Goal: Task Accomplishment & Management: Complete application form

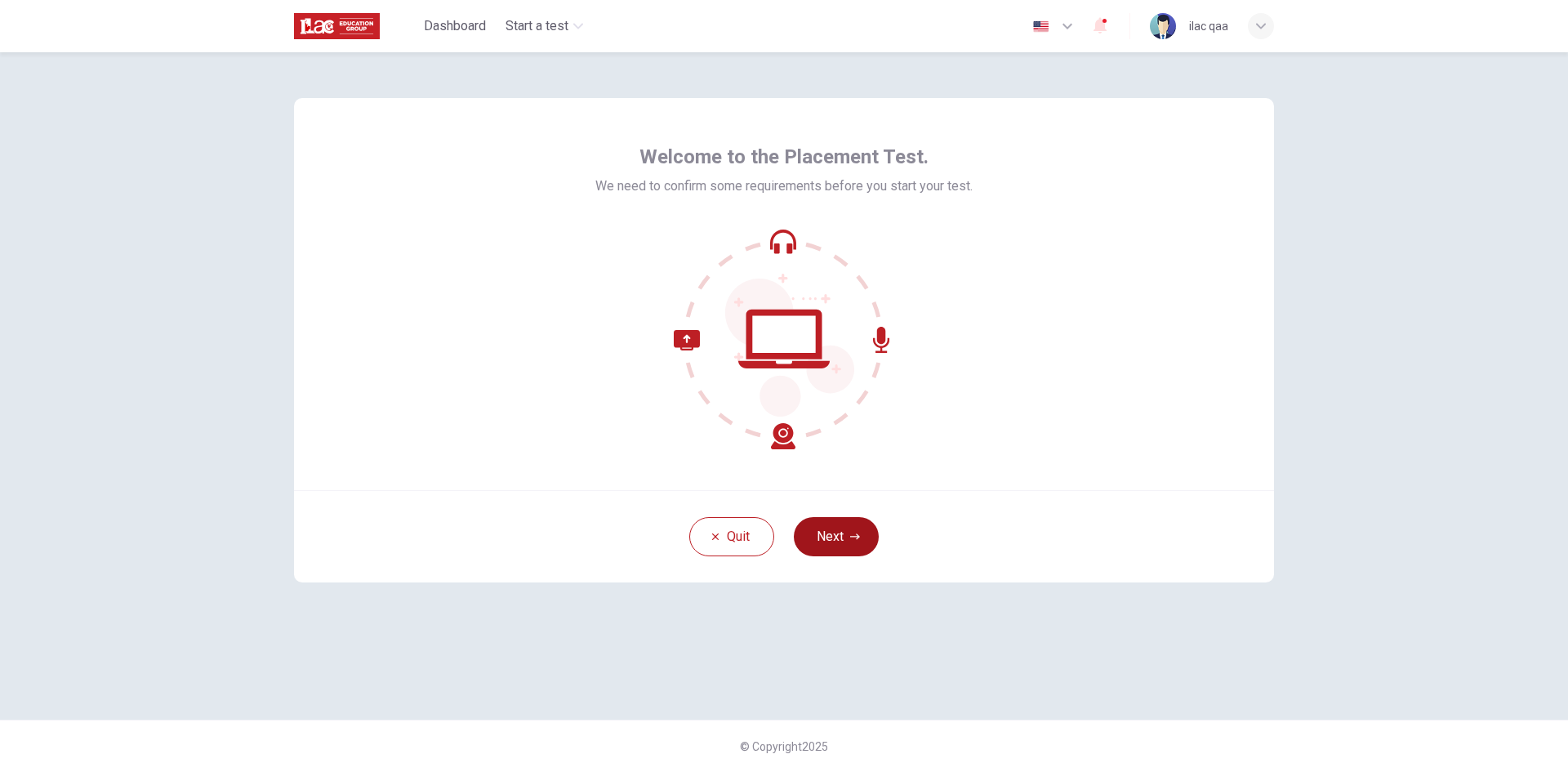
click at [842, 534] on button "Next" at bounding box center [836, 536] width 85 height 39
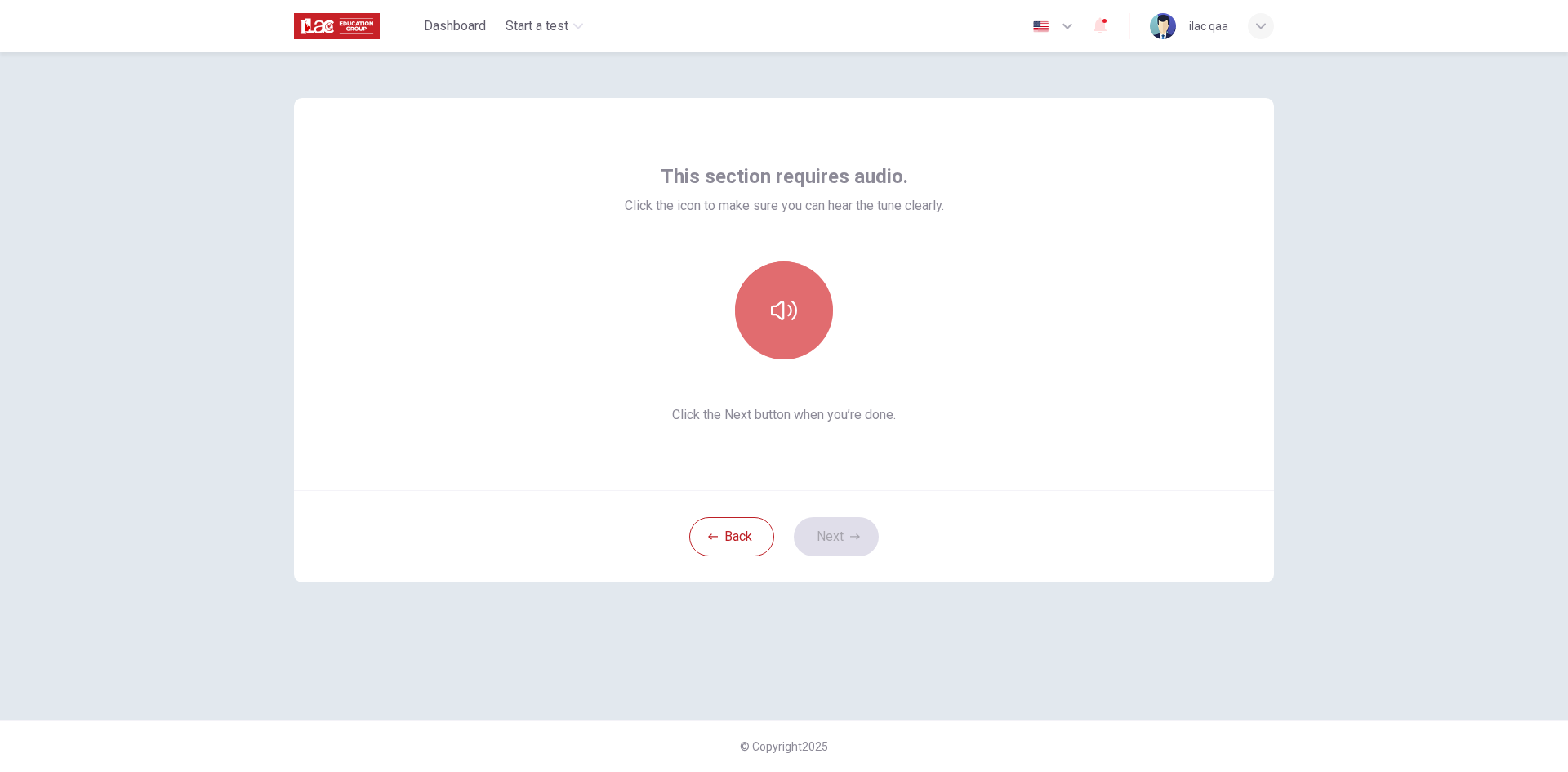
click at [773, 308] on icon "button" at bounding box center [784, 311] width 26 height 20
click at [831, 548] on button "Next" at bounding box center [836, 536] width 85 height 39
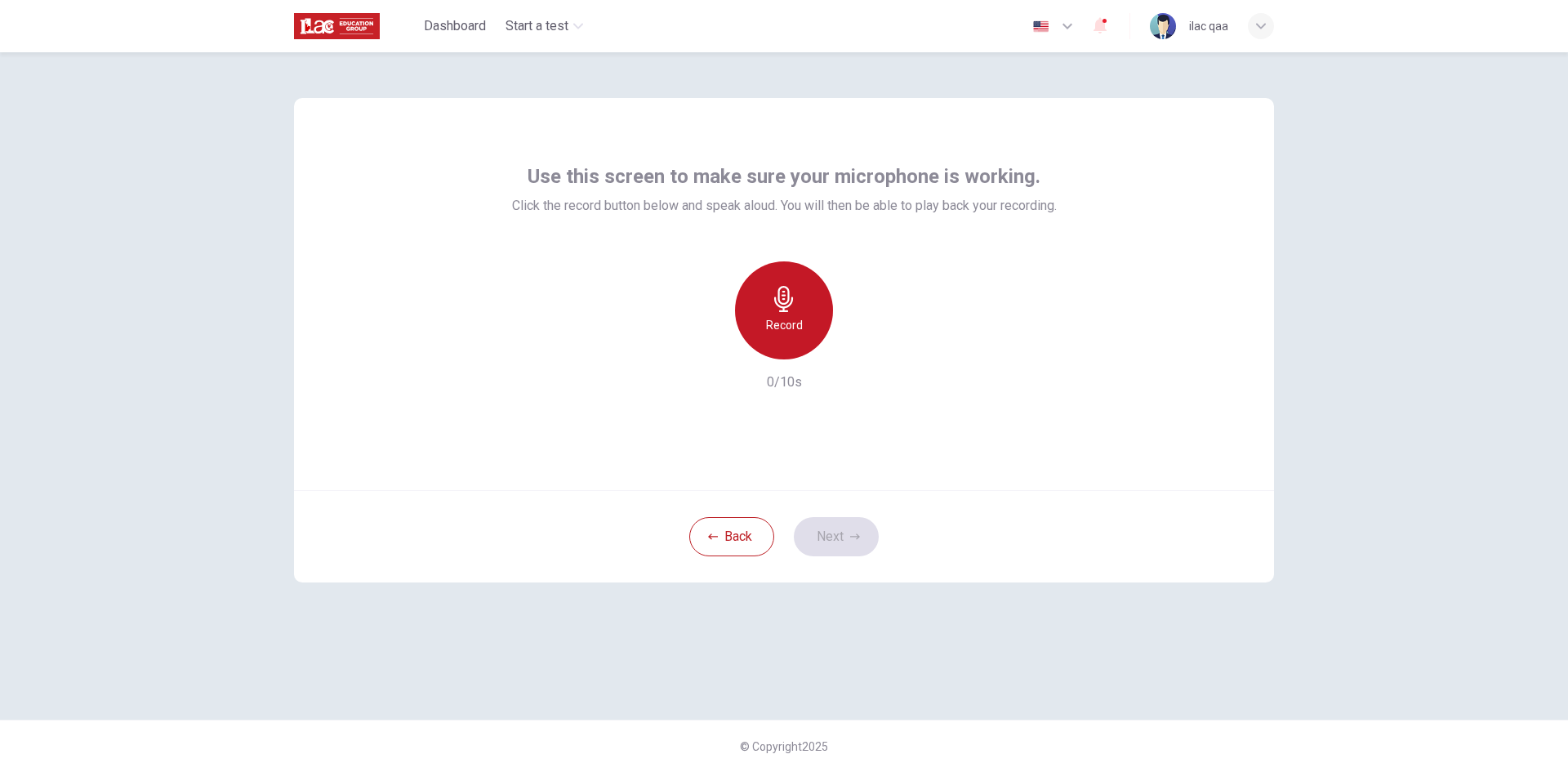
click at [787, 334] on h6 "Record" at bounding box center [784, 326] width 37 height 20
click at [787, 334] on h6 "Stop" at bounding box center [784, 326] width 25 height 20
click at [842, 526] on button "Next" at bounding box center [836, 536] width 85 height 39
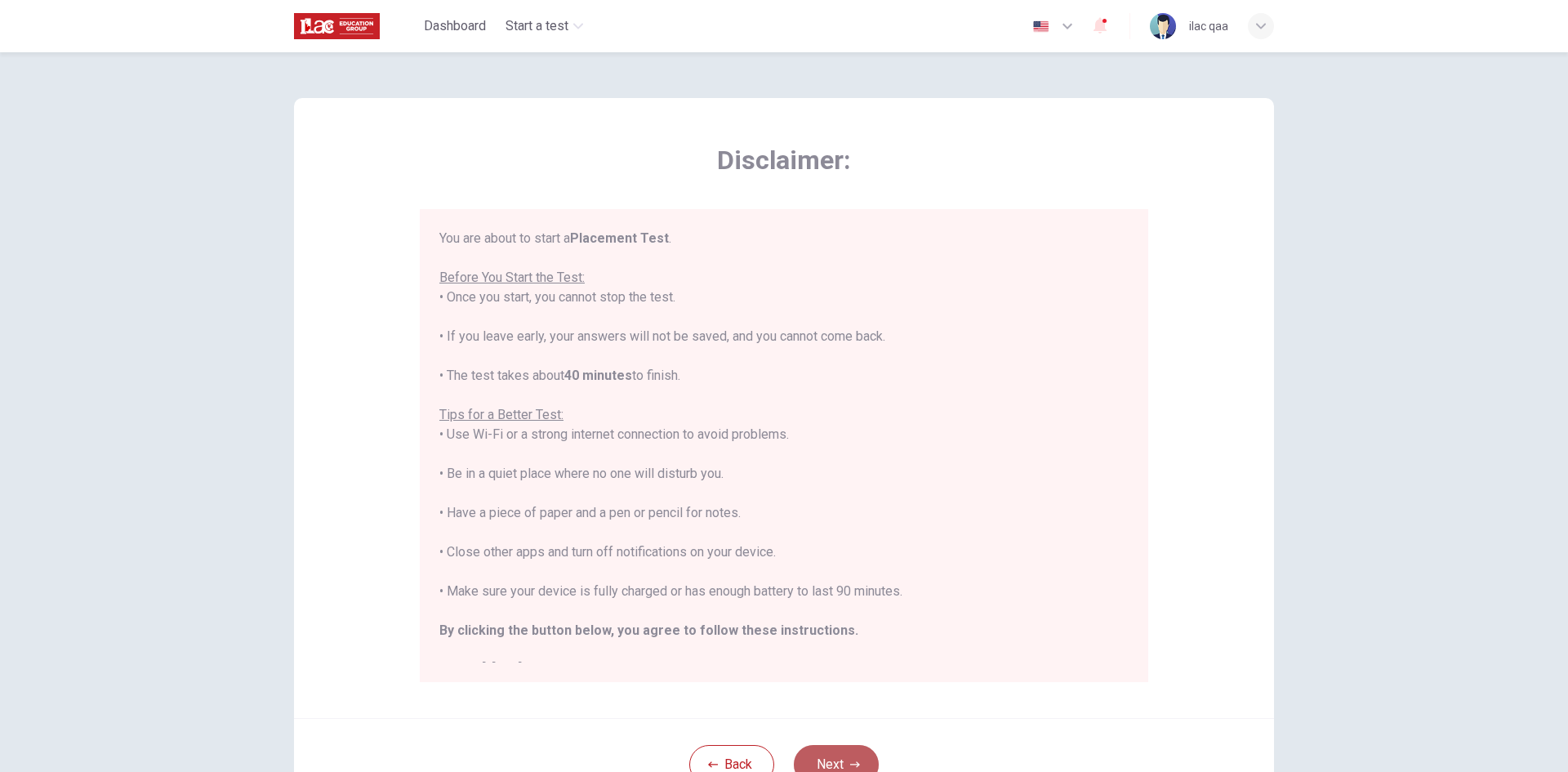
click at [855, 746] on button "Next" at bounding box center [836, 764] width 85 height 39
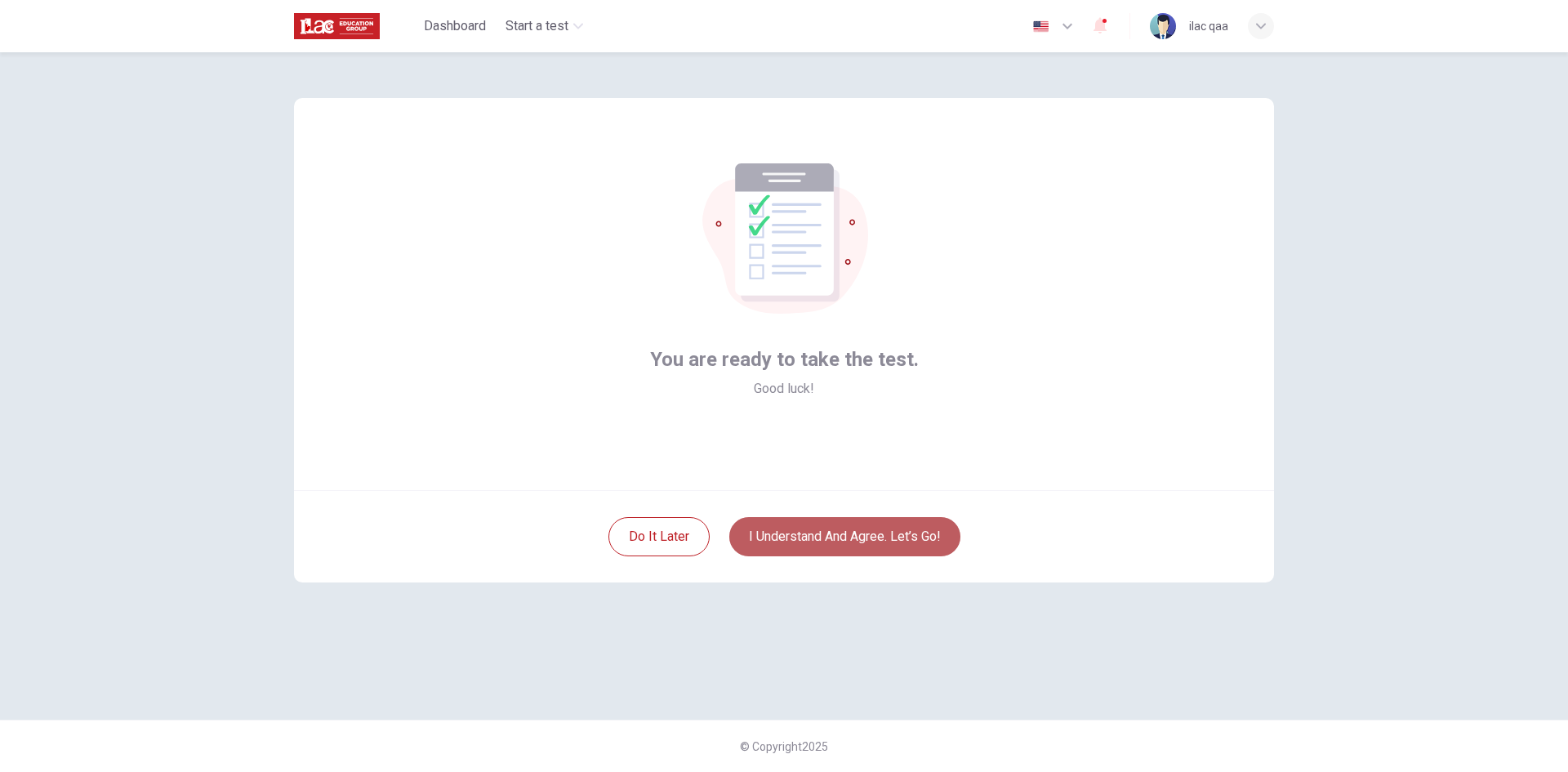
click at [868, 534] on button "I understand and agree. Let’s go!" at bounding box center [845, 536] width 231 height 39
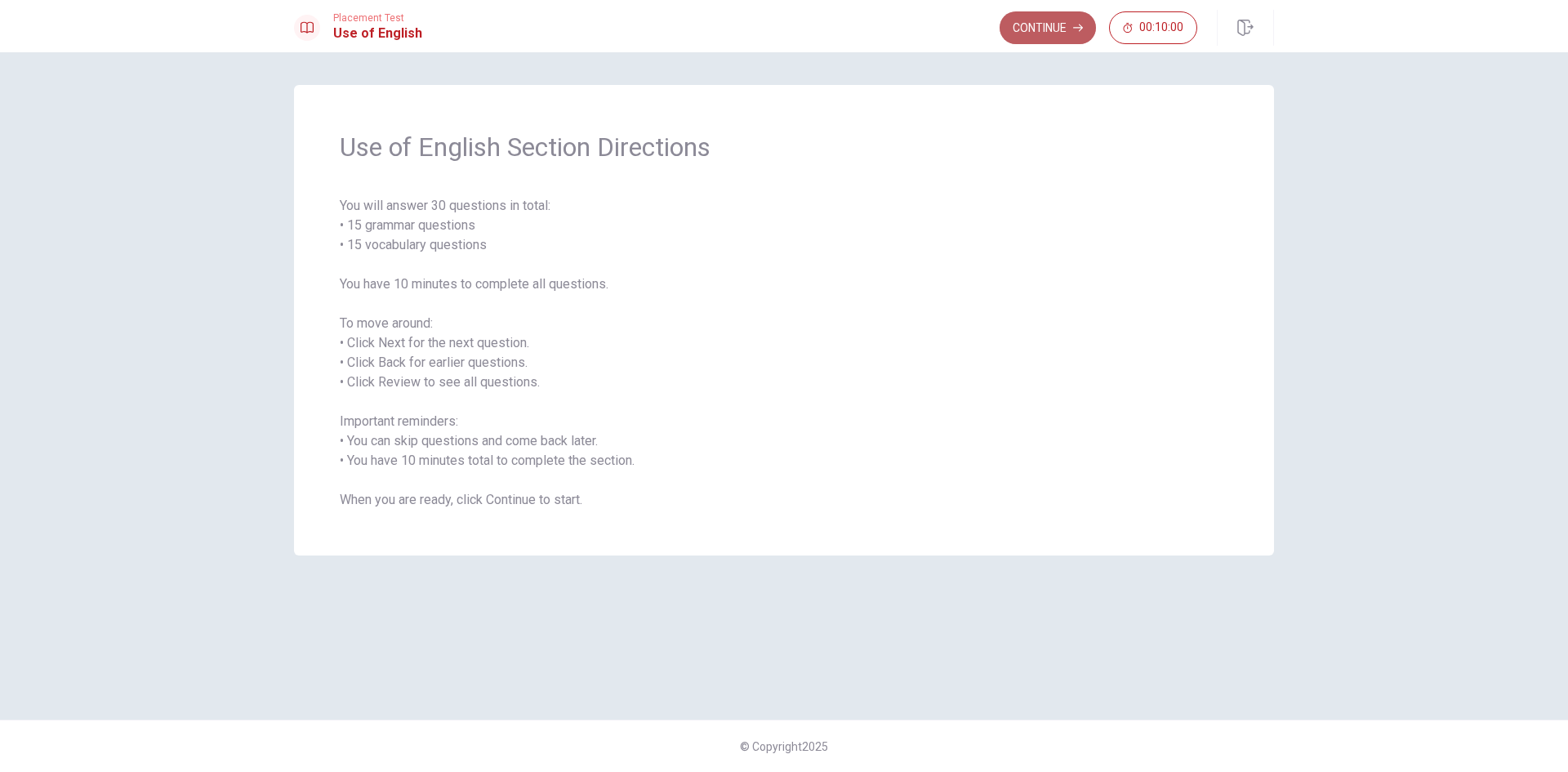
click at [1060, 34] on button "Continue" at bounding box center [1047, 27] width 97 height 33
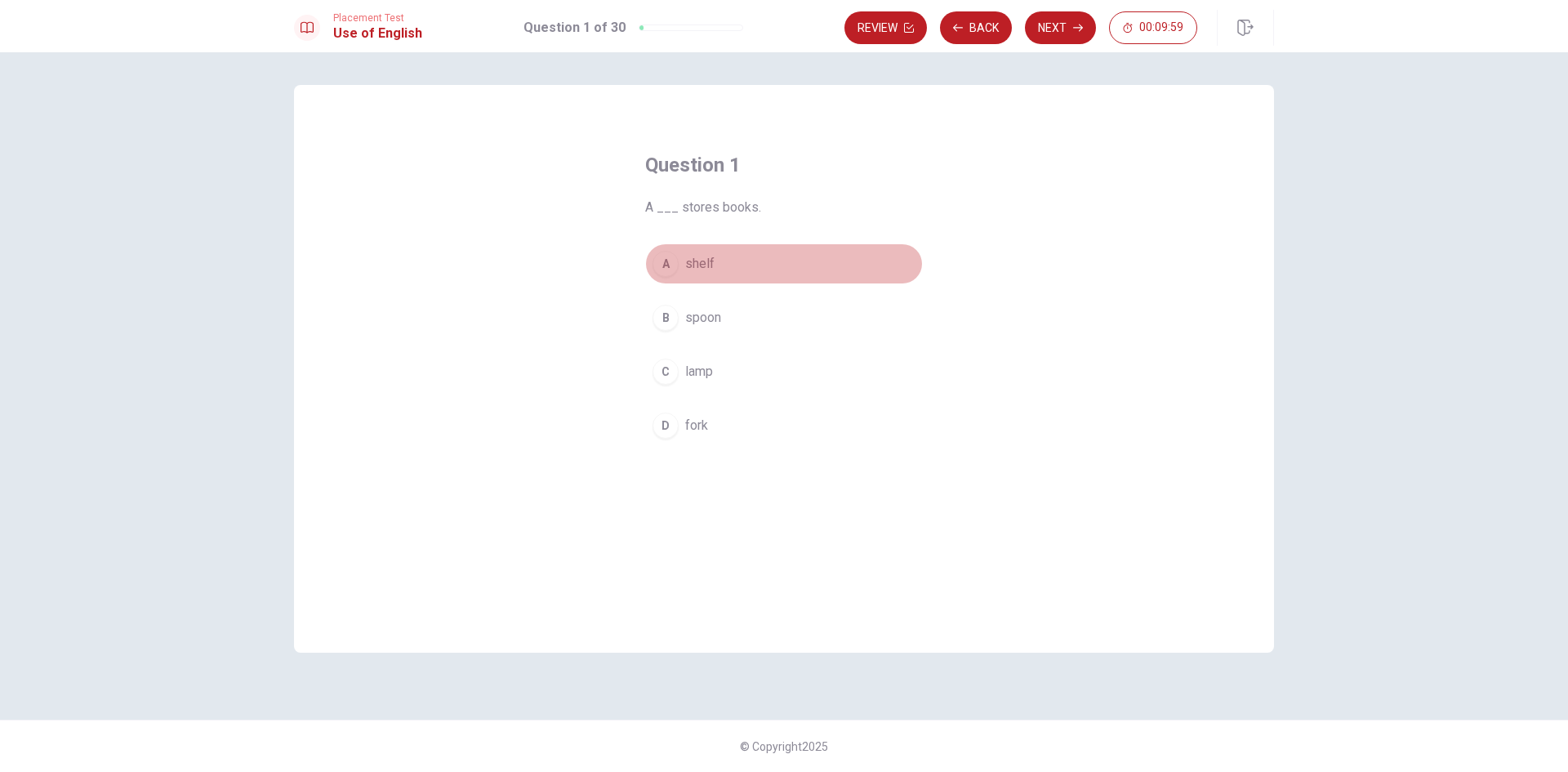
click at [736, 260] on button "A shelf" at bounding box center [784, 264] width 278 height 41
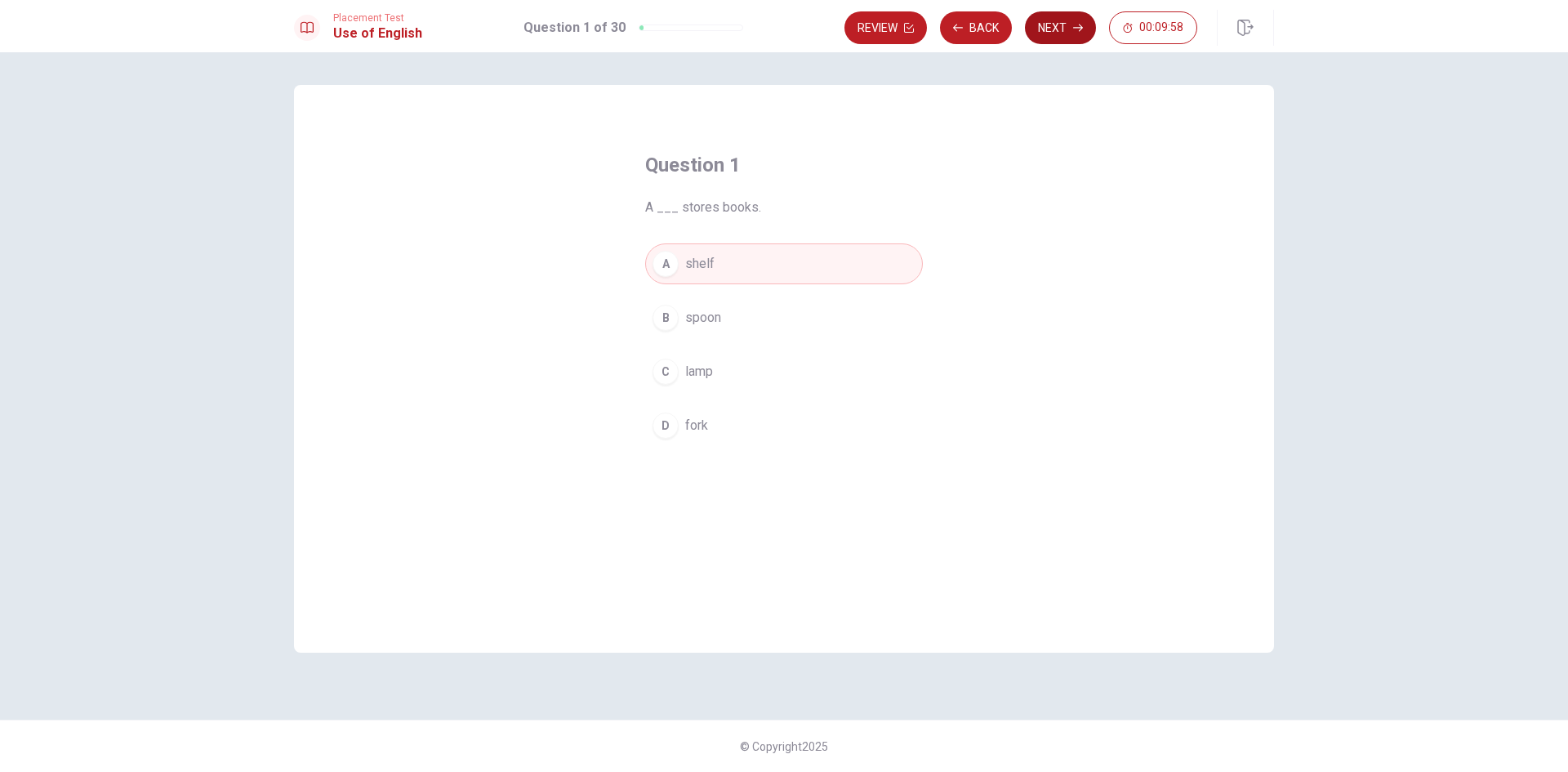
click at [1065, 22] on button "Next" at bounding box center [1060, 27] width 71 height 33
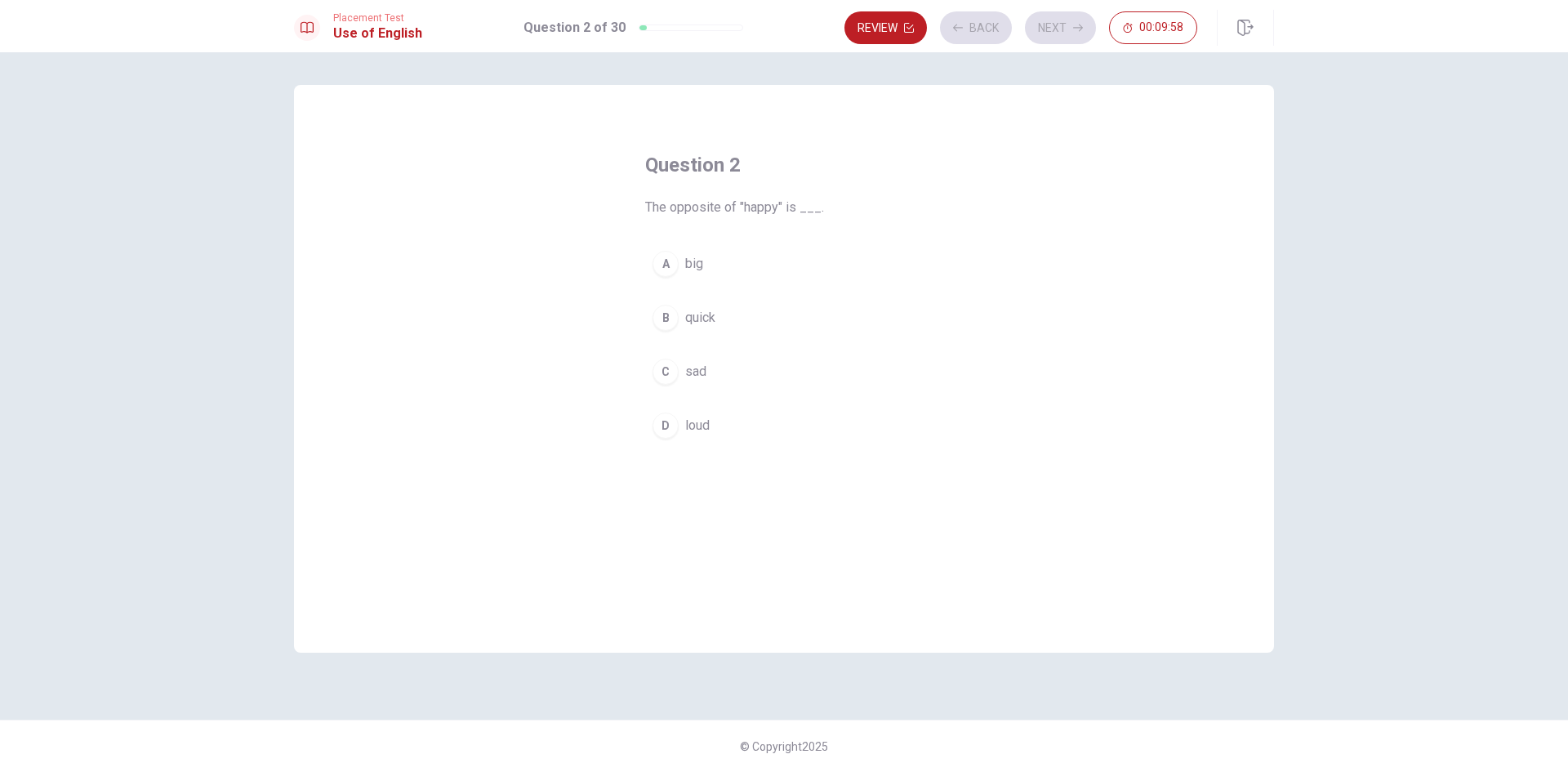
click at [712, 386] on button "C sad" at bounding box center [784, 372] width 278 height 41
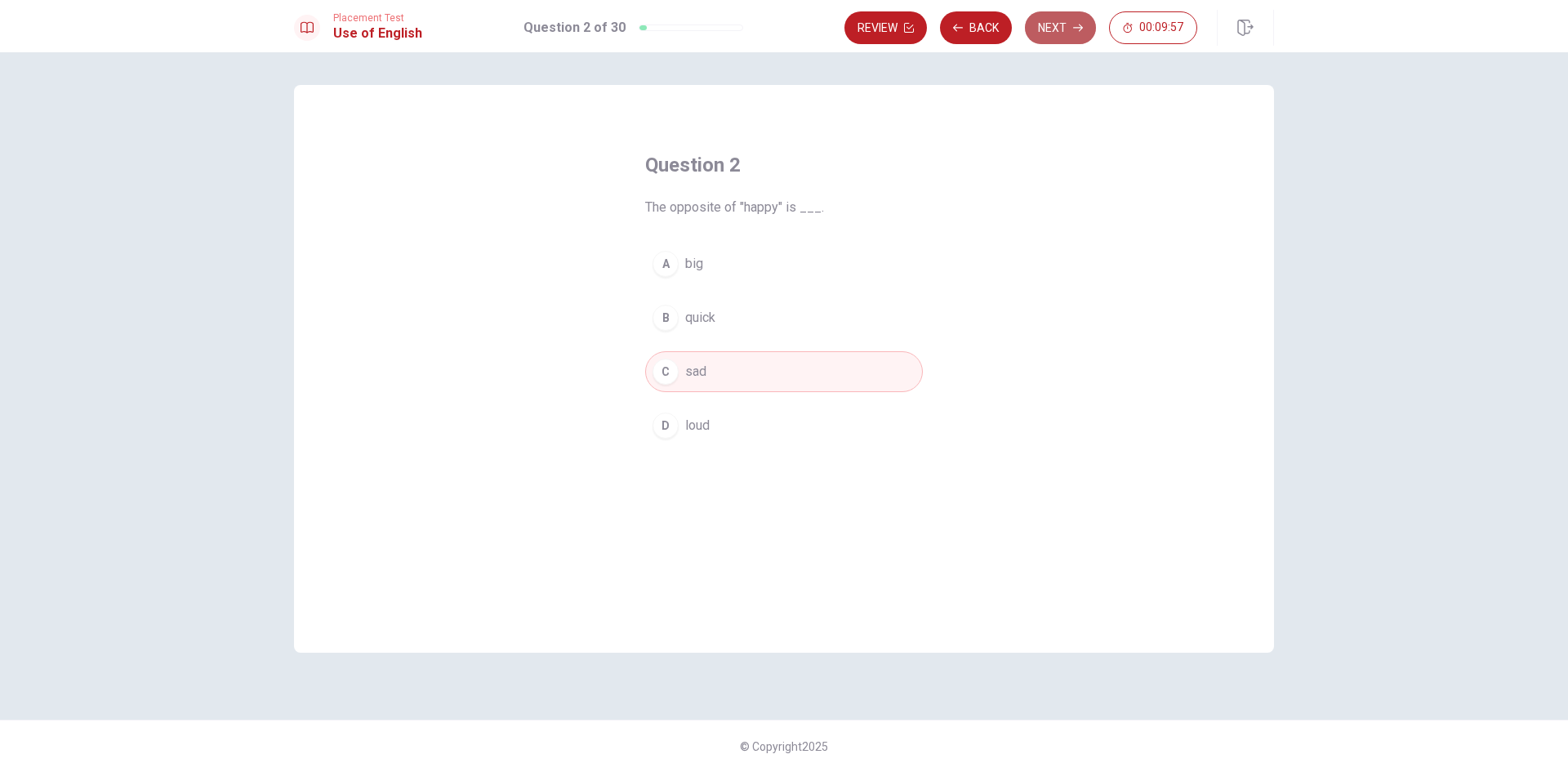
click at [1063, 30] on button "Next" at bounding box center [1060, 27] width 71 height 33
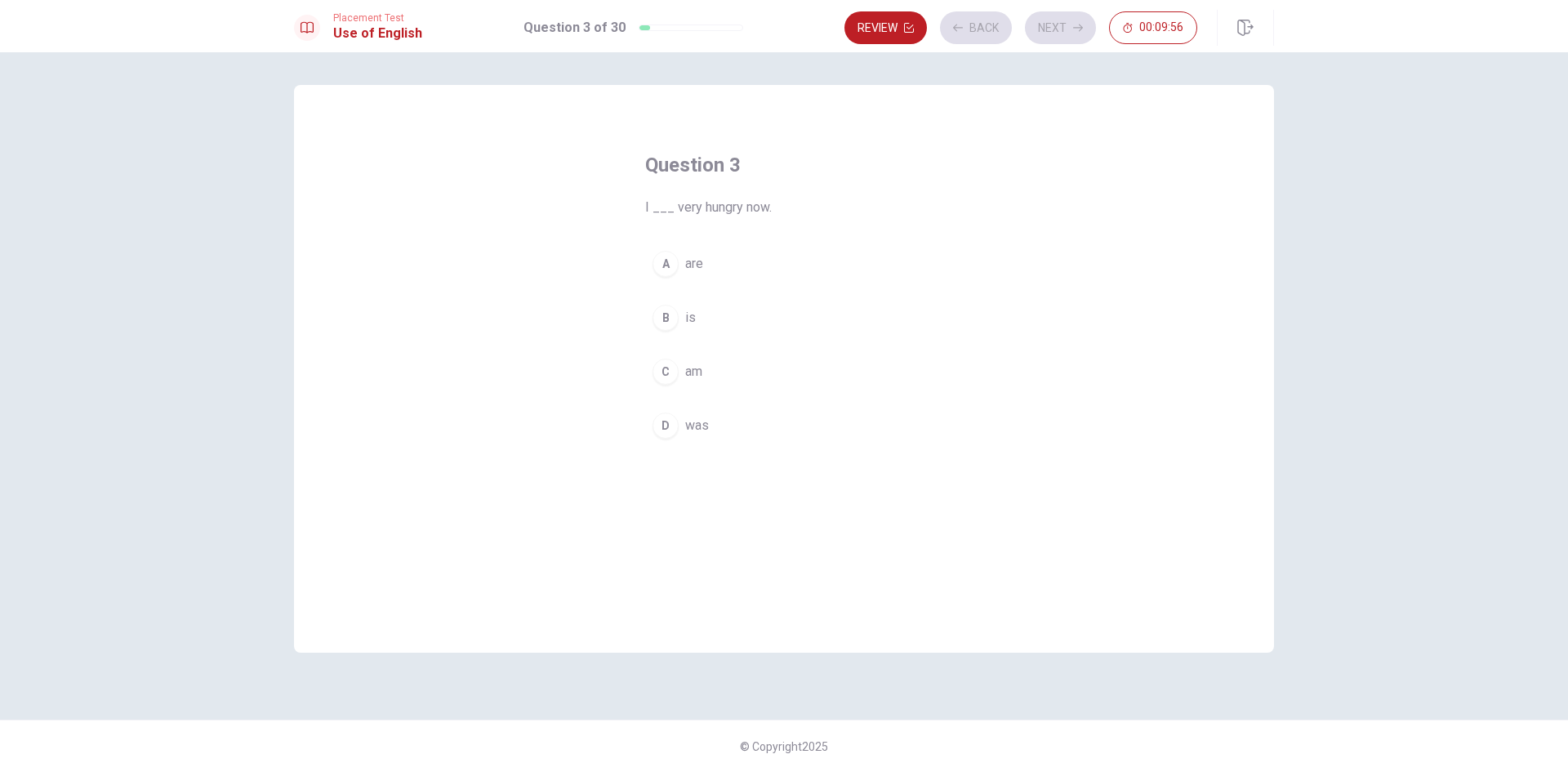
click at [743, 302] on button "B is" at bounding box center [784, 318] width 278 height 41
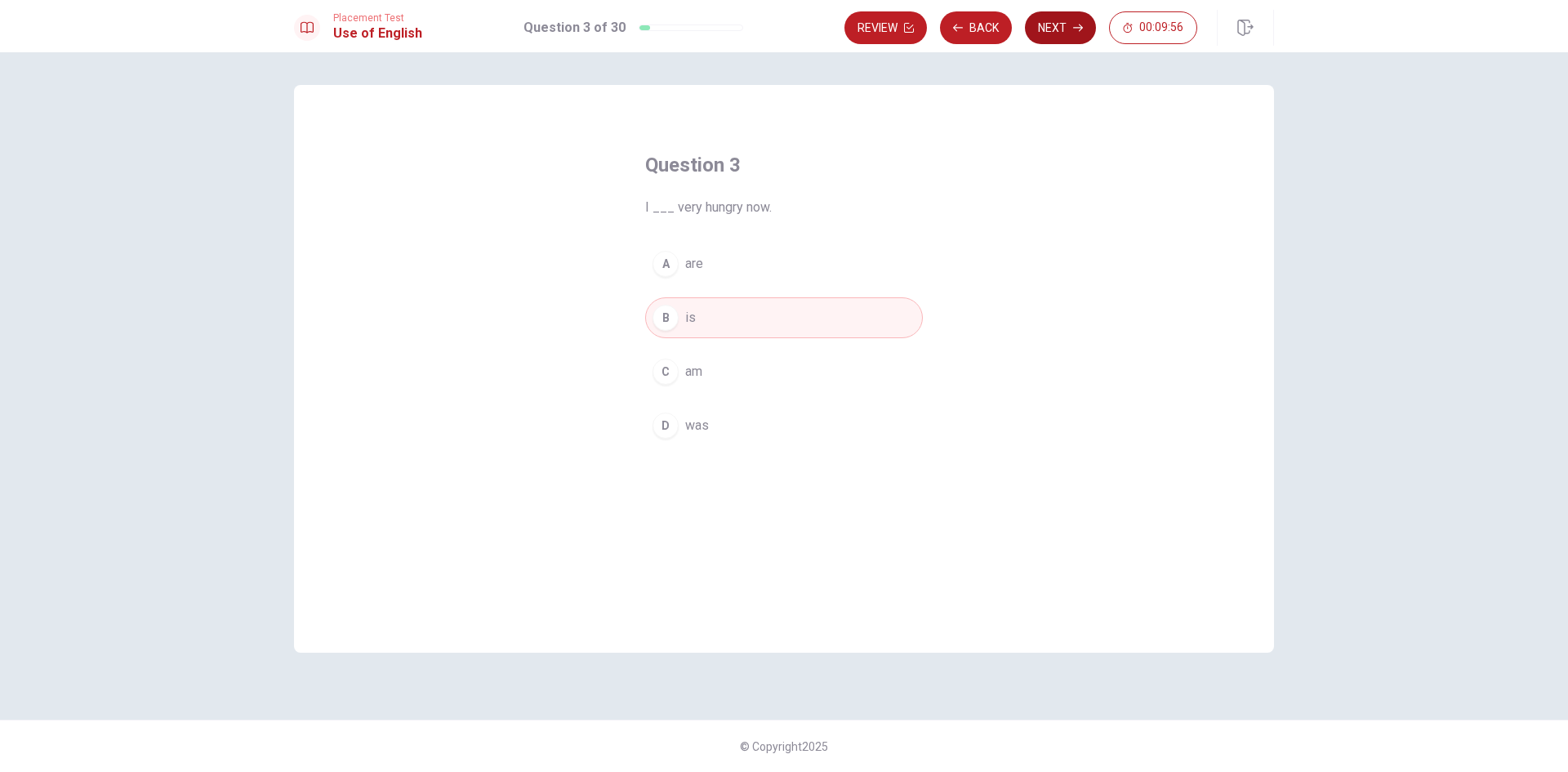
click at [1064, 12] on button "Next" at bounding box center [1060, 27] width 71 height 33
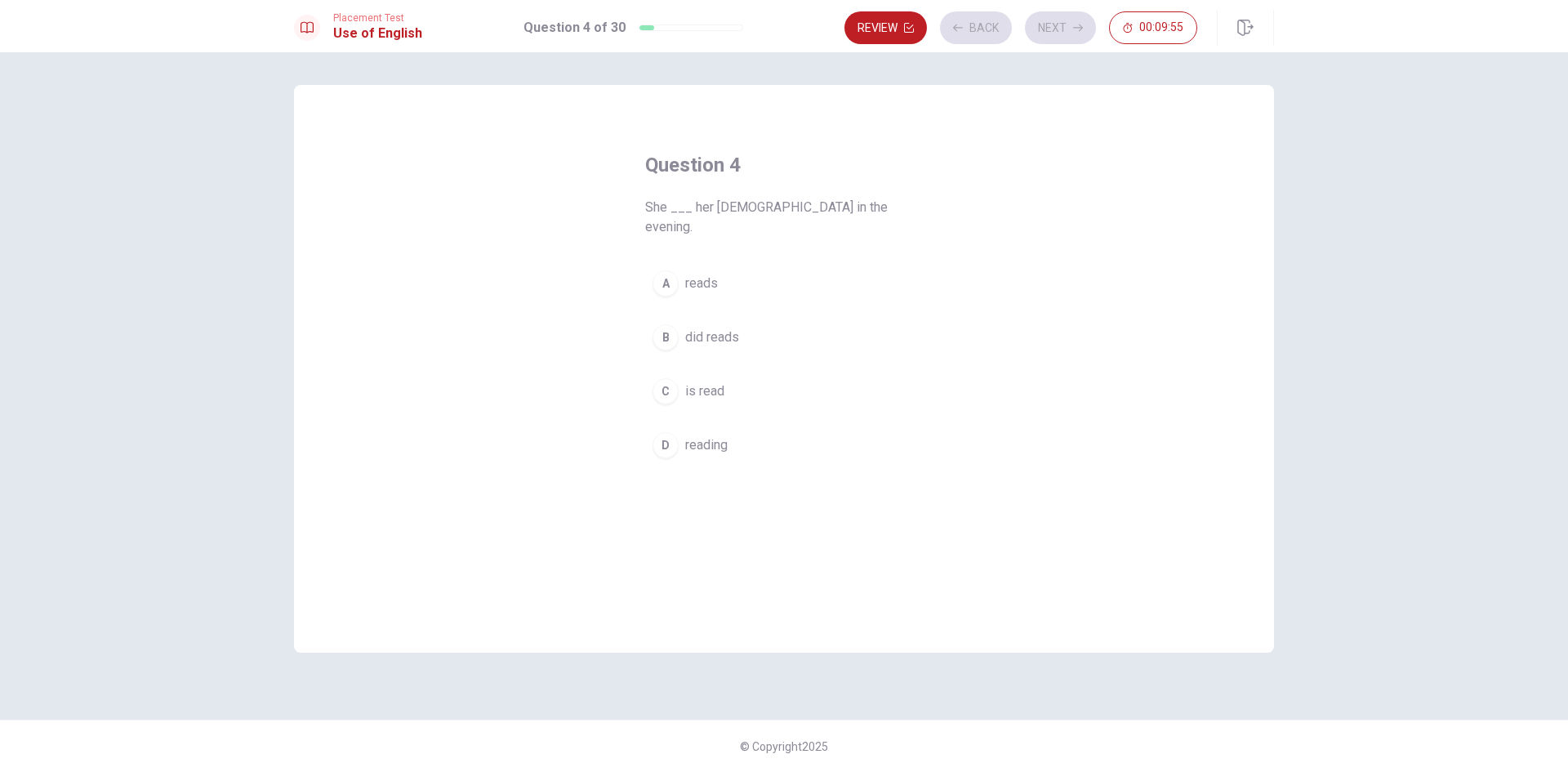
click at [784, 271] on button "A reads" at bounding box center [784, 283] width 278 height 41
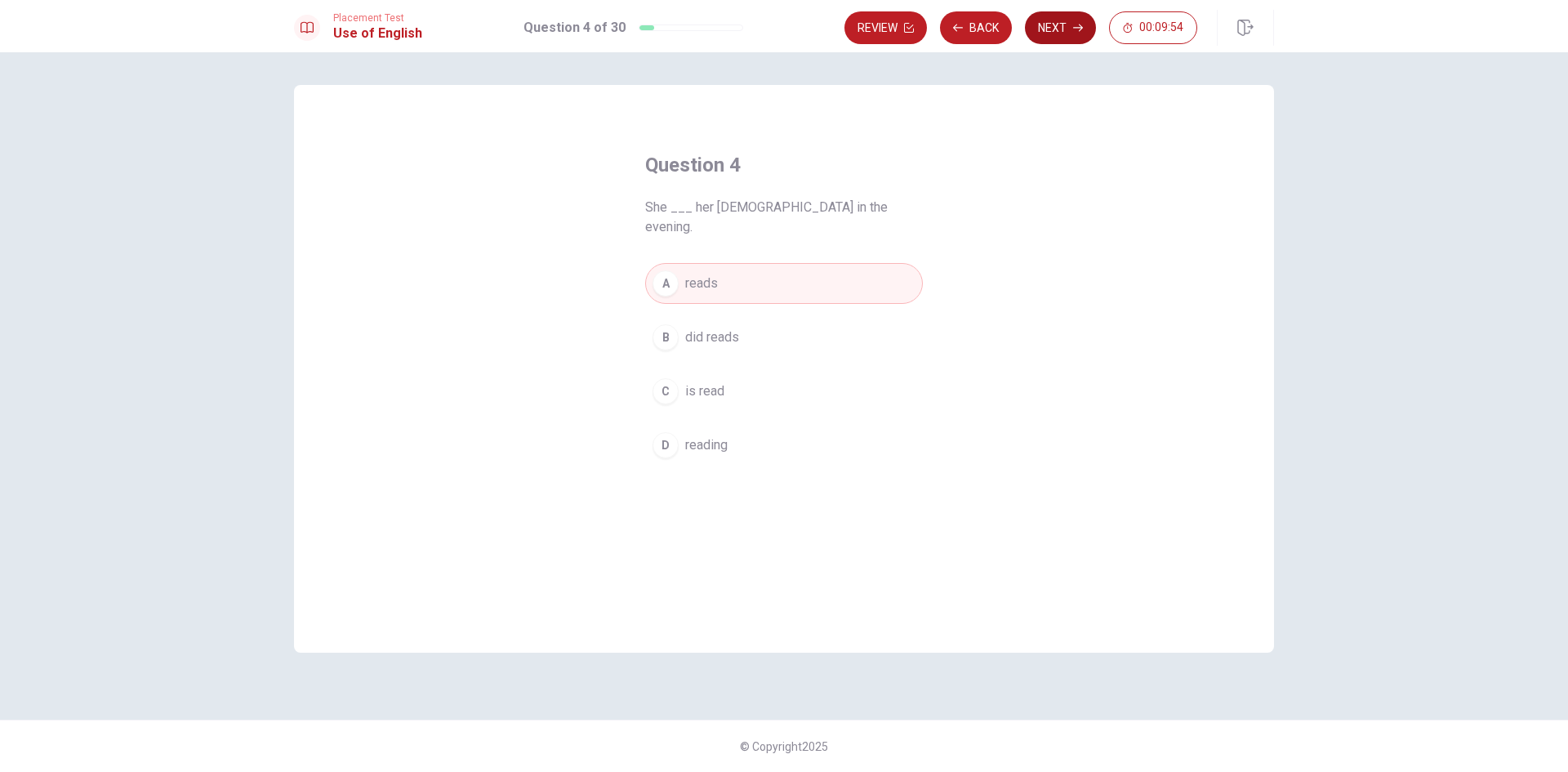
click at [1067, 21] on button "Next" at bounding box center [1060, 27] width 71 height 33
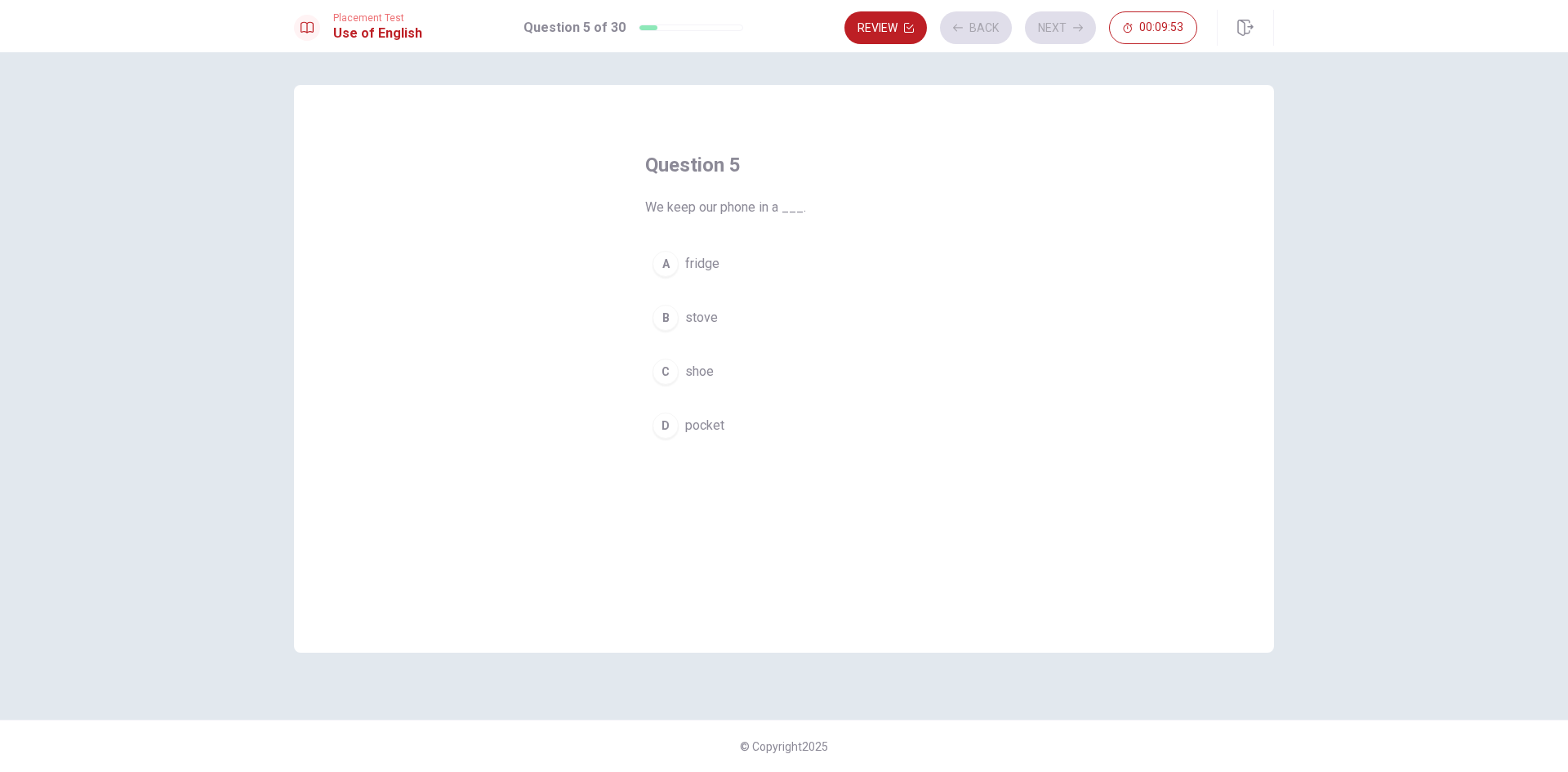
click at [796, 253] on button "A fridge" at bounding box center [784, 264] width 278 height 41
click at [1046, 30] on button "Next" at bounding box center [1060, 27] width 71 height 33
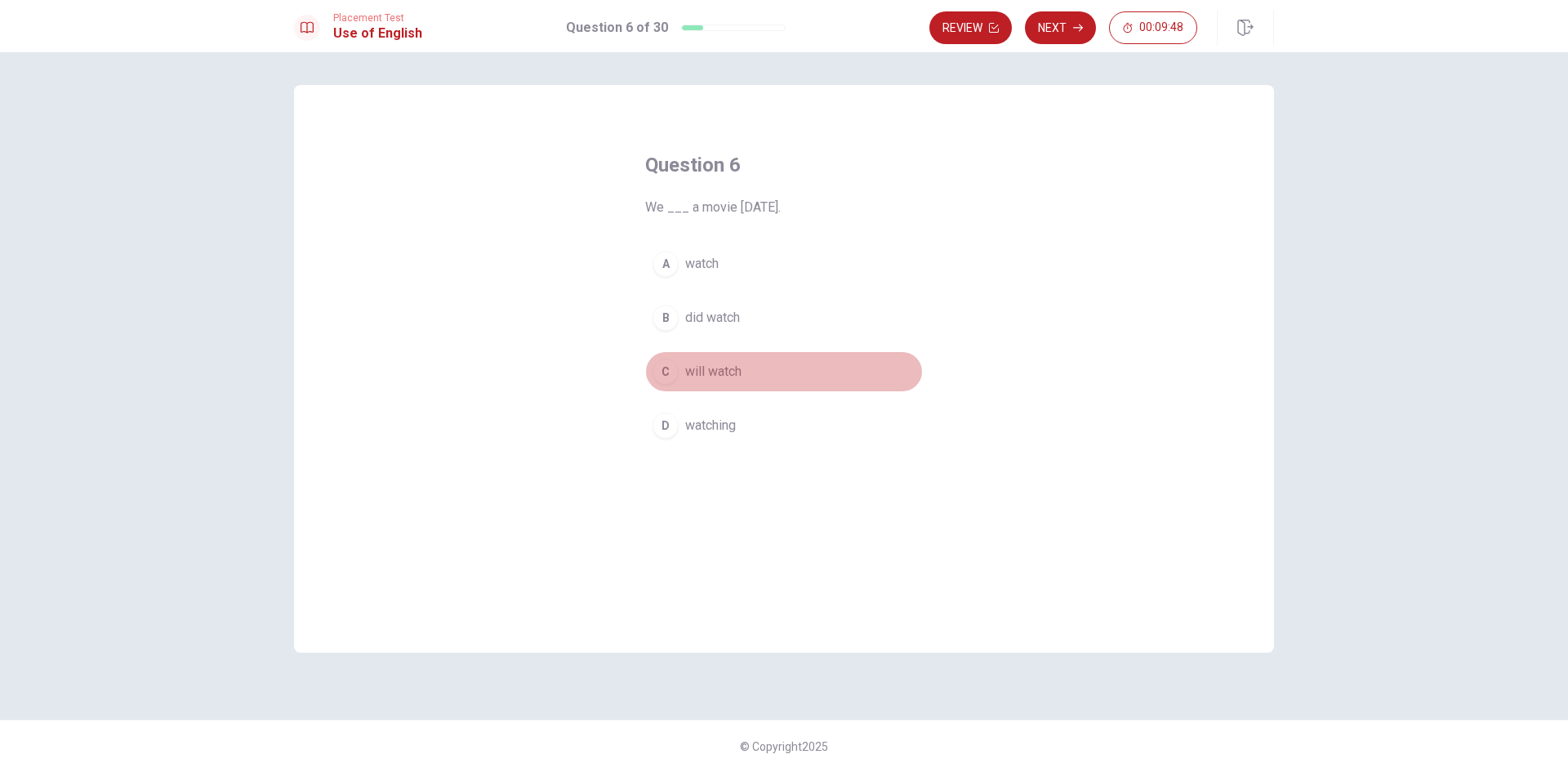
click at [800, 363] on button "C will watch" at bounding box center [784, 372] width 278 height 41
click at [1074, 33] on button "Next" at bounding box center [1060, 27] width 71 height 33
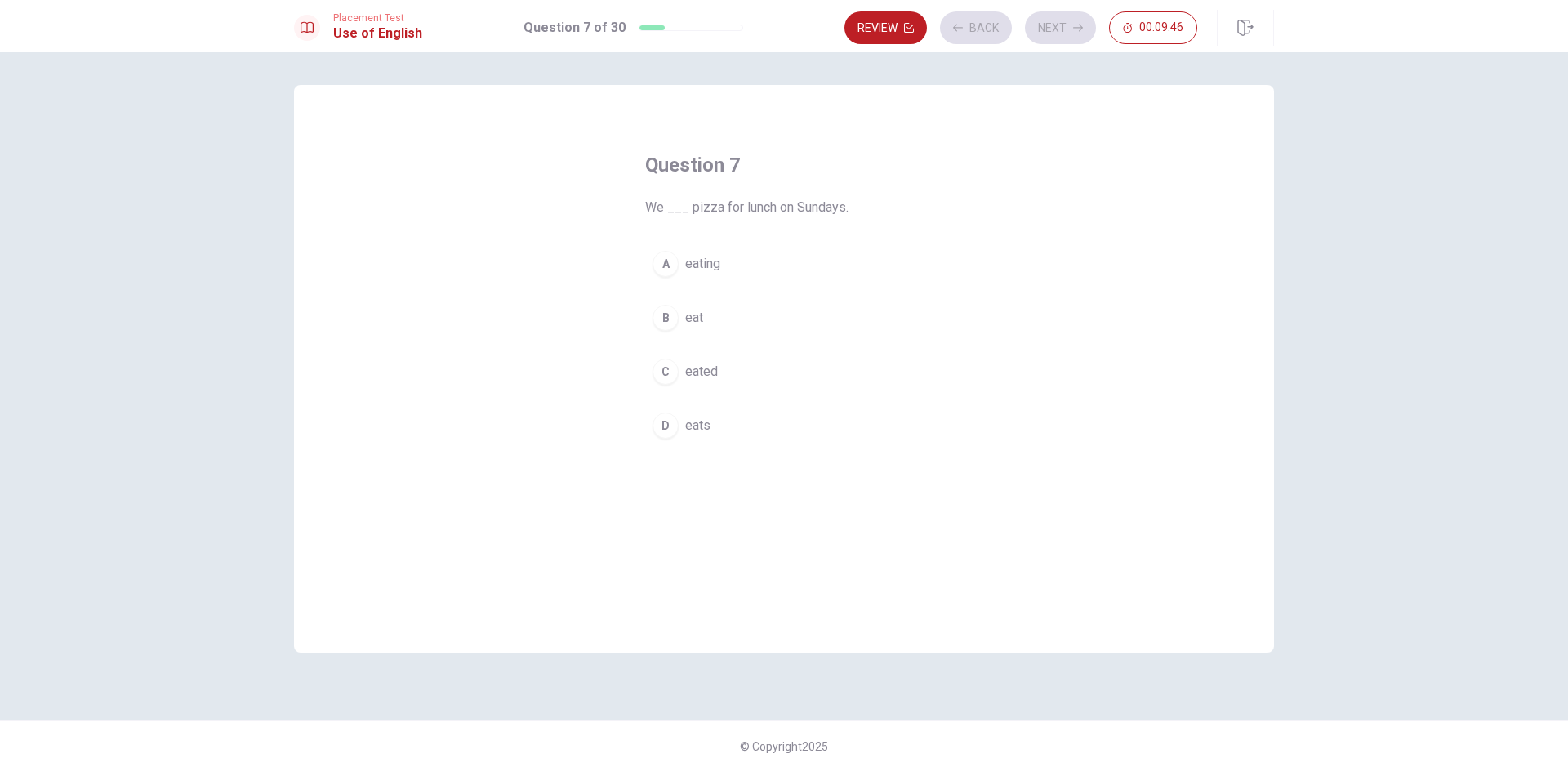
click at [809, 260] on button "A eating" at bounding box center [784, 264] width 278 height 41
click at [1072, 27] on button "Next" at bounding box center [1060, 27] width 71 height 33
click at [759, 314] on button "B Do" at bounding box center [784, 318] width 278 height 41
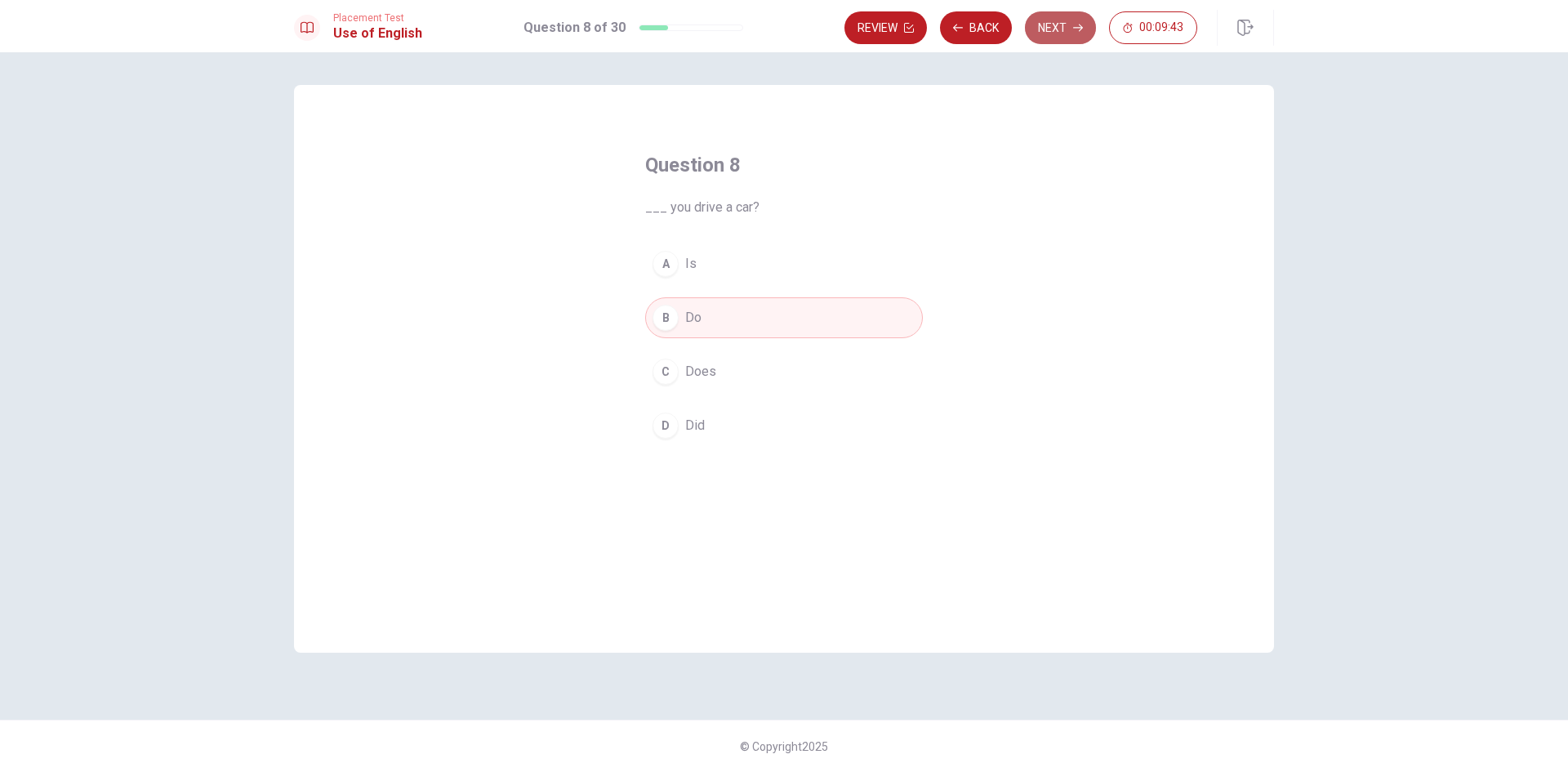
drag, startPoint x: 1061, startPoint y: 34, endPoint x: 999, endPoint y: 80, distance: 77.2
click at [1061, 34] on button "Next" at bounding box center [1060, 27] width 71 height 33
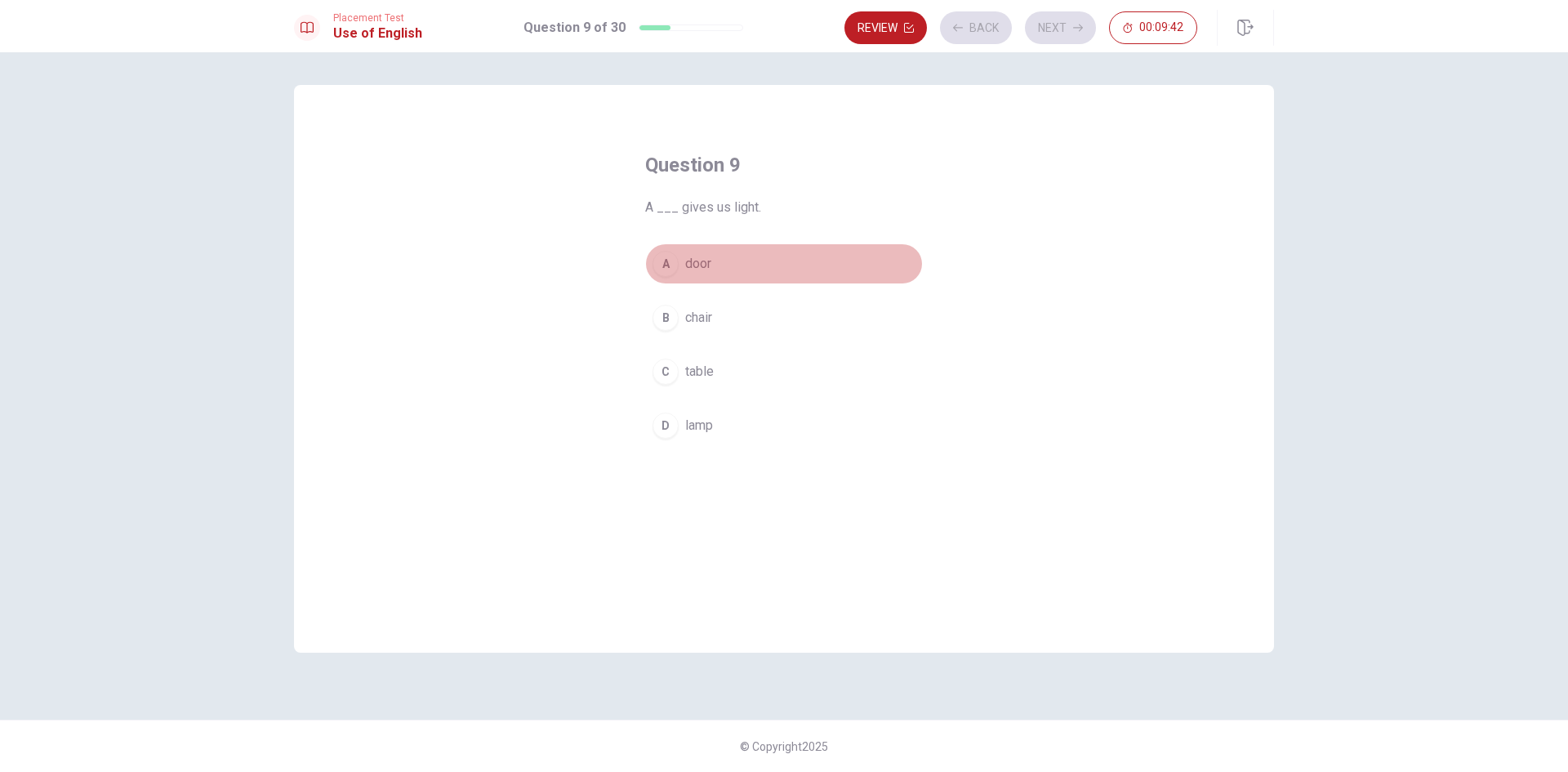
click at [781, 253] on button "A door" at bounding box center [784, 264] width 278 height 41
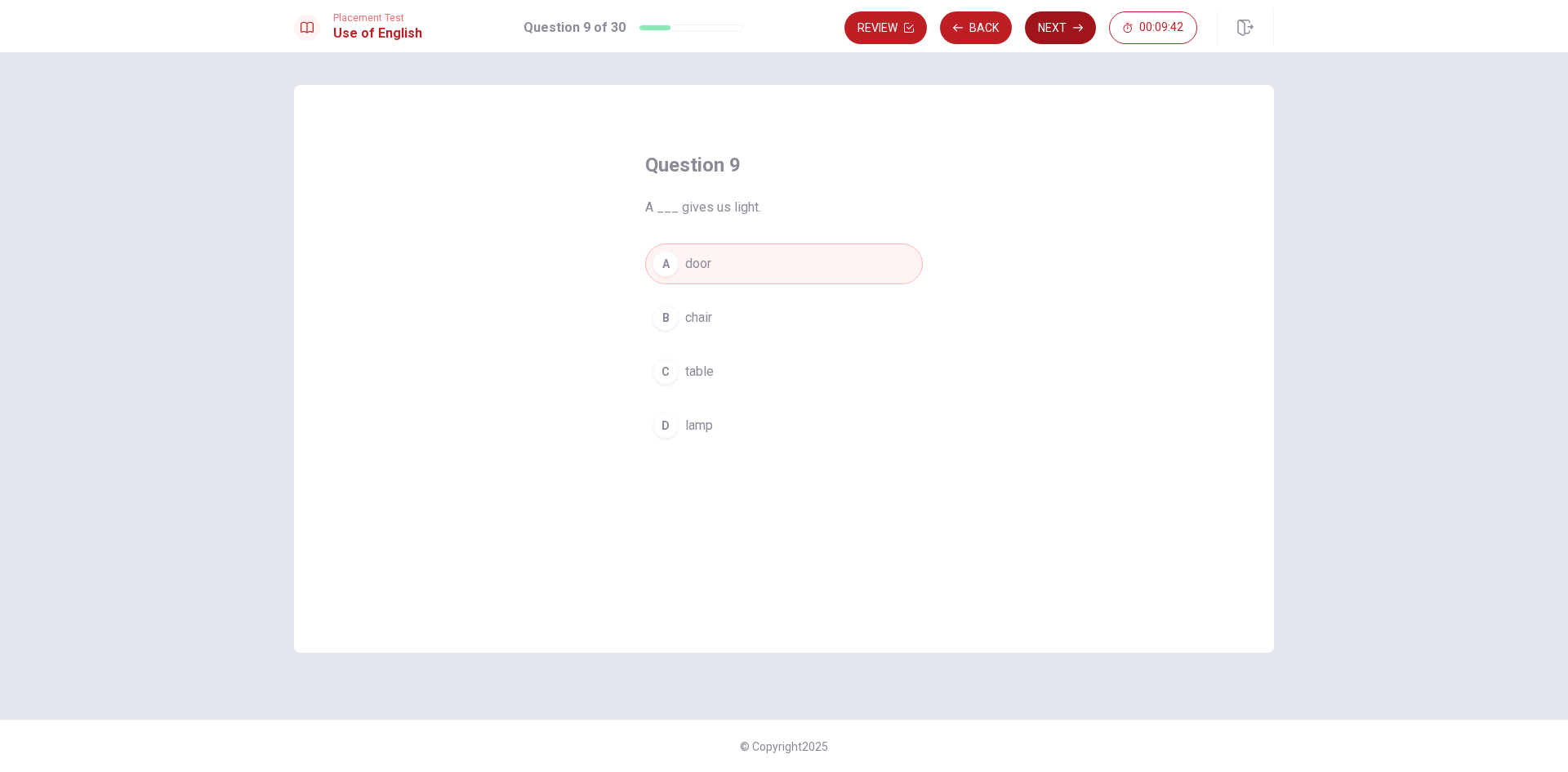
click at [1052, 28] on button "Next" at bounding box center [1060, 27] width 71 height 33
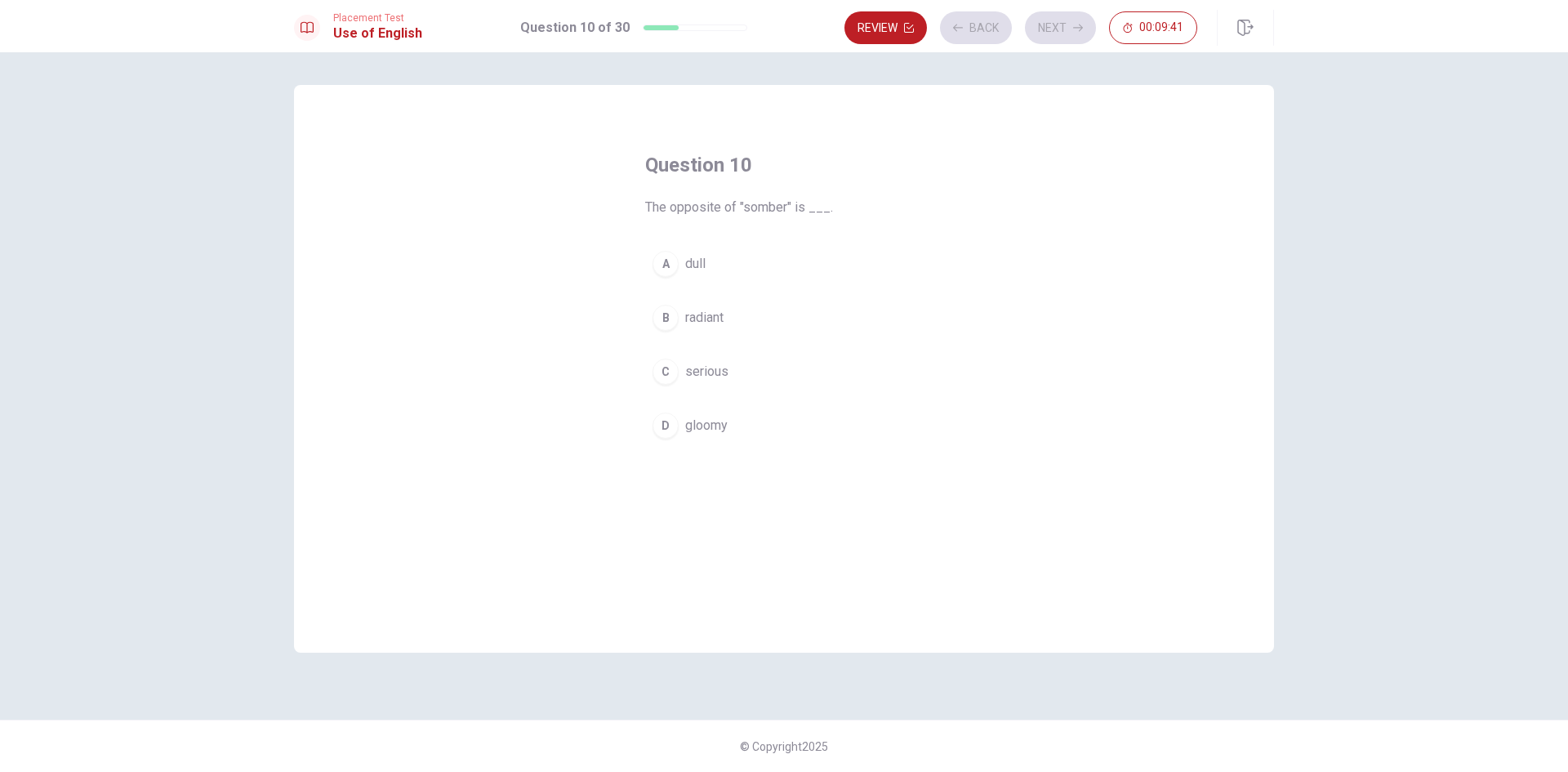
click at [759, 311] on button "B radiant" at bounding box center [784, 318] width 278 height 41
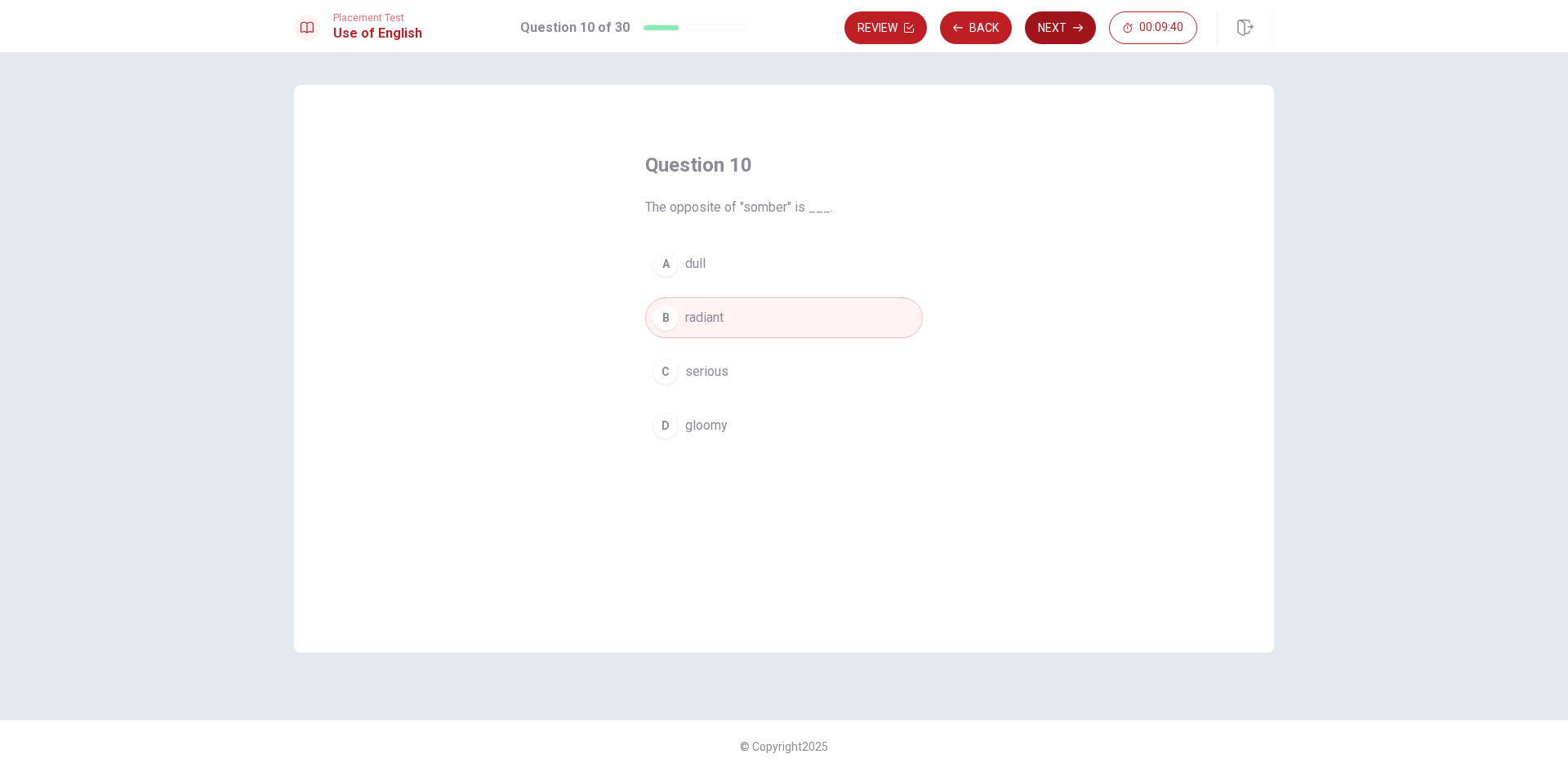
click at [1072, 17] on button "Next" at bounding box center [1060, 27] width 71 height 33
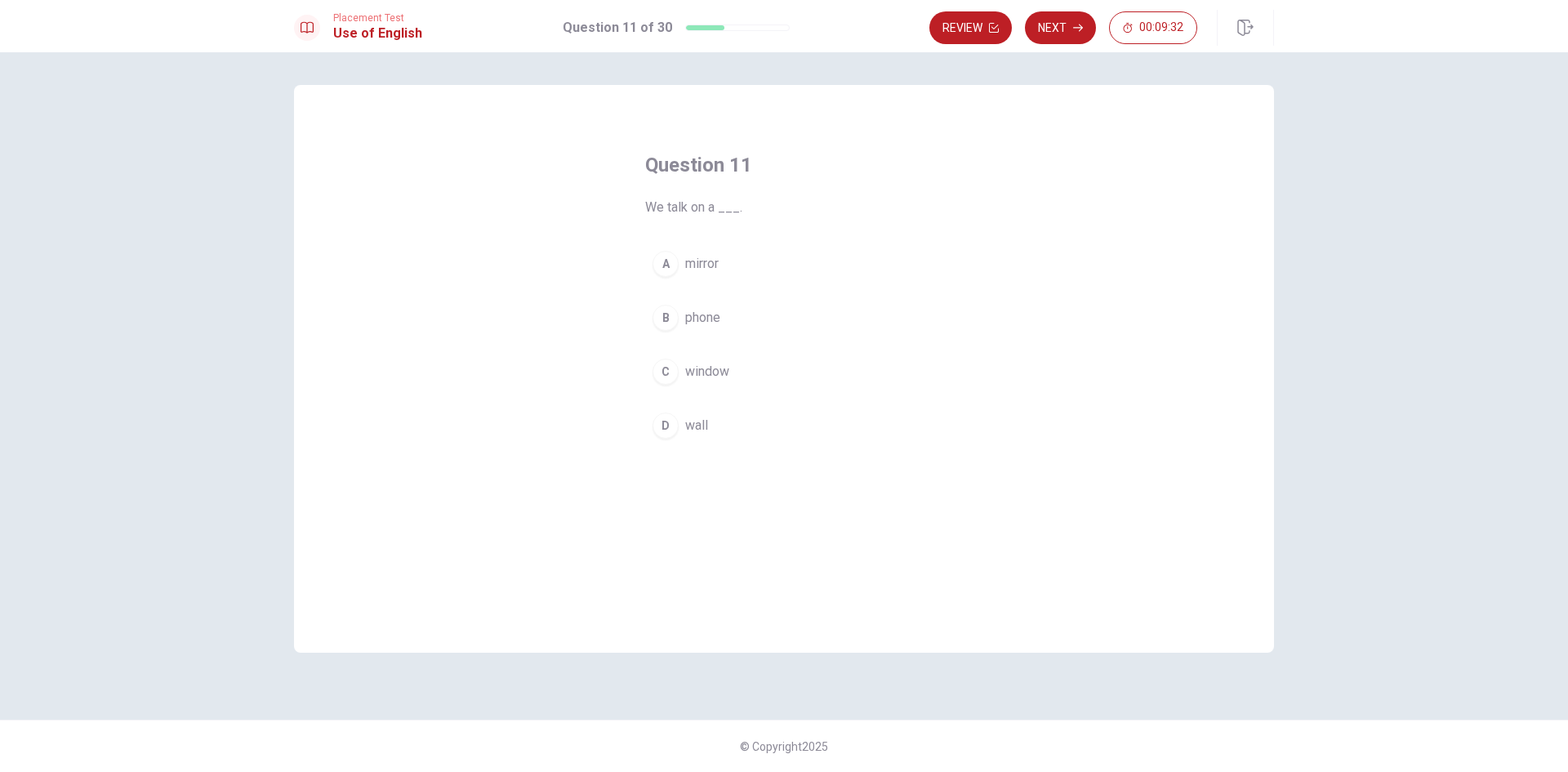
click at [748, 376] on button "C window" at bounding box center [784, 372] width 278 height 41
click at [1080, 34] on button "Next" at bounding box center [1060, 27] width 71 height 33
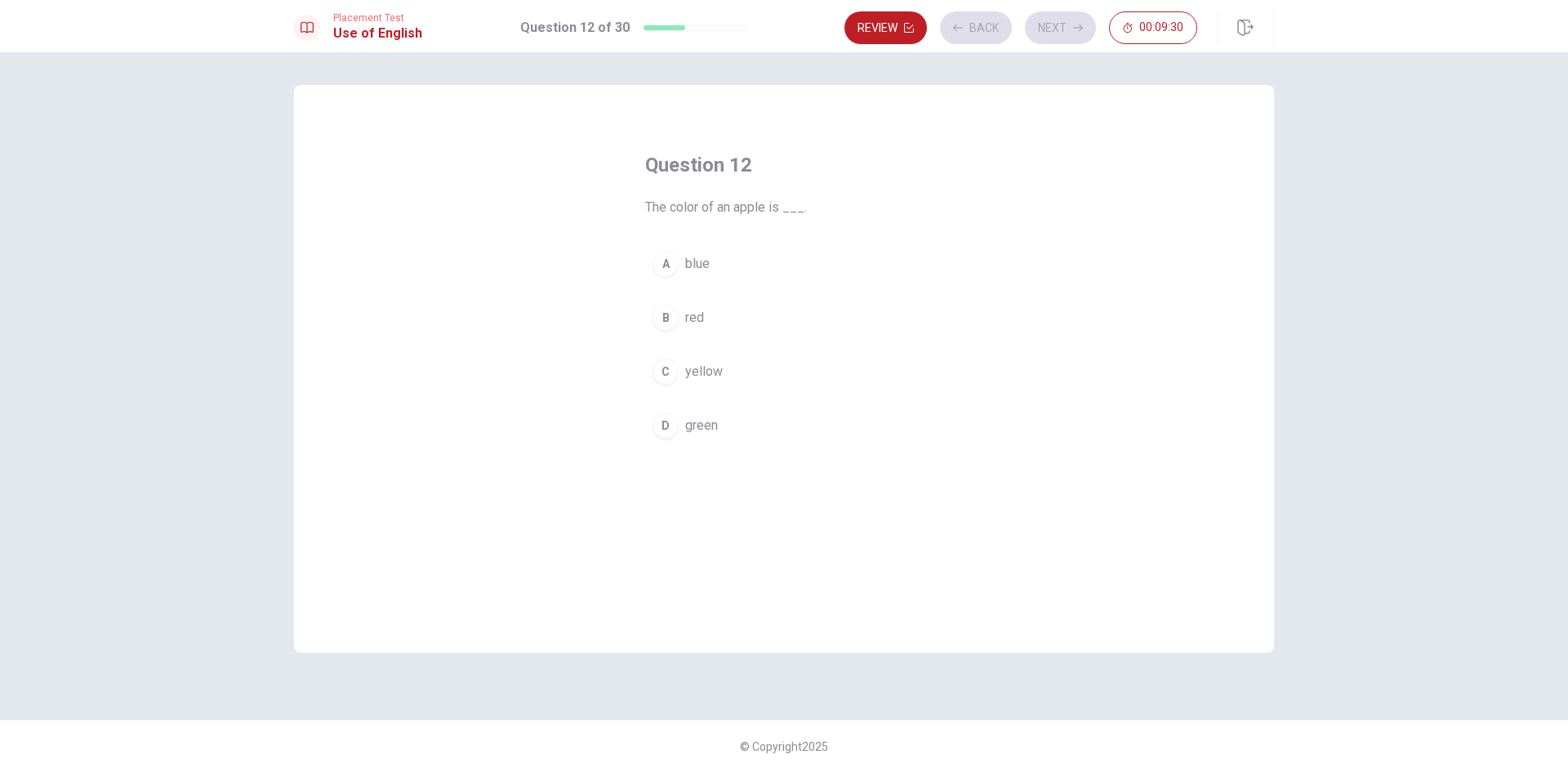
click at [794, 369] on button "C yellow" at bounding box center [784, 372] width 278 height 41
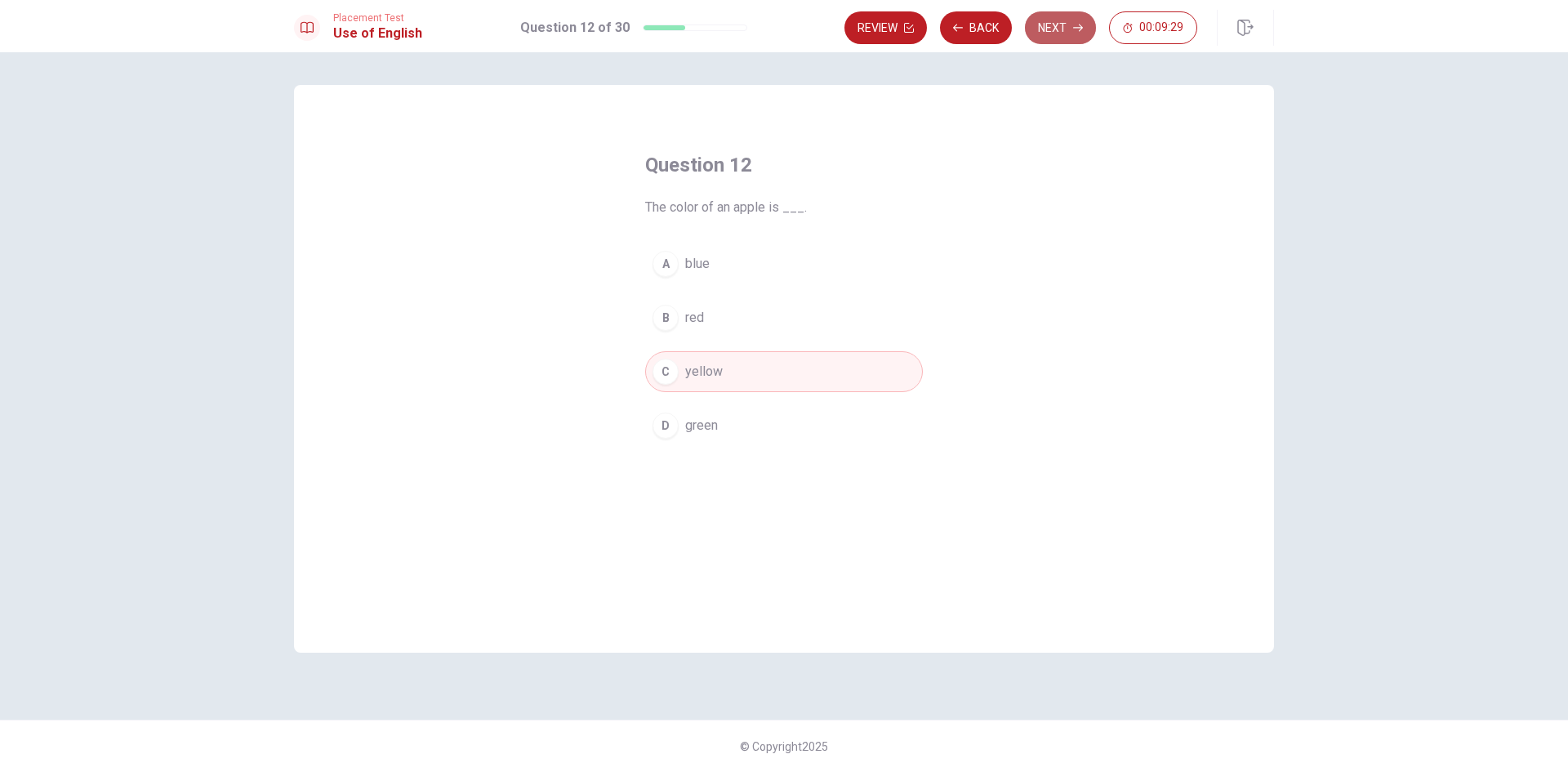
click at [1044, 29] on button "Next" at bounding box center [1060, 27] width 71 height 33
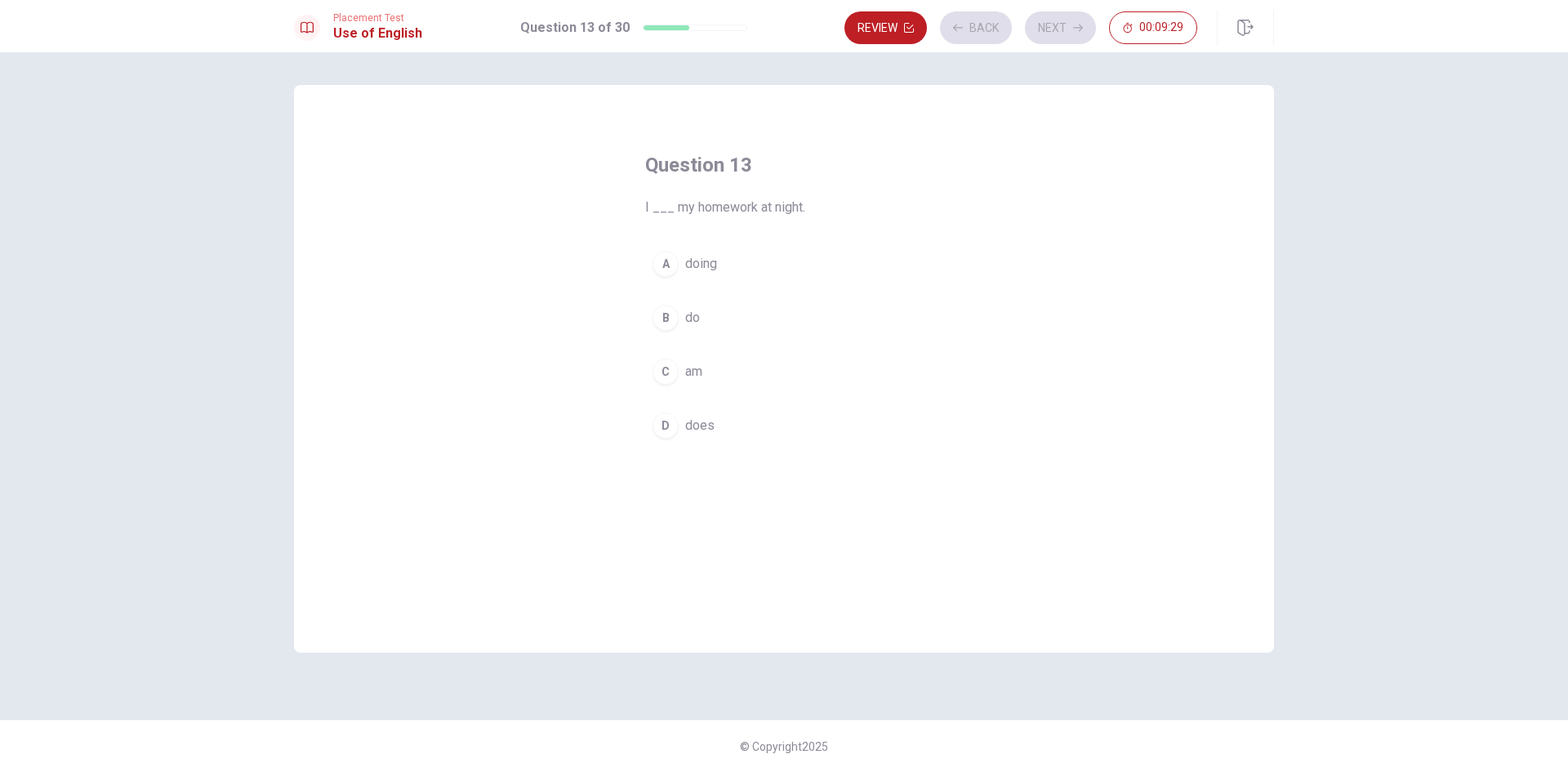
click at [736, 312] on button "B do" at bounding box center [784, 318] width 278 height 41
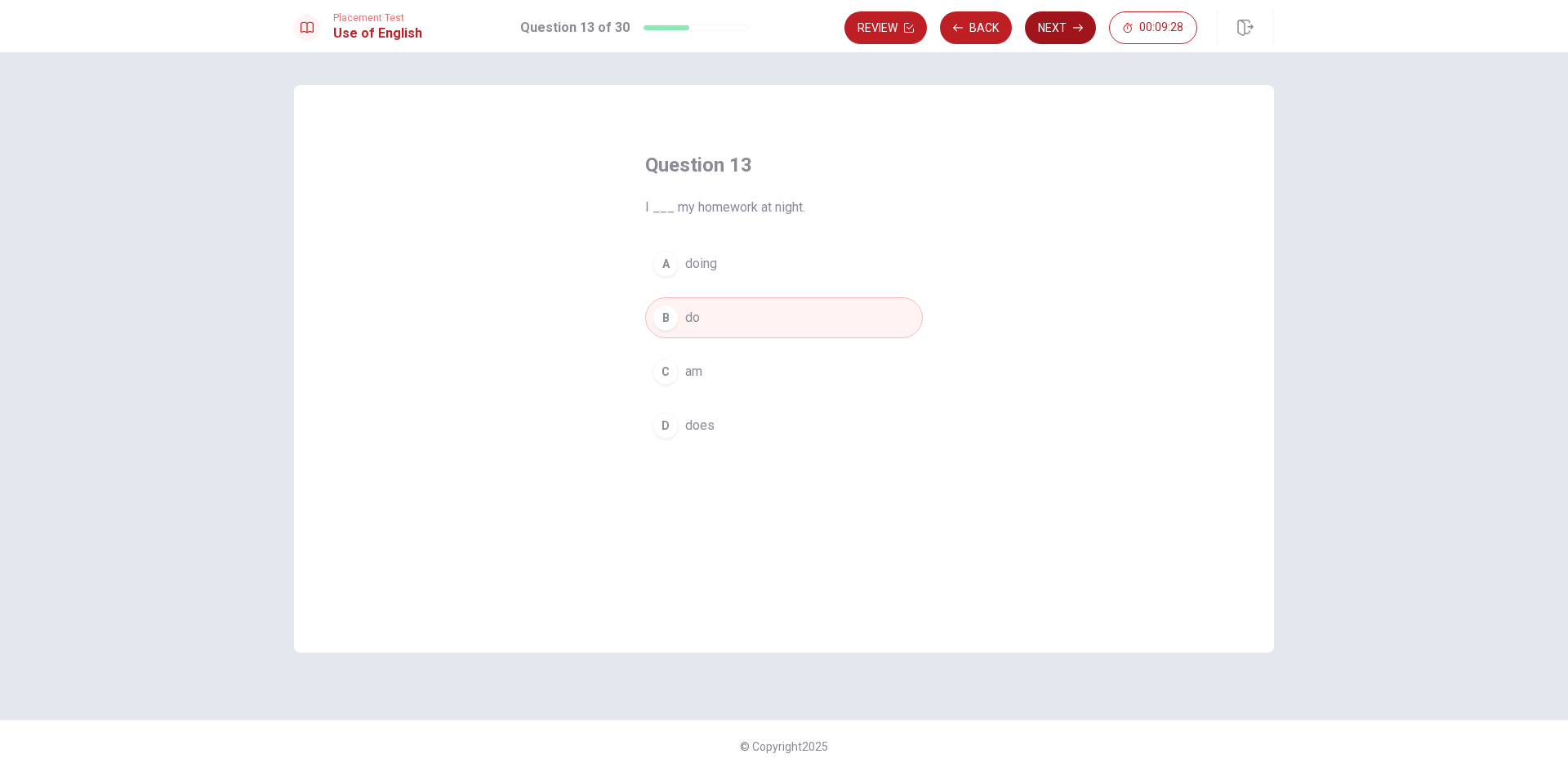
click at [1040, 41] on button "Next" at bounding box center [1060, 27] width 71 height 33
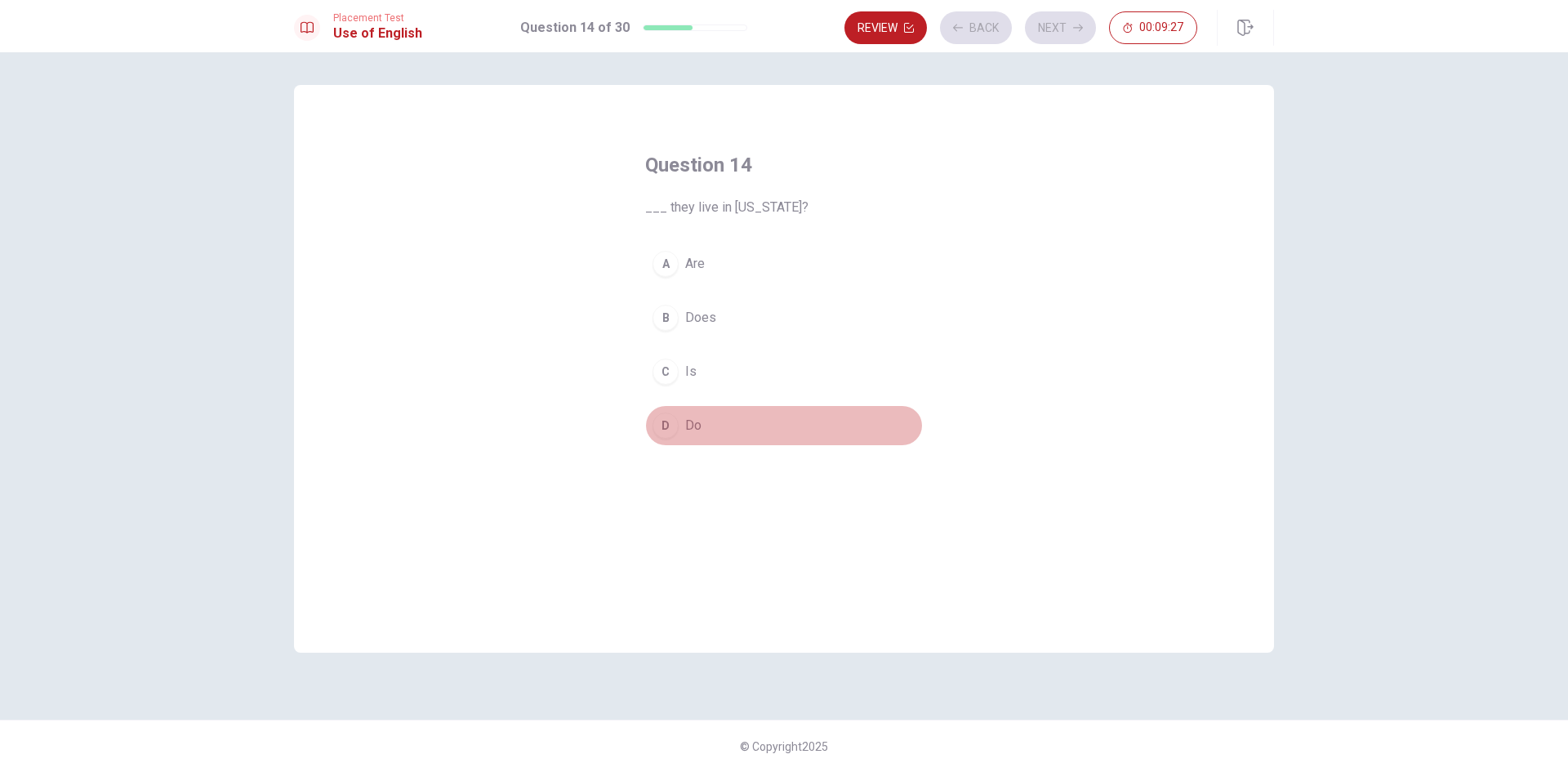
click at [754, 426] on button "D Do" at bounding box center [784, 425] width 278 height 41
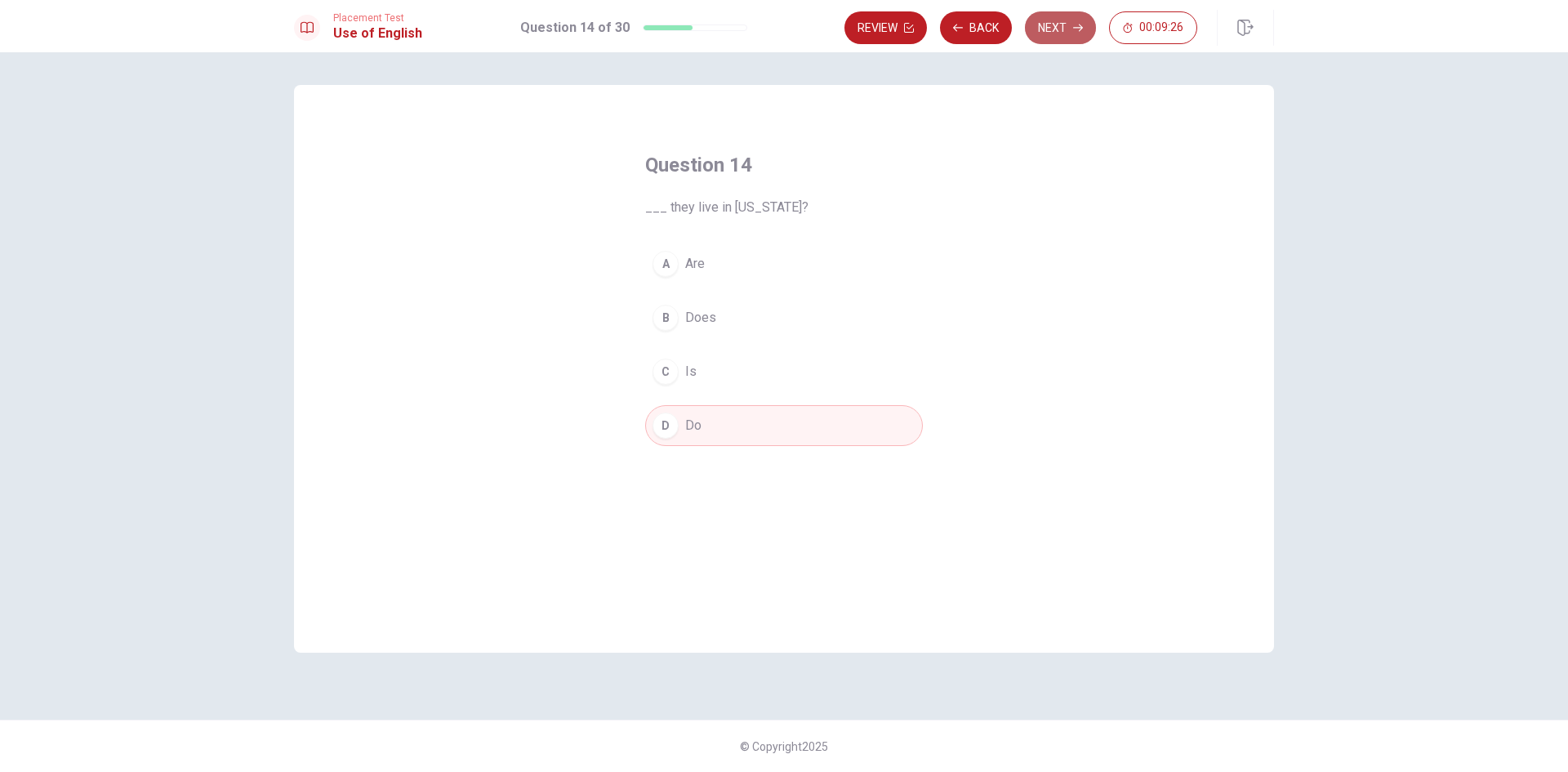
click at [1059, 39] on button "Next" at bounding box center [1060, 27] width 71 height 33
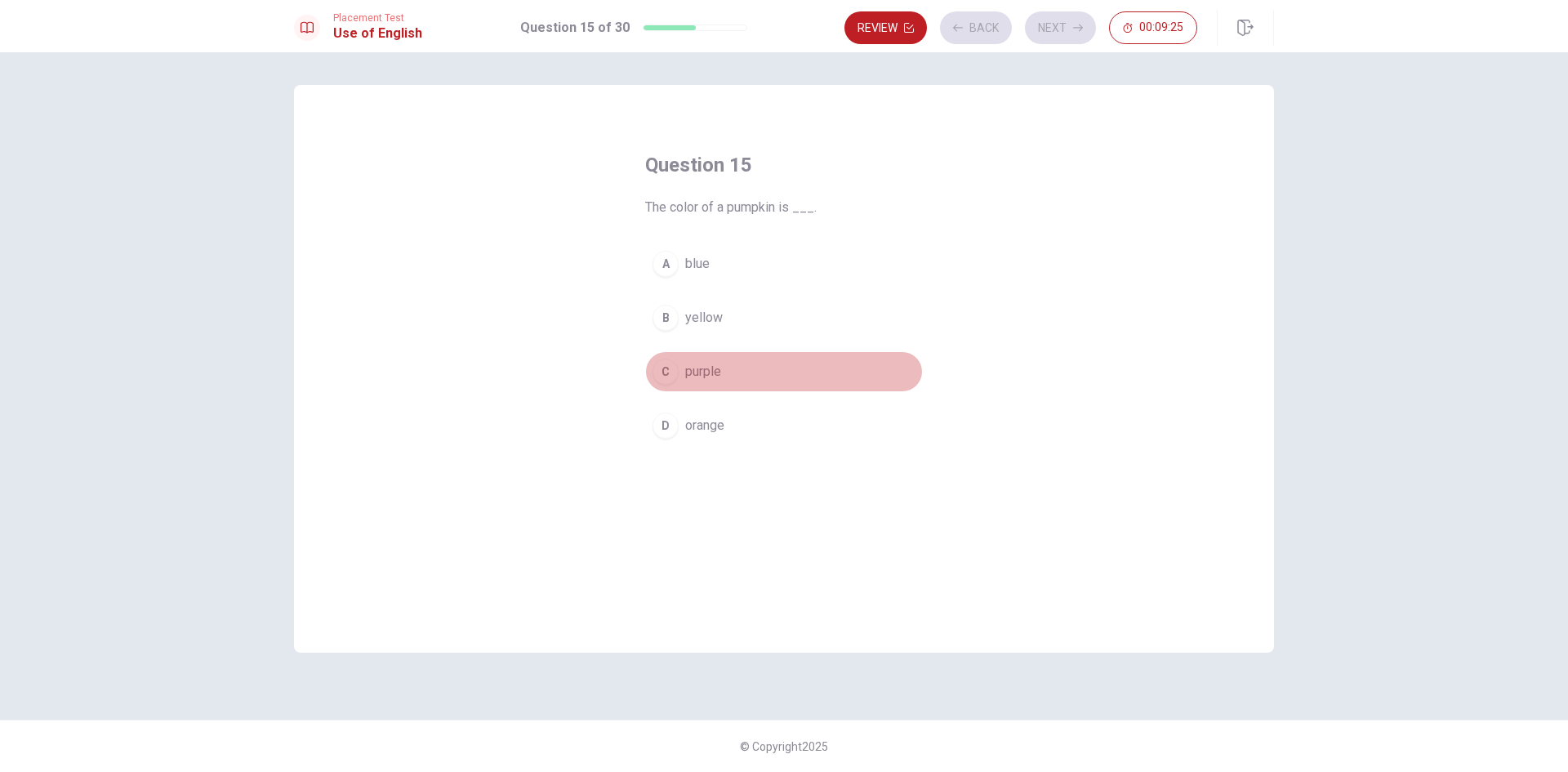
click at [774, 359] on button "C purple" at bounding box center [784, 372] width 278 height 41
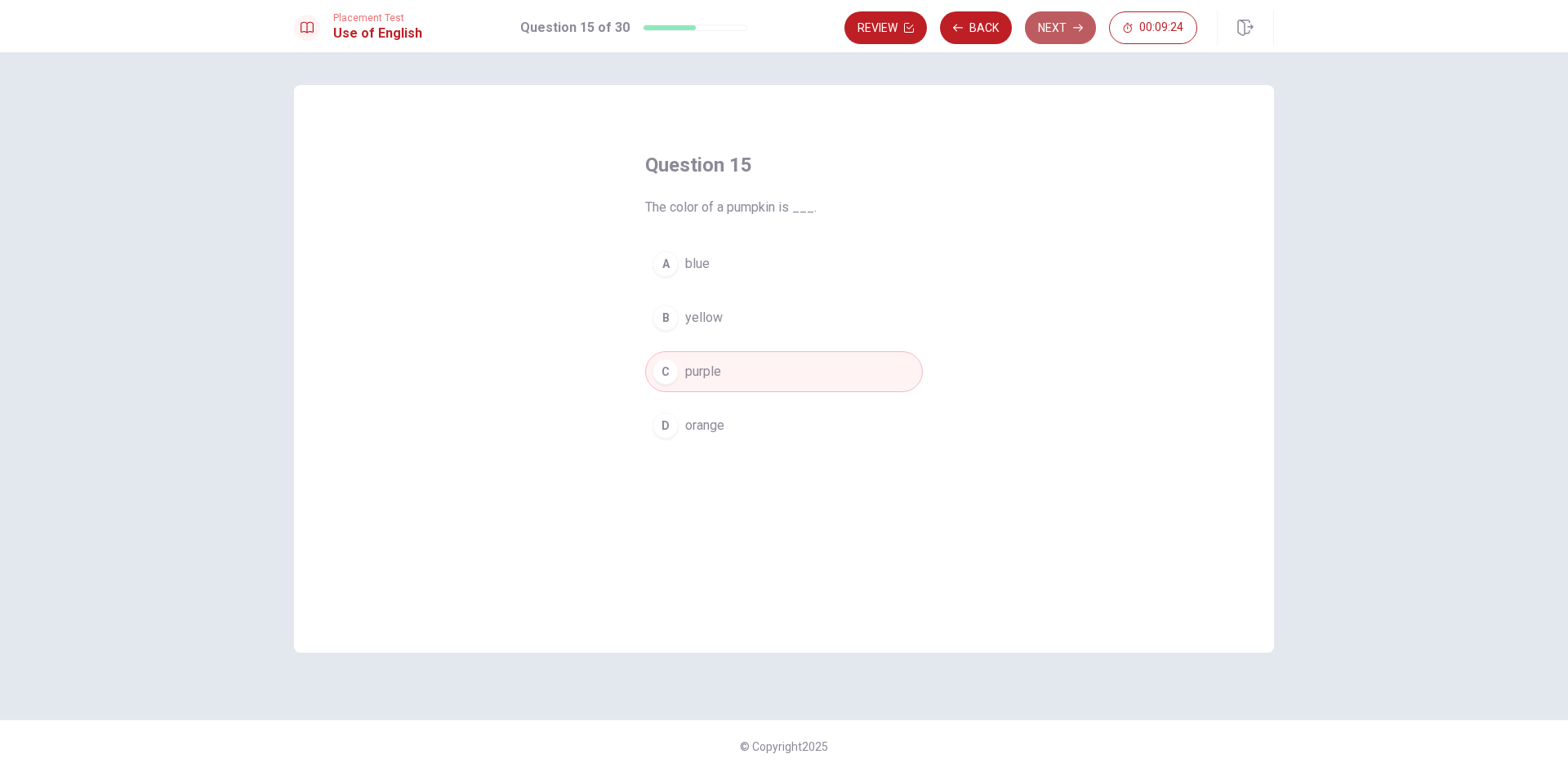
click at [1058, 30] on button "Next" at bounding box center [1060, 27] width 71 height 33
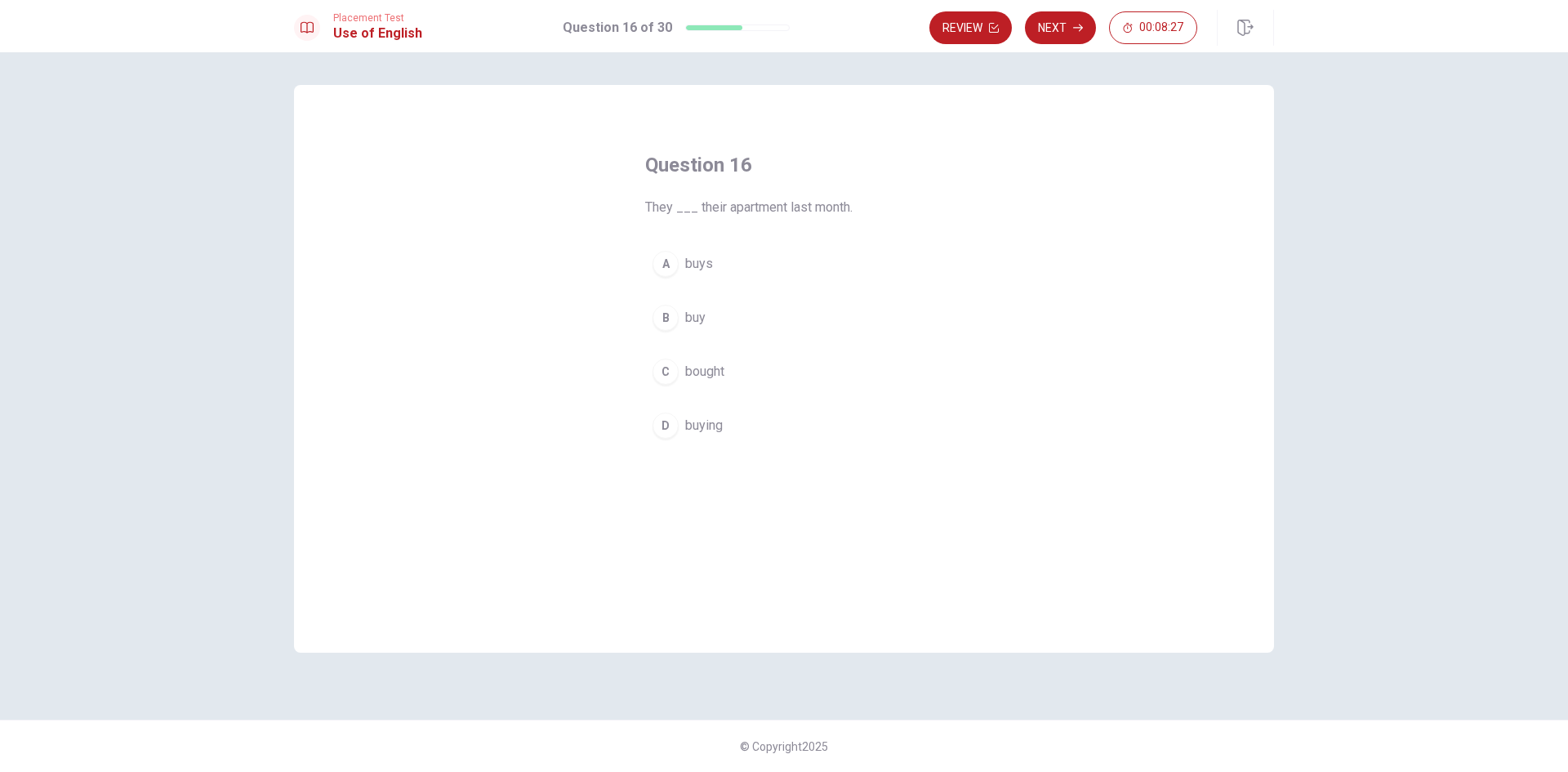
drag, startPoint x: 732, startPoint y: 324, endPoint x: 860, endPoint y: 254, distance: 145.9
click at [733, 324] on button "B buy" at bounding box center [784, 318] width 278 height 41
click at [1059, 37] on button "Next" at bounding box center [1060, 27] width 71 height 33
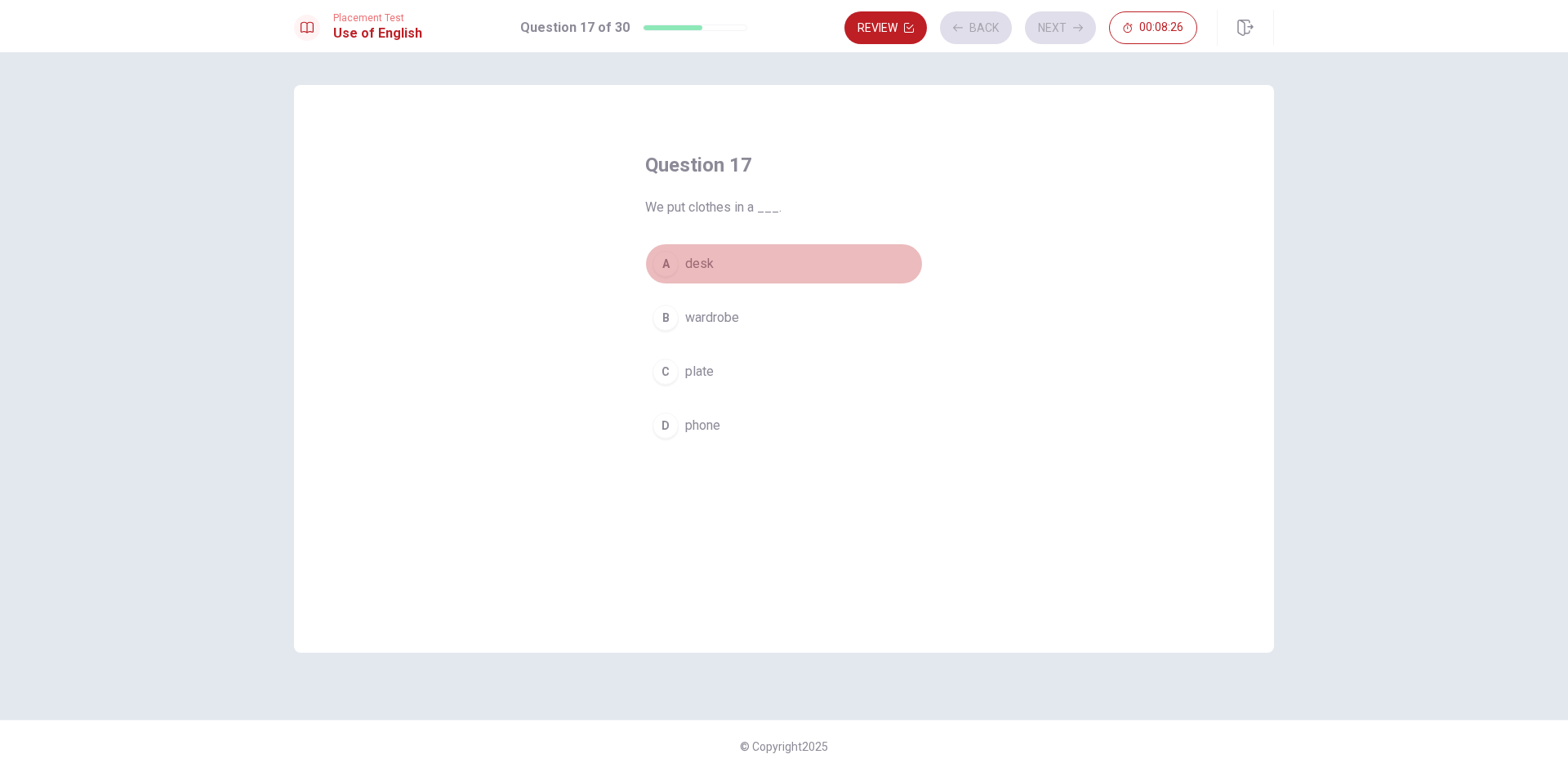
drag, startPoint x: 768, startPoint y: 263, endPoint x: 934, endPoint y: 215, distance: 172.8
click at [770, 264] on button "A desk" at bounding box center [784, 264] width 278 height 41
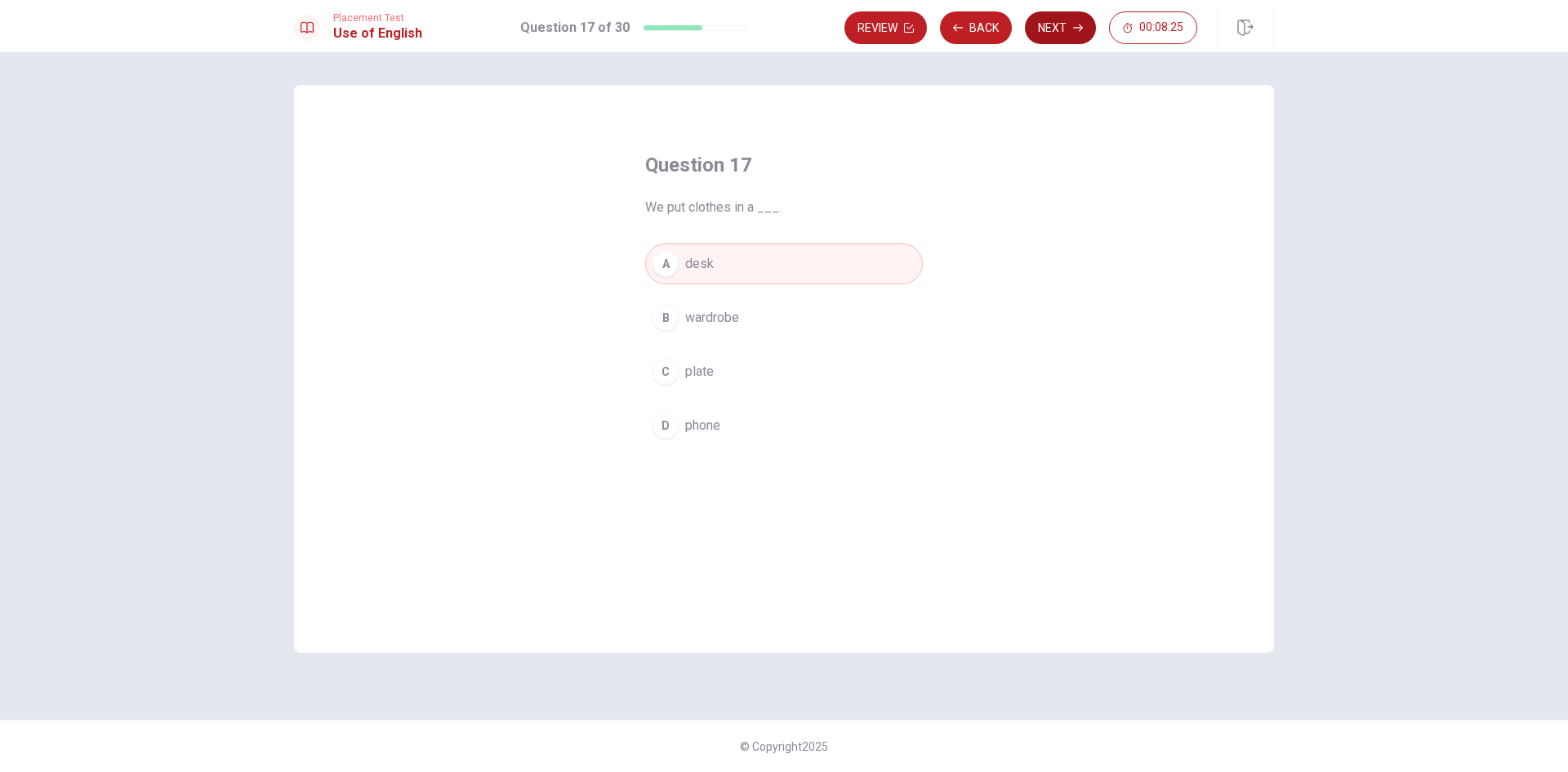
click at [1069, 29] on button "Next" at bounding box center [1060, 27] width 71 height 33
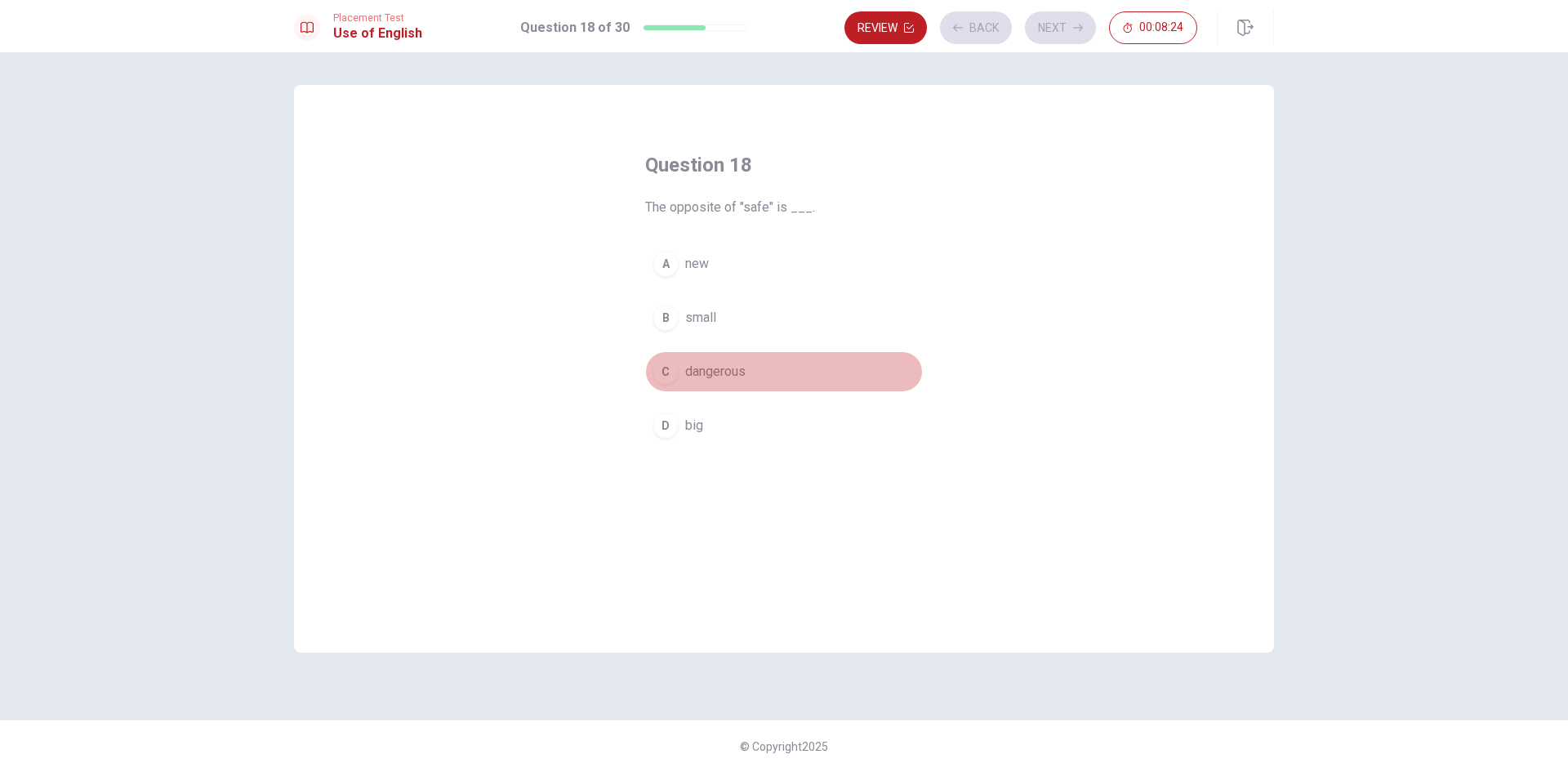
drag, startPoint x: 722, startPoint y: 367, endPoint x: 1013, endPoint y: 178, distance: 347.0
click at [722, 367] on span "dangerous" at bounding box center [715, 373] width 61 height 20
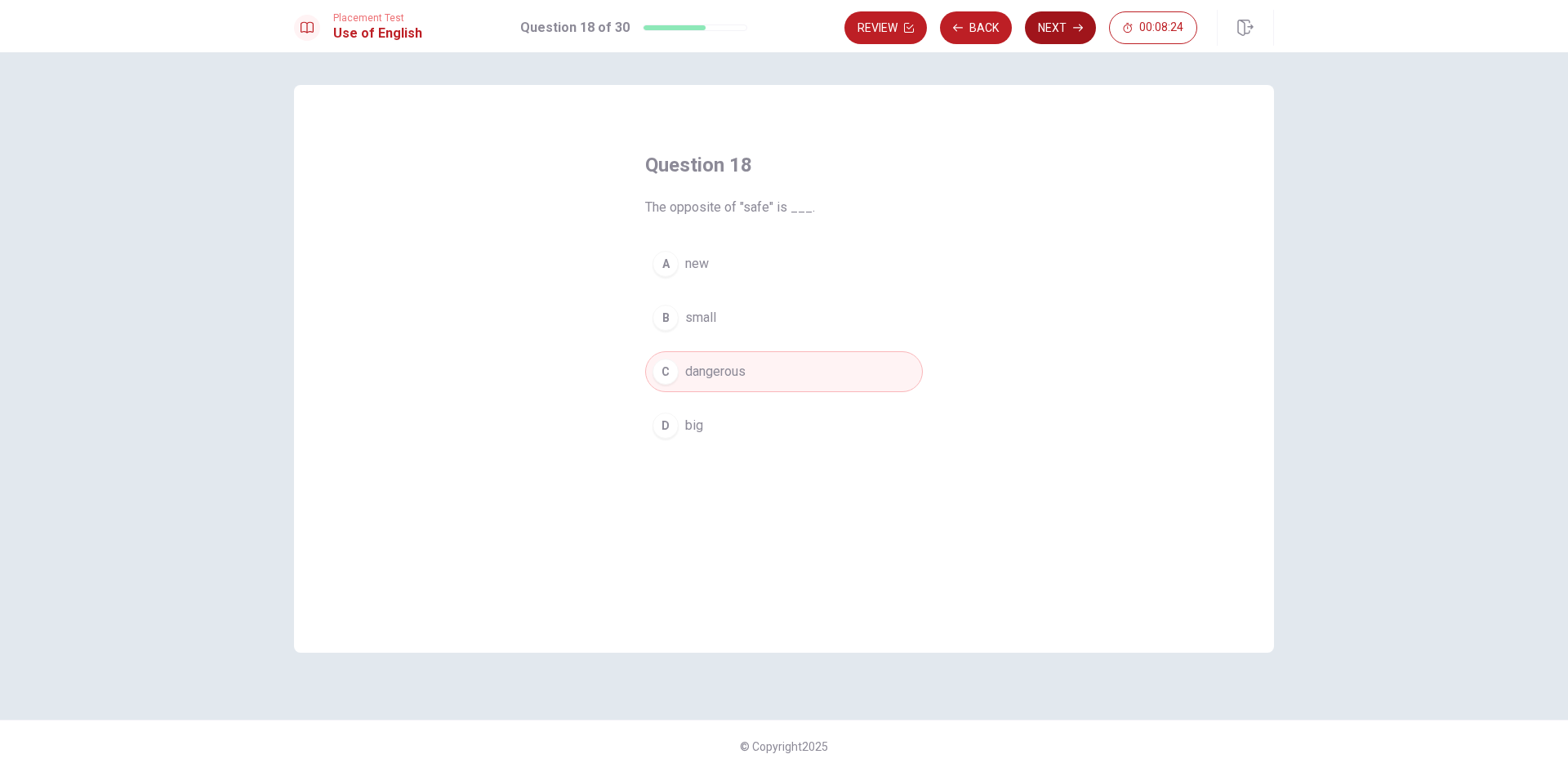
click at [1062, 30] on button "Next" at bounding box center [1060, 27] width 71 height 33
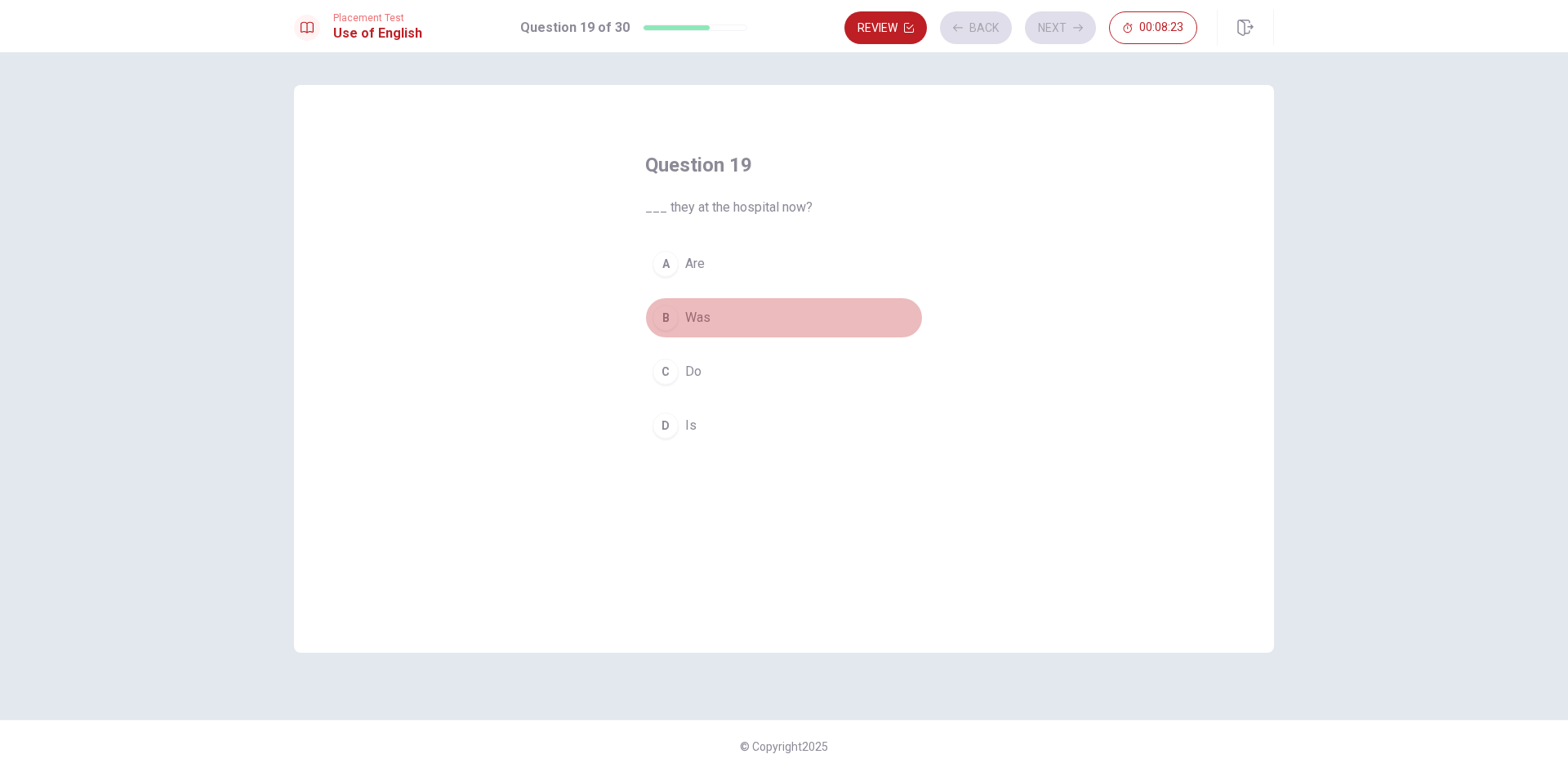
click at [809, 303] on button "B Was" at bounding box center [784, 318] width 278 height 41
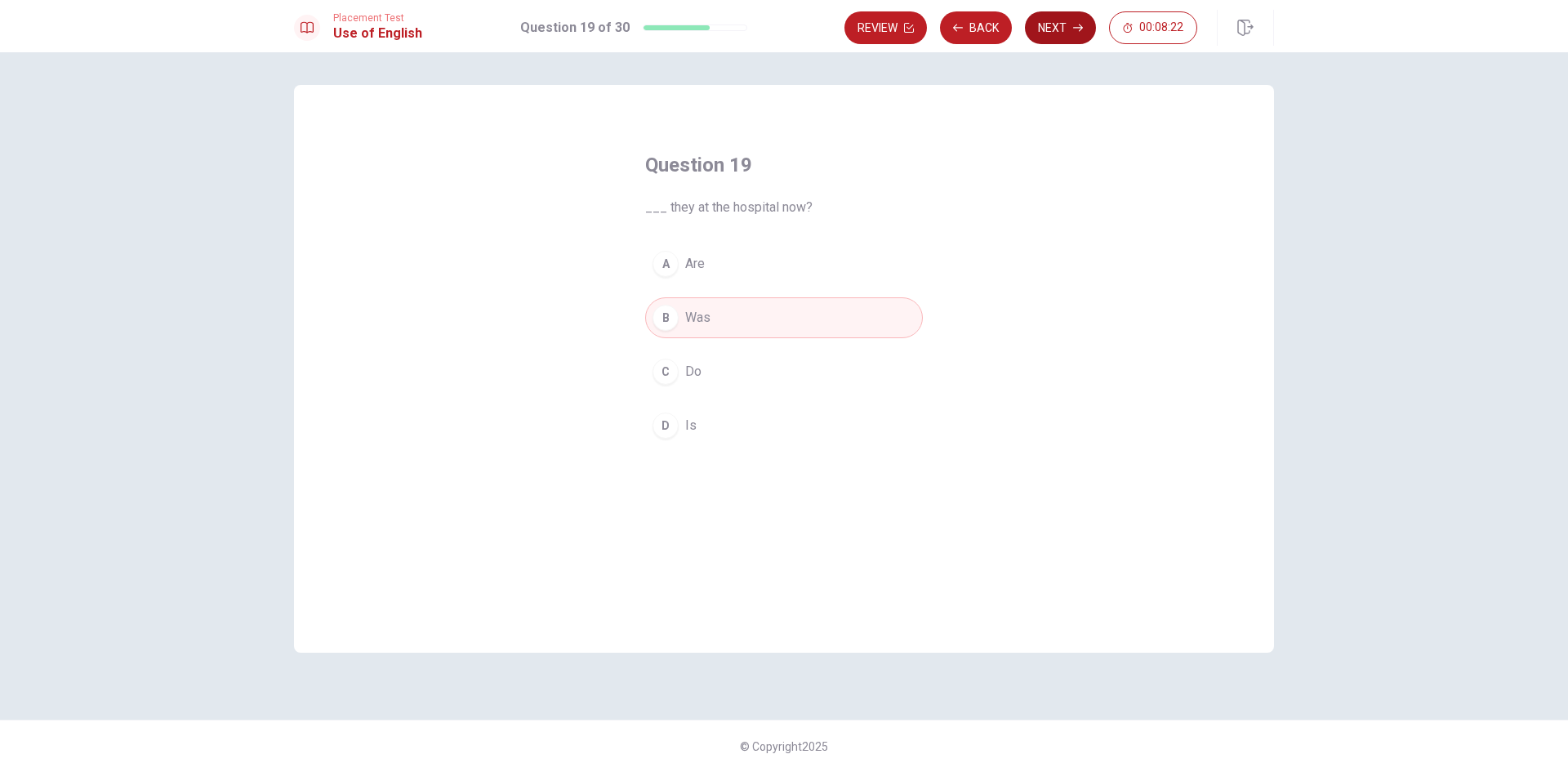
click at [1073, 31] on icon "button" at bounding box center [1078, 28] width 10 height 10
click at [737, 277] on button "A is" at bounding box center [784, 264] width 278 height 41
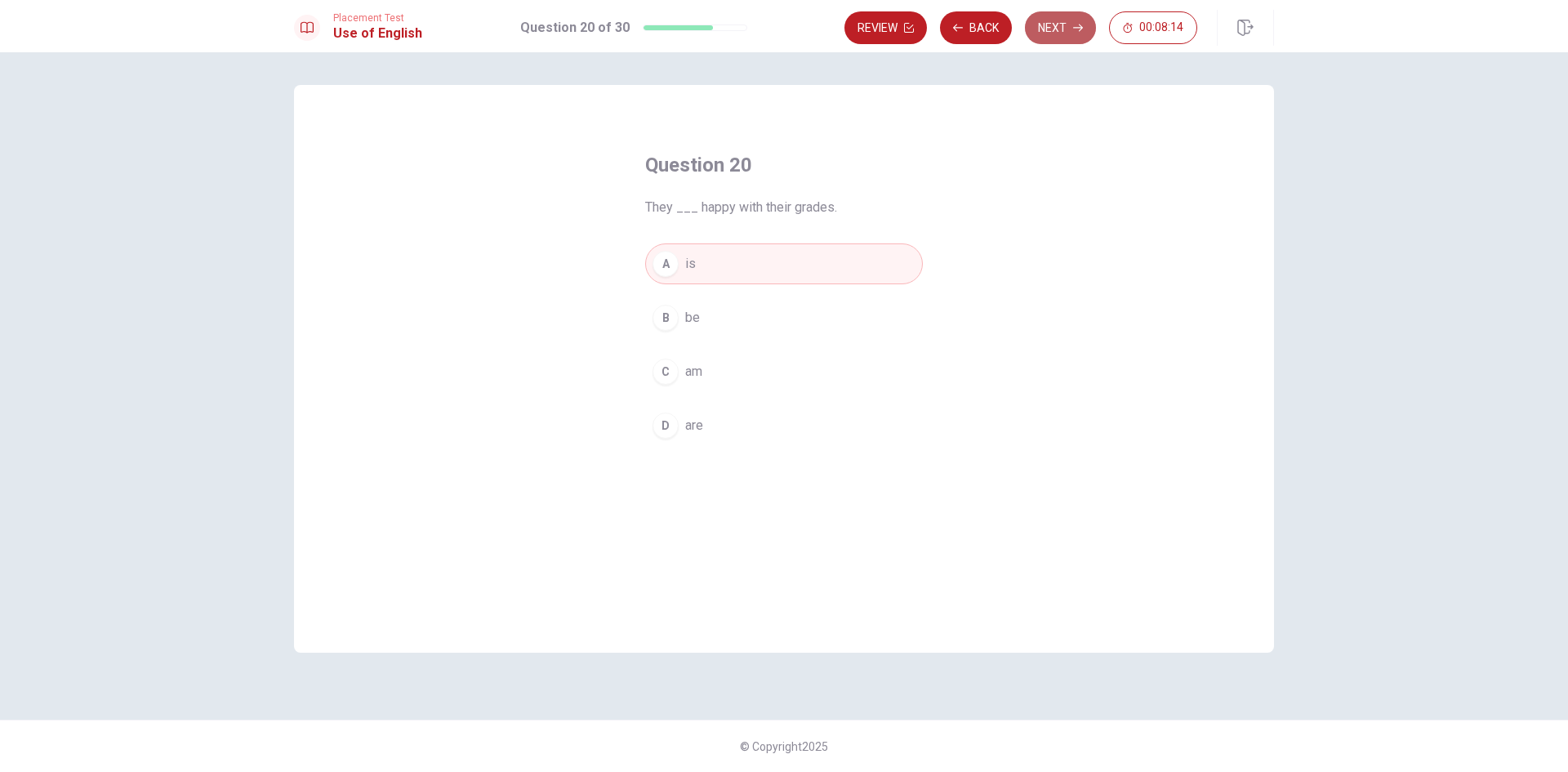
click at [1063, 32] on button "Next" at bounding box center [1060, 27] width 71 height 33
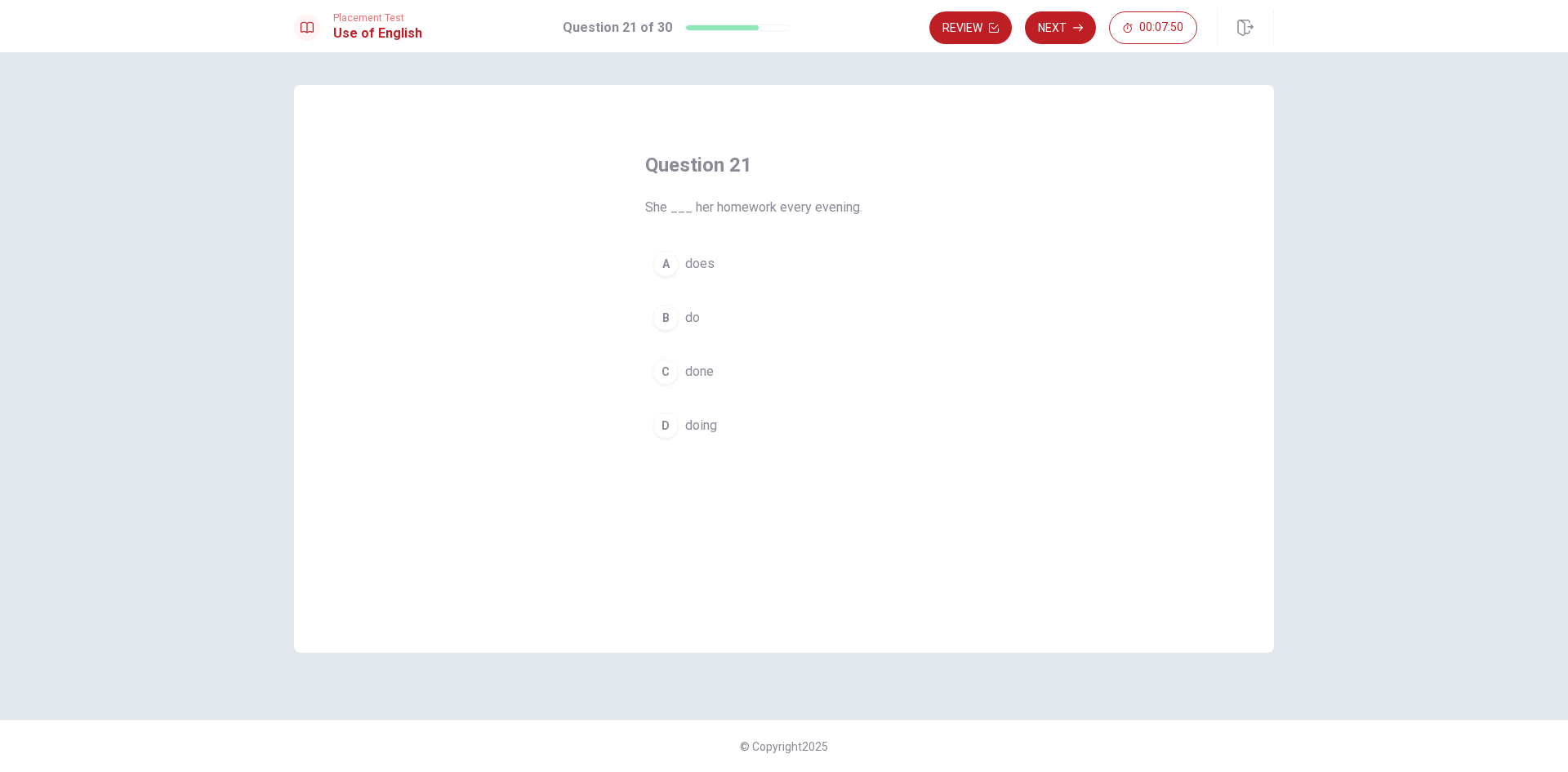
click at [715, 317] on button "B do" at bounding box center [784, 318] width 278 height 41
click at [1051, 31] on button "Next" at bounding box center [1060, 27] width 71 height 33
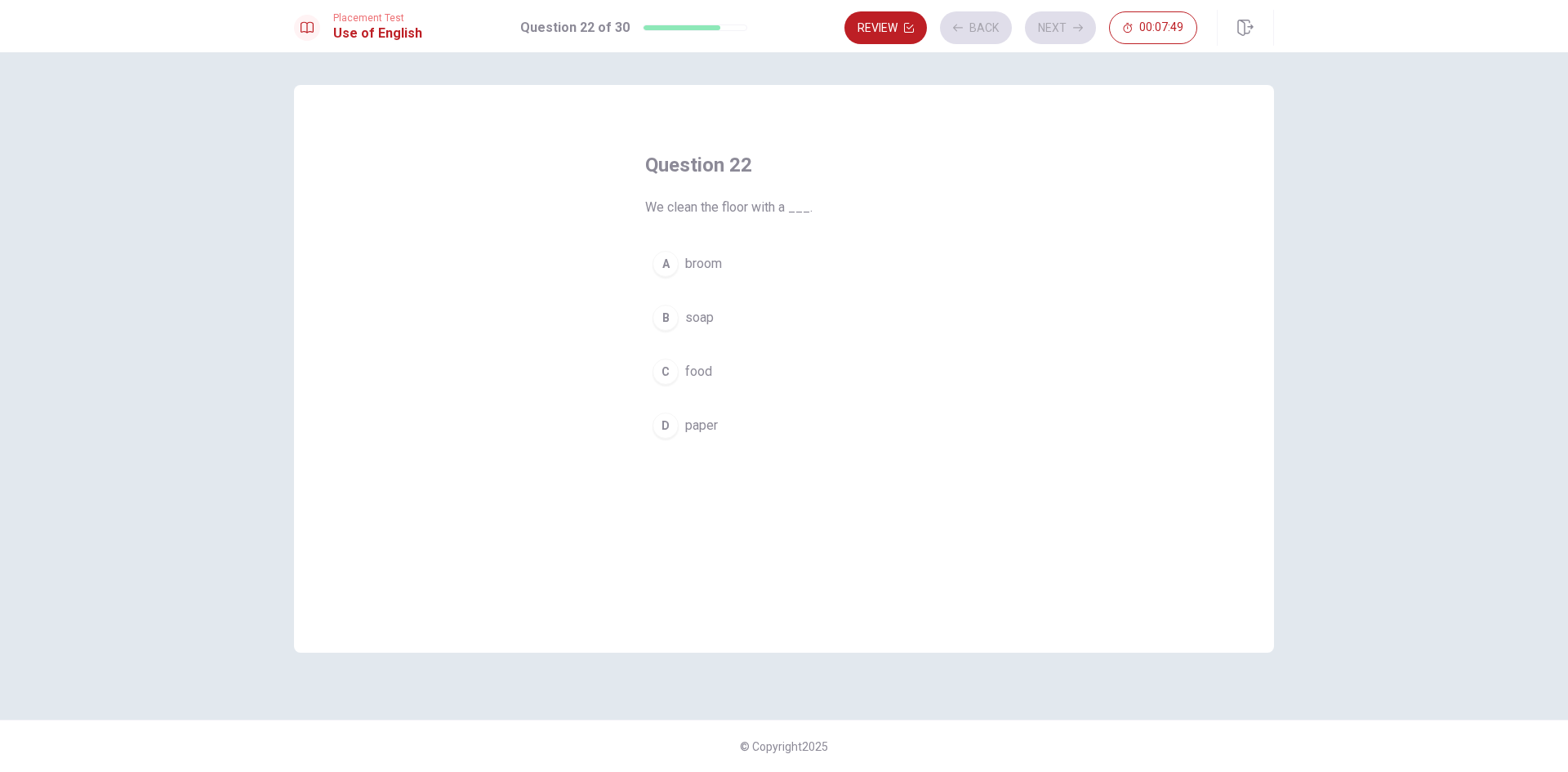
click at [794, 434] on button "D paper" at bounding box center [784, 425] width 278 height 41
click at [1043, 31] on button "Next" at bounding box center [1060, 27] width 71 height 33
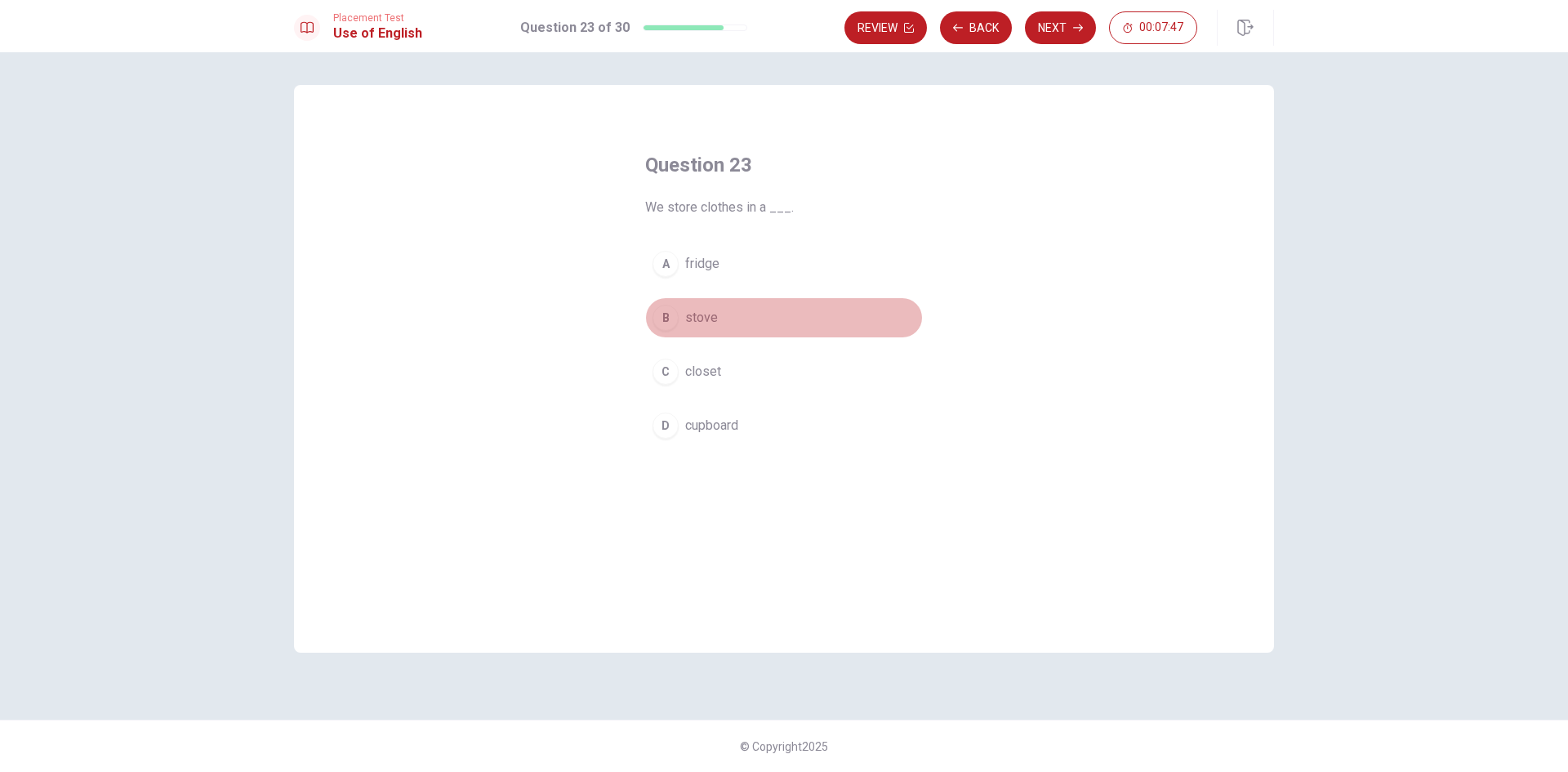
click at [770, 312] on button "B stove" at bounding box center [784, 318] width 278 height 41
click at [1072, 25] on button "Next" at bounding box center [1060, 27] width 71 height 33
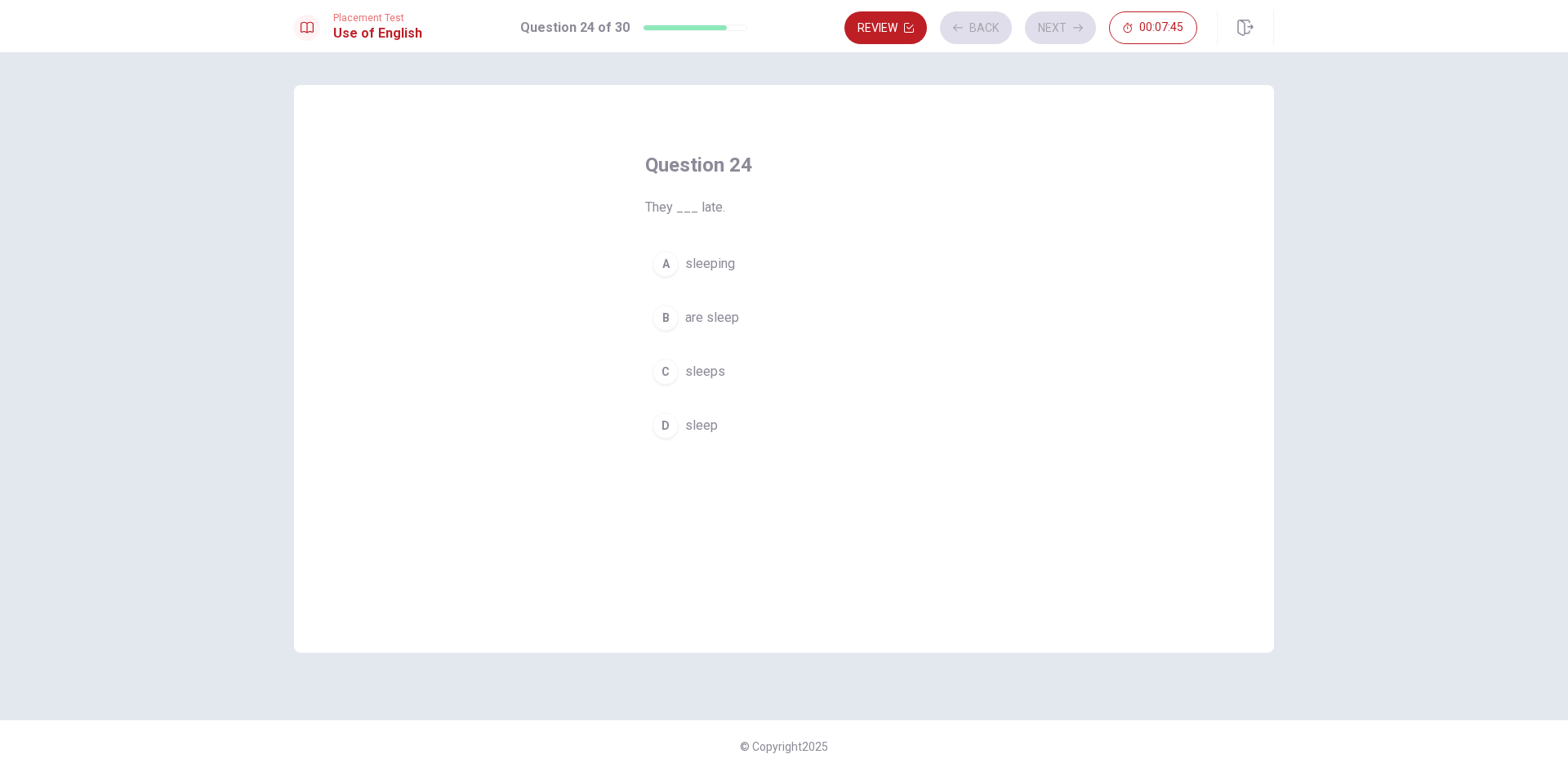
click at [820, 251] on button "A sleeping" at bounding box center [784, 264] width 278 height 41
click at [1067, 21] on button "Next" at bounding box center [1060, 27] width 71 height 33
click at [859, 376] on button "C are go" at bounding box center [784, 372] width 278 height 41
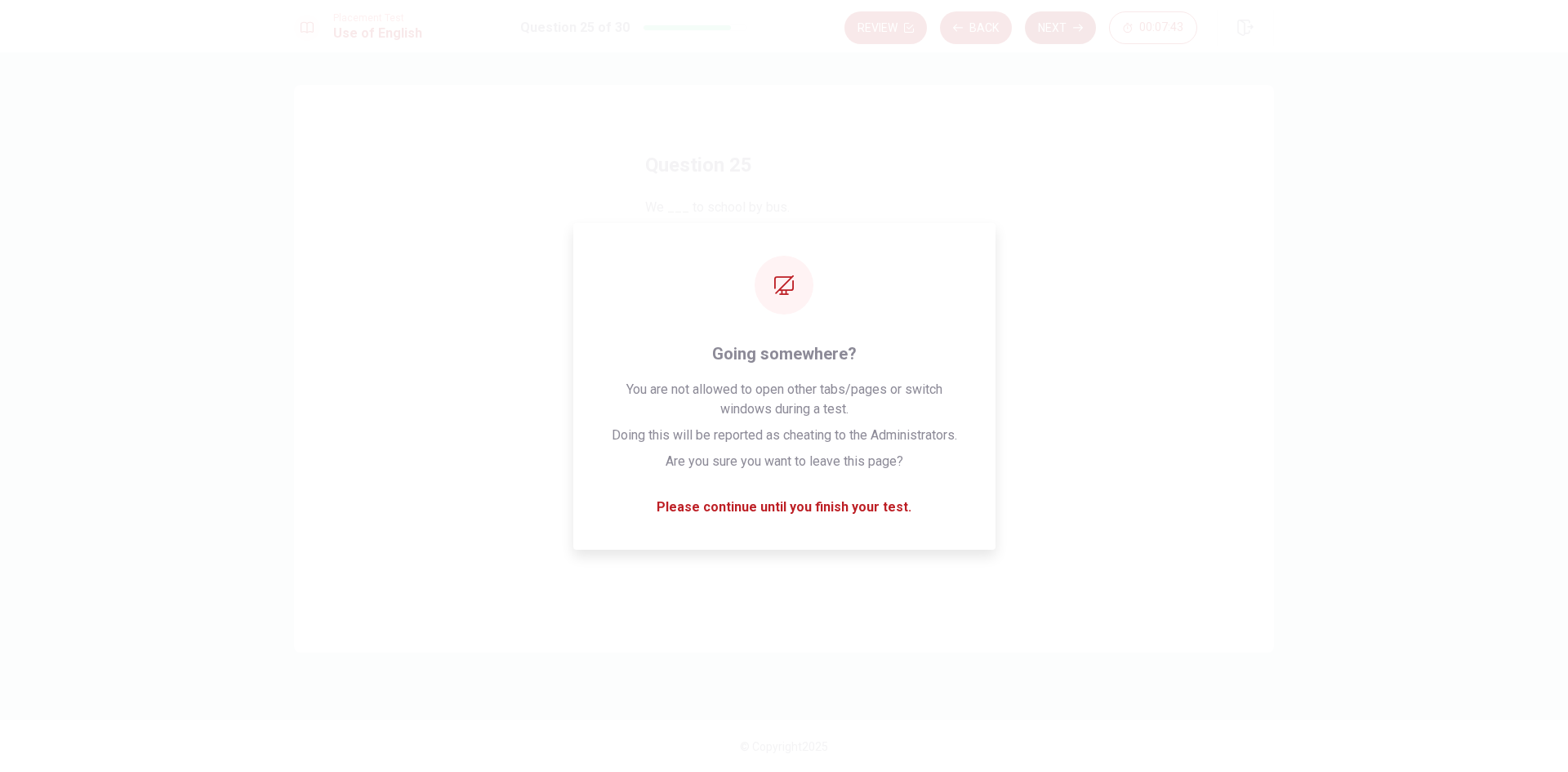
click at [1067, 15] on button "Next" at bounding box center [1060, 27] width 71 height 33
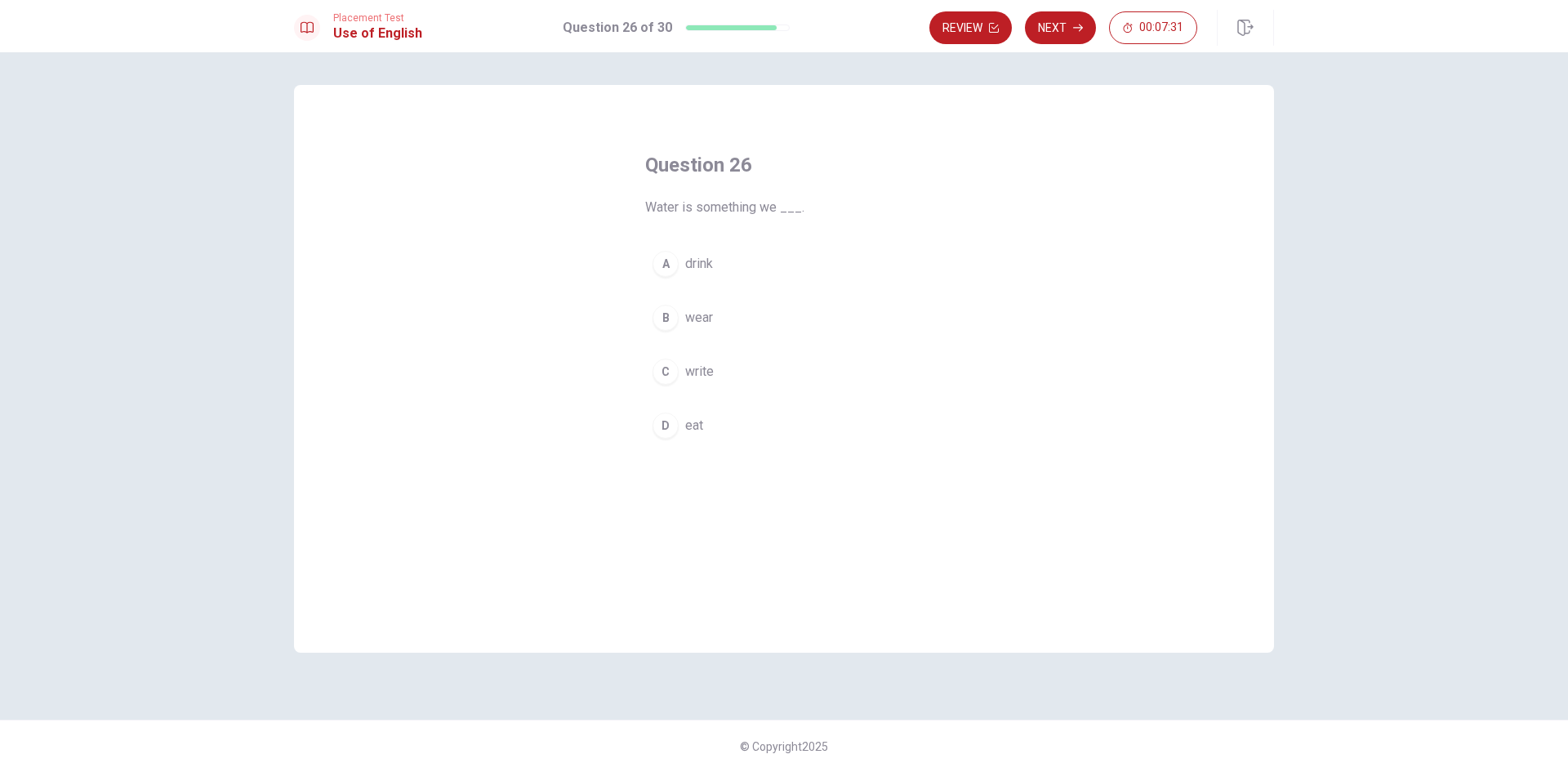
click at [773, 312] on button "B wear" at bounding box center [784, 318] width 278 height 41
click at [1035, 34] on button "Next" at bounding box center [1060, 27] width 71 height 33
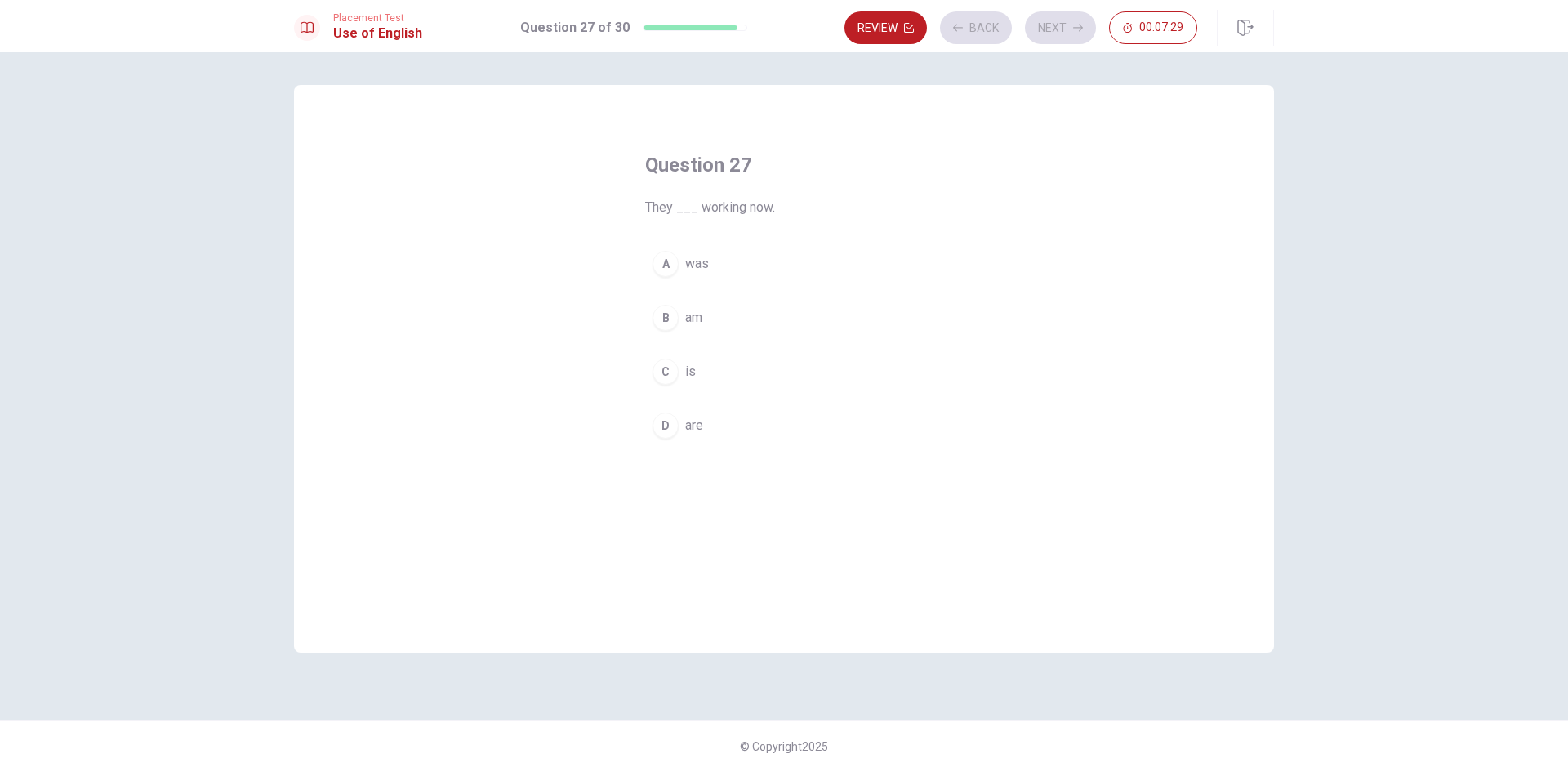
click at [790, 253] on button "A was" at bounding box center [784, 264] width 278 height 41
click at [1042, 32] on button "Next" at bounding box center [1060, 27] width 71 height 33
click at [765, 357] on button "C ruler" at bounding box center [784, 372] width 278 height 41
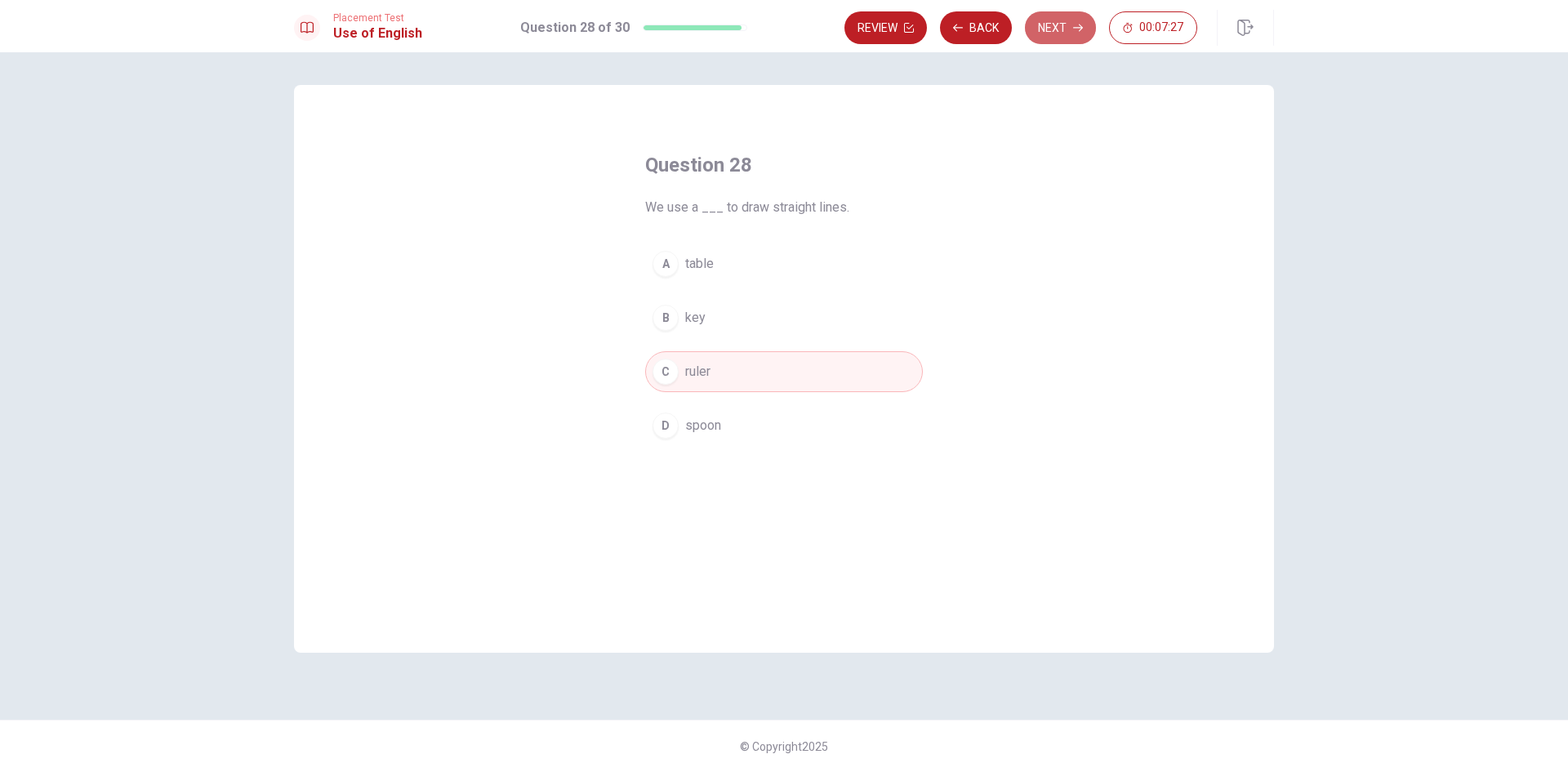
drag, startPoint x: 1055, startPoint y: 26, endPoint x: 922, endPoint y: 176, distance: 200.5
click at [1054, 26] on button "Next" at bounding box center [1060, 27] width 71 height 33
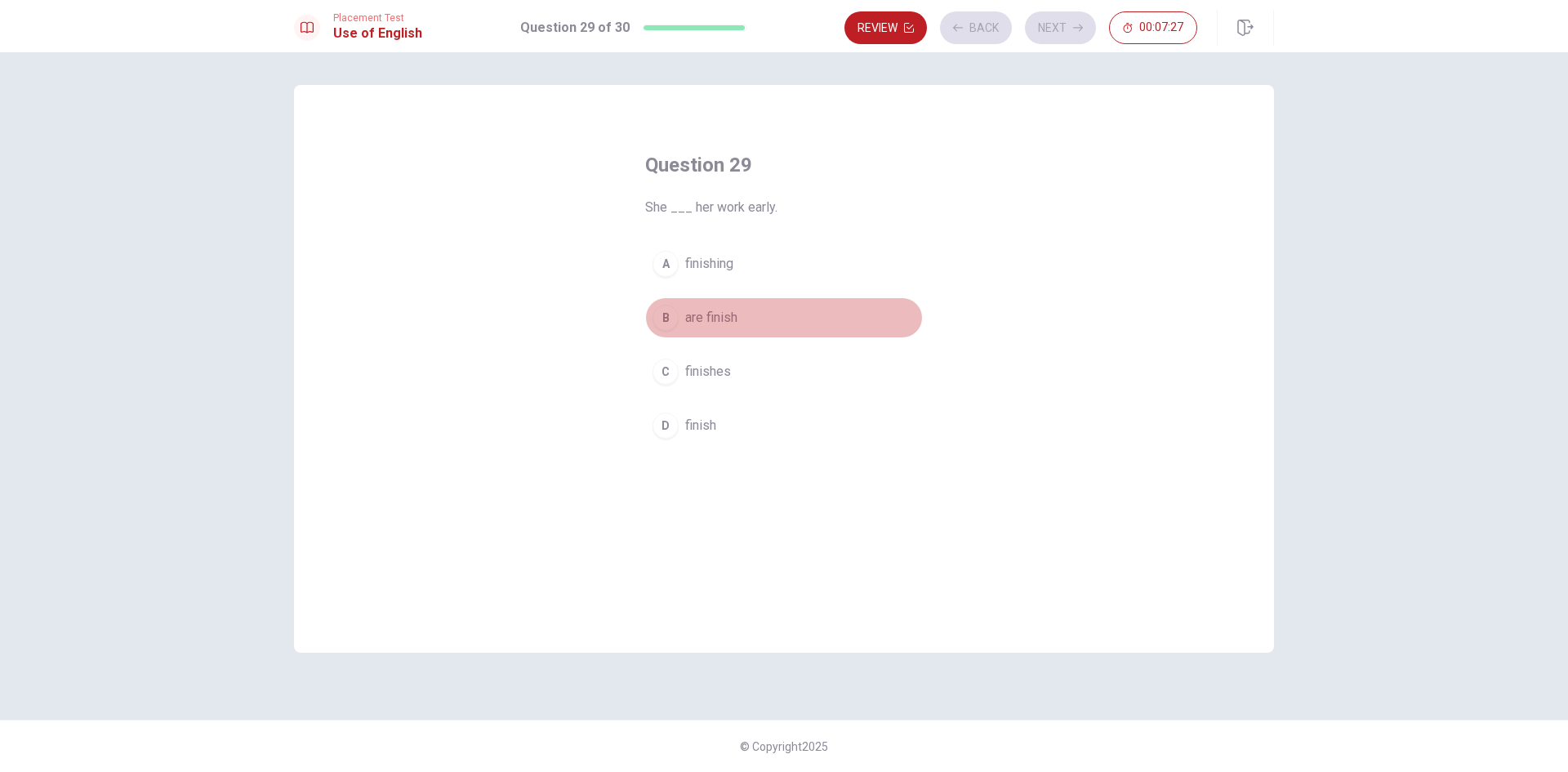
click at [803, 303] on button "B are finish" at bounding box center [784, 318] width 278 height 41
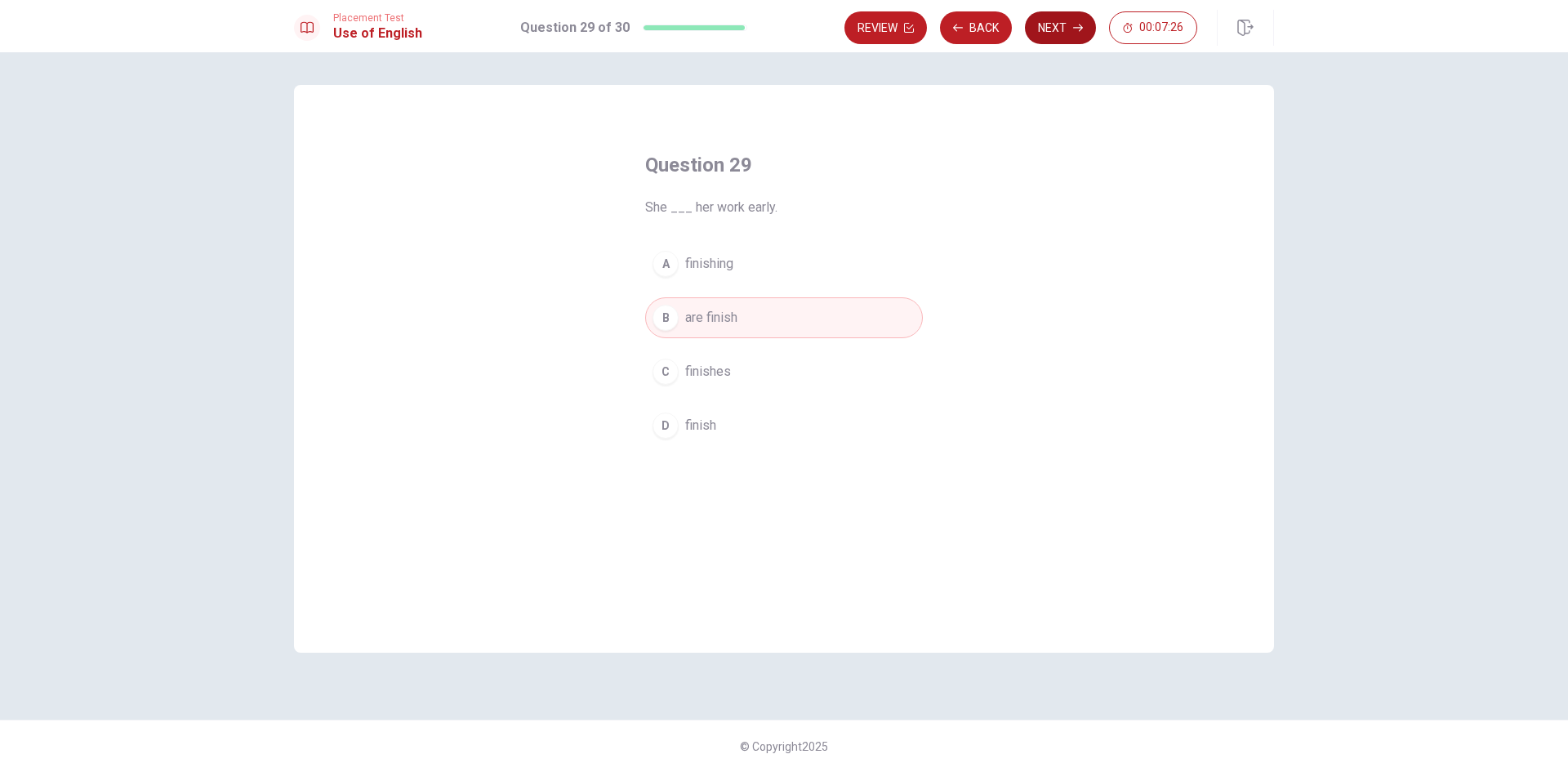
click at [1048, 16] on button "Next" at bounding box center [1060, 27] width 71 height 33
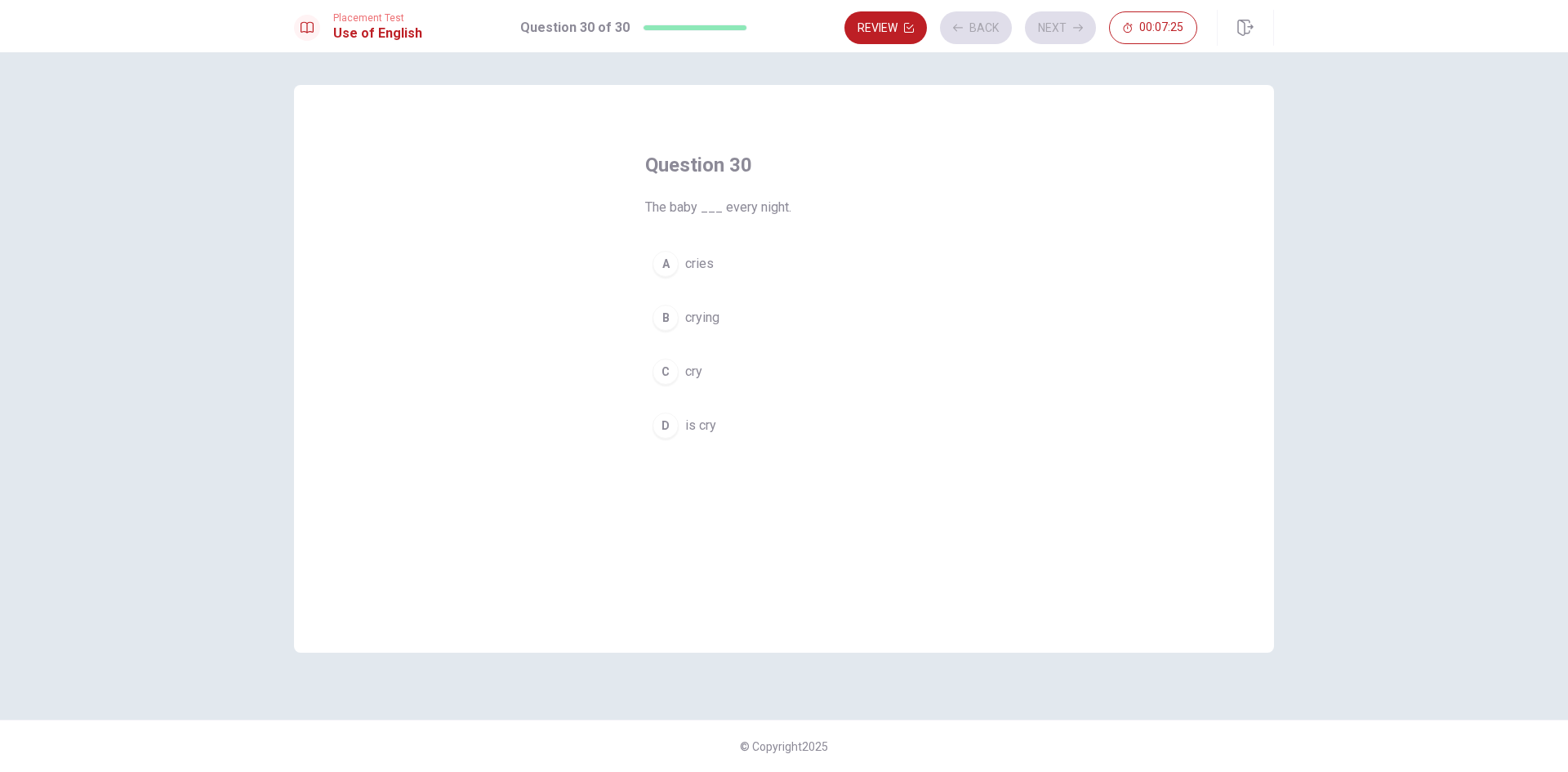
click at [783, 256] on button "A cries" at bounding box center [784, 264] width 278 height 41
click at [1062, 23] on button "Next" at bounding box center [1060, 27] width 71 height 33
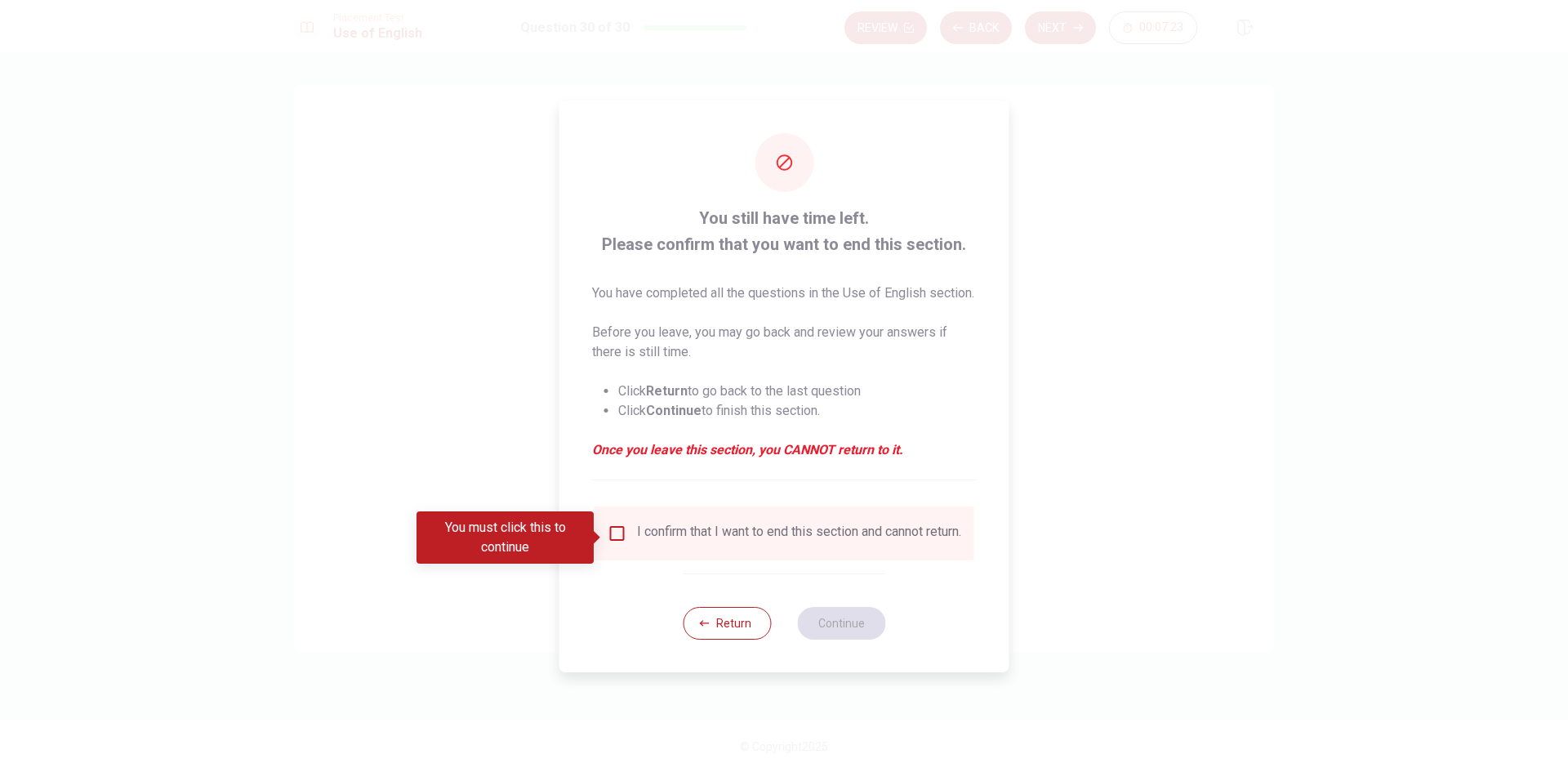
click at [611, 538] on input "You must click this to continue" at bounding box center [617, 534] width 20 height 20
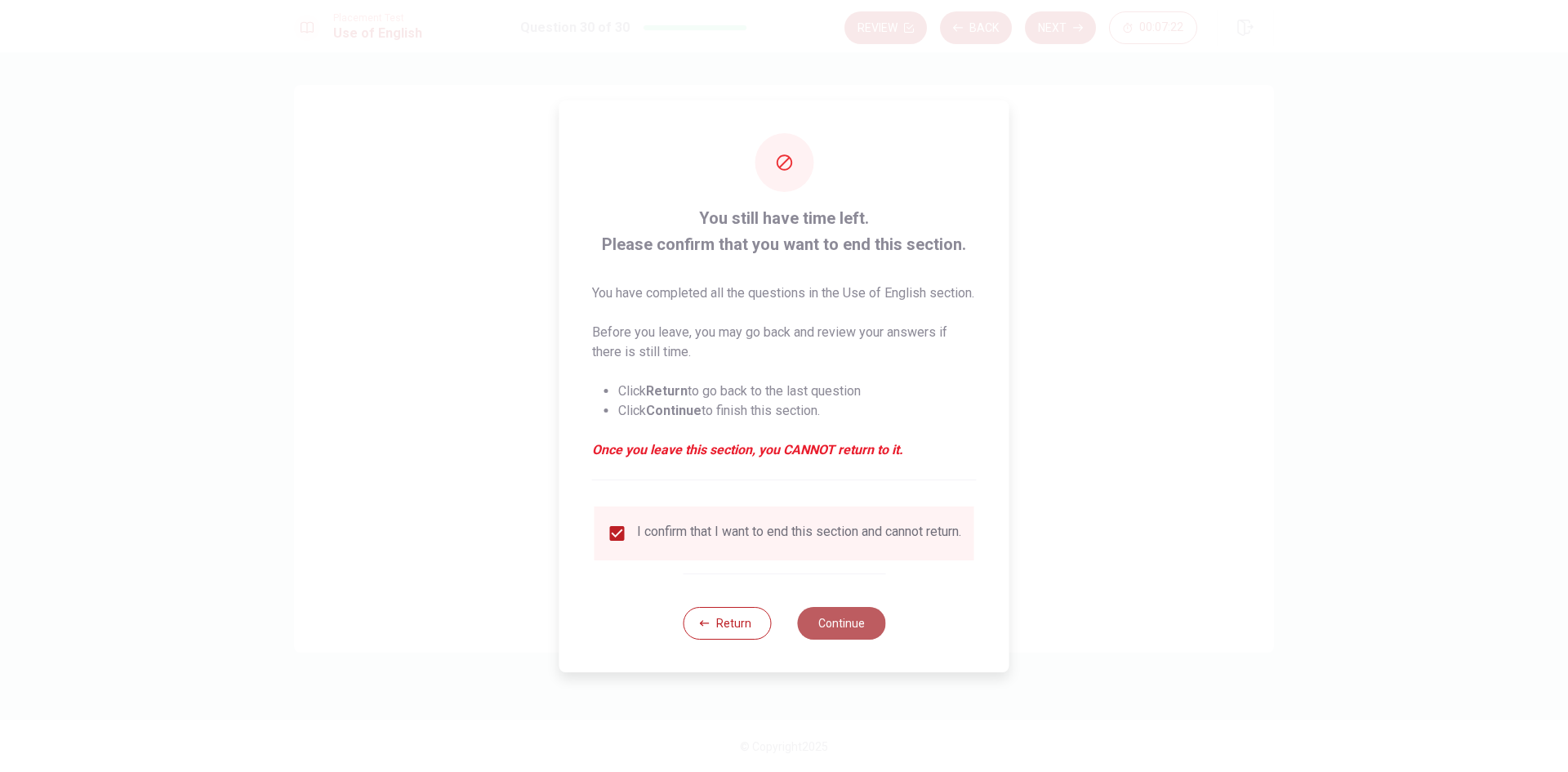
click at [869, 640] on button "Continue" at bounding box center [841, 624] width 89 height 33
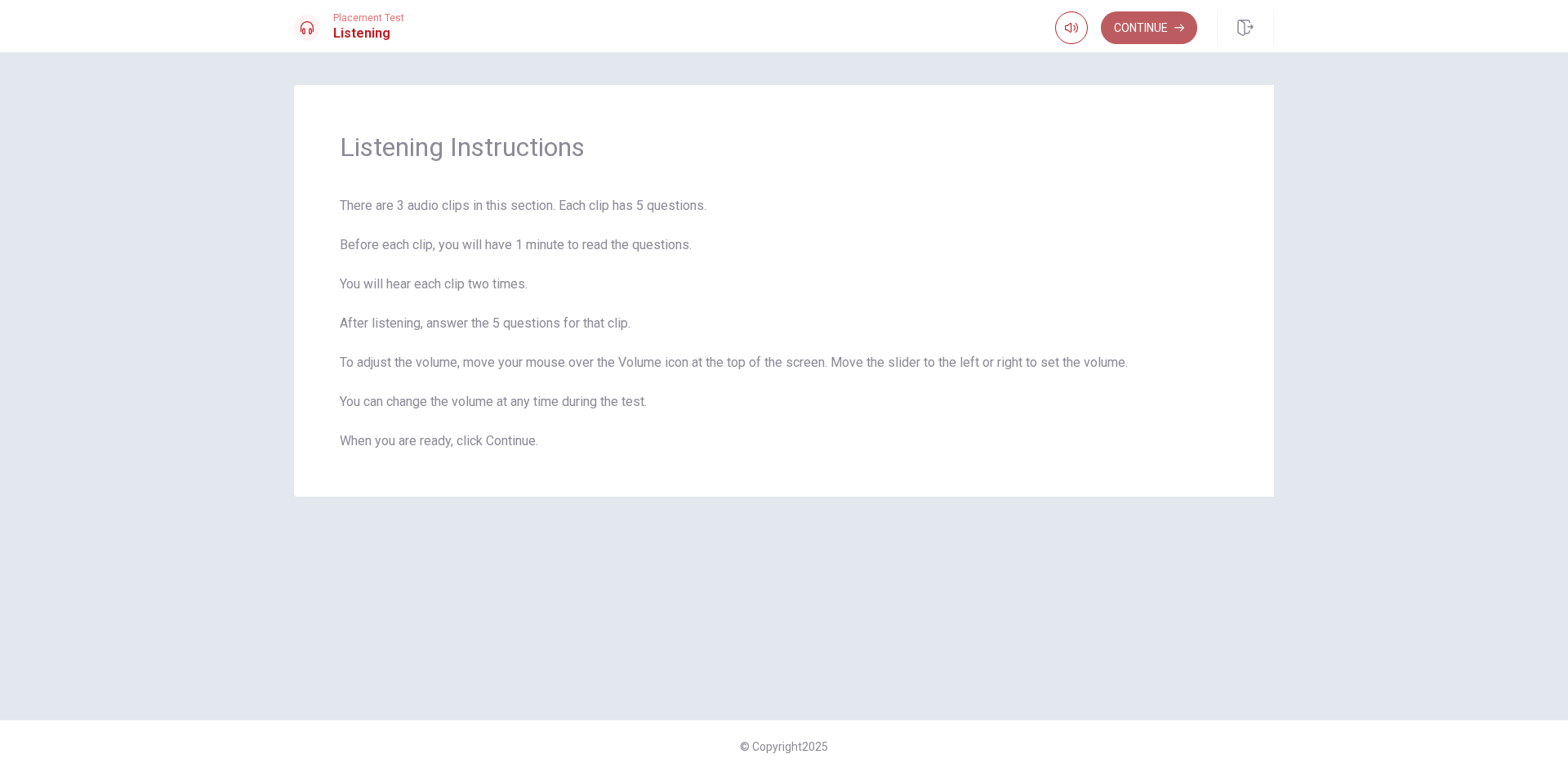
click at [1158, 26] on button "Continue" at bounding box center [1149, 27] width 97 height 33
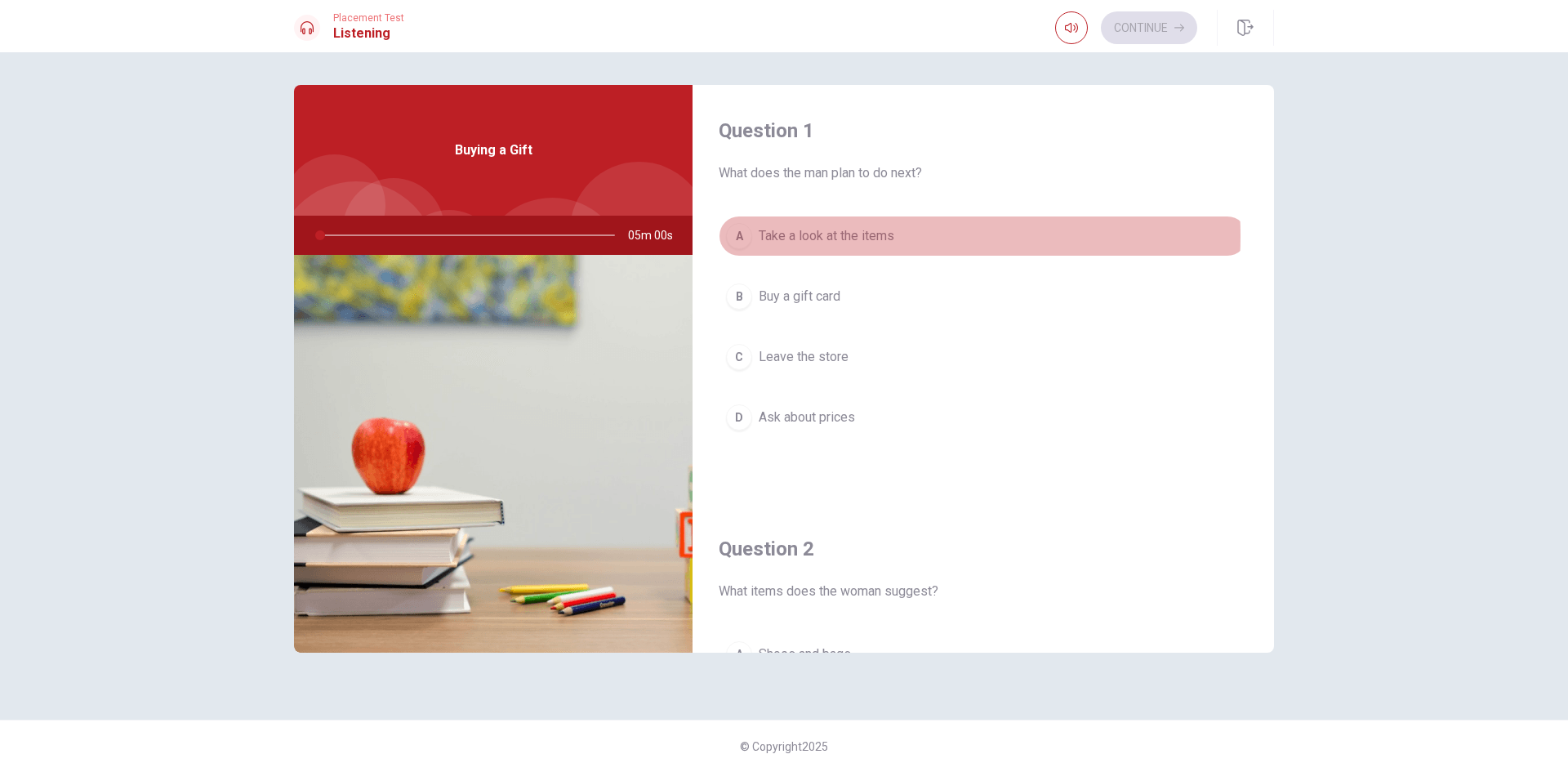
click at [851, 236] on span "Take a look at the items" at bounding box center [826, 236] width 135 height 20
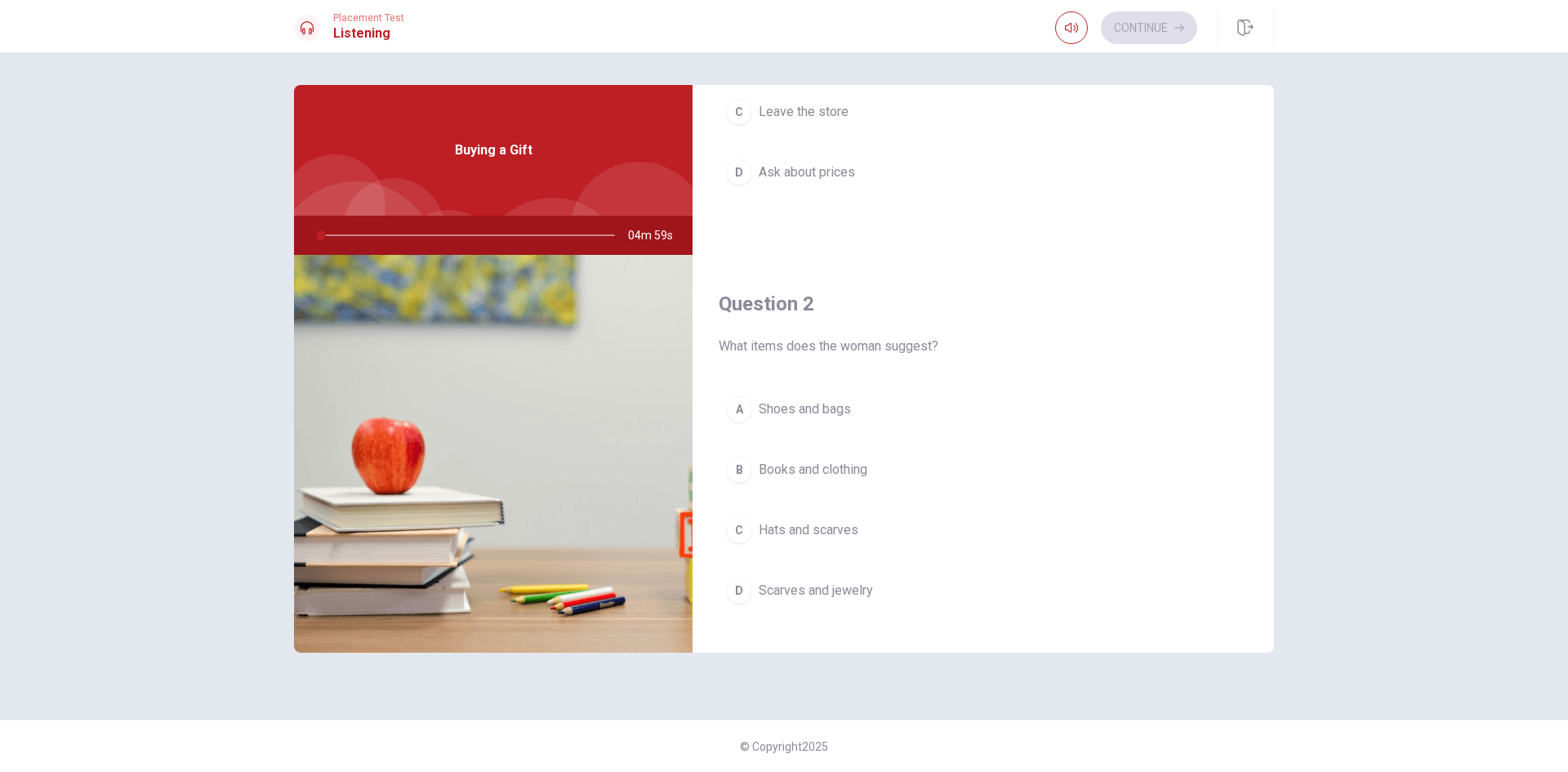
click at [864, 476] on span "Books and clothing" at bounding box center [812, 470] width 109 height 20
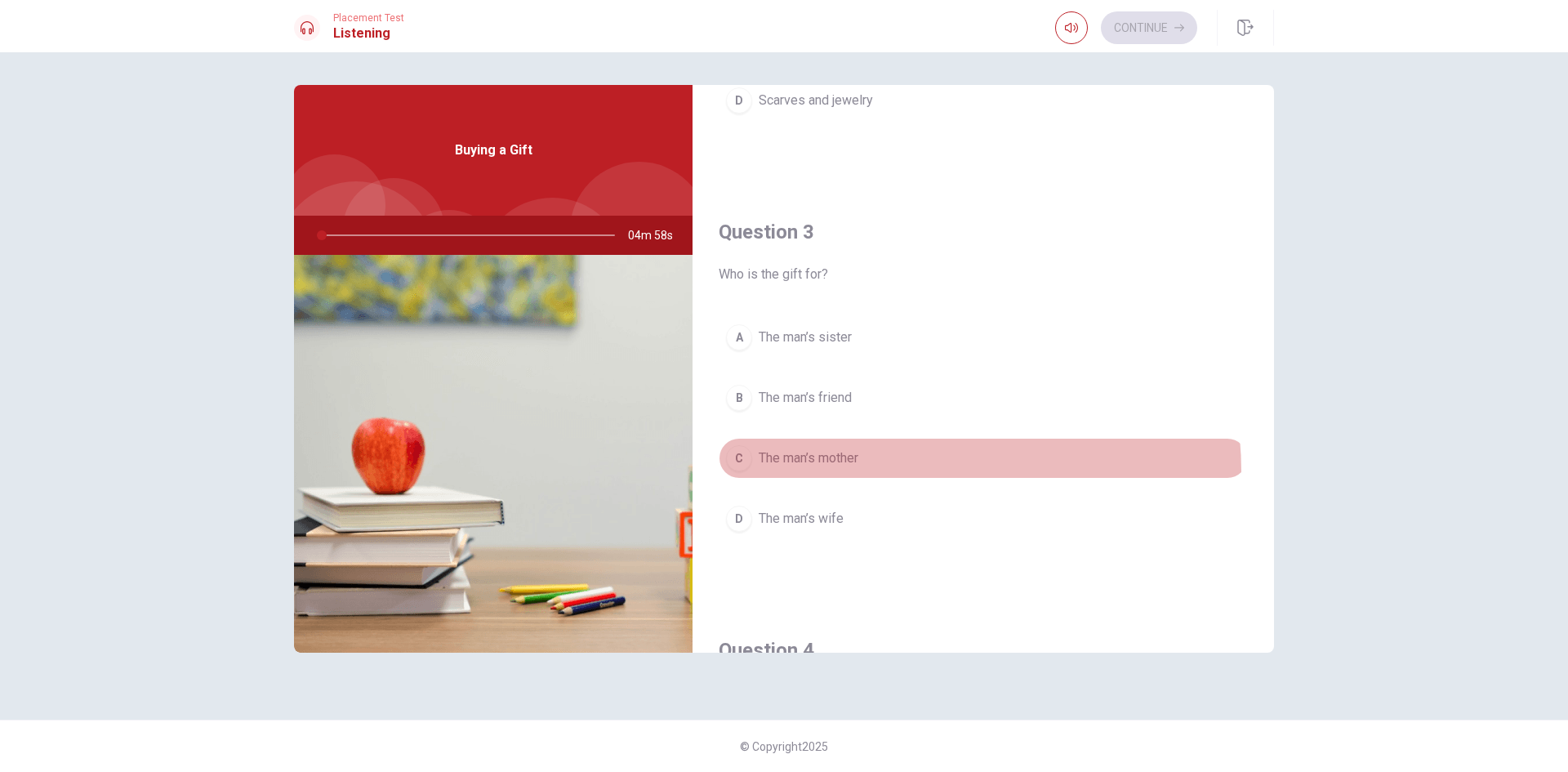
click at [849, 473] on button "C The man’s mother" at bounding box center [984, 458] width 530 height 41
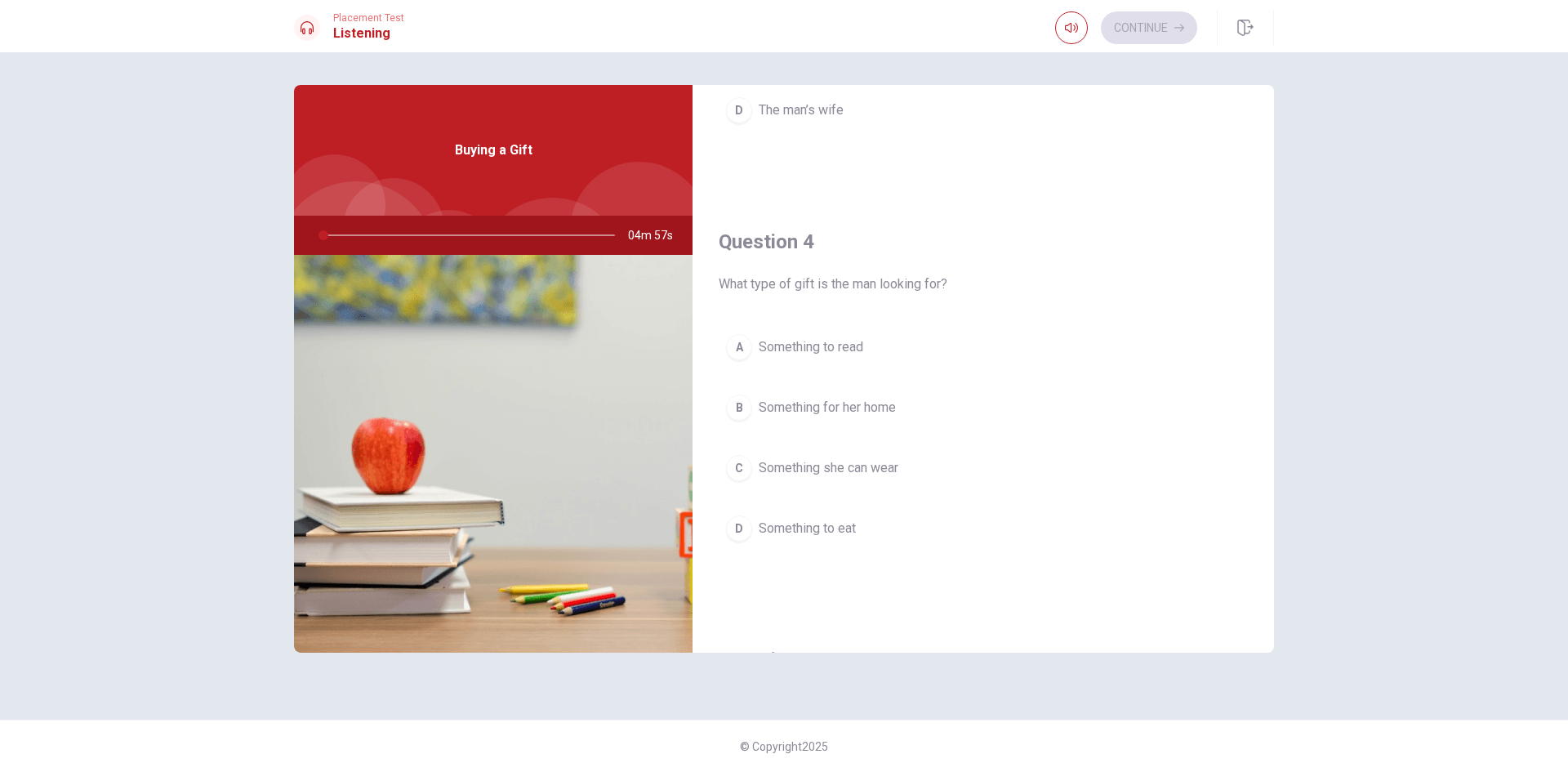
click at [835, 460] on span "Something she can wear" at bounding box center [828, 468] width 139 height 20
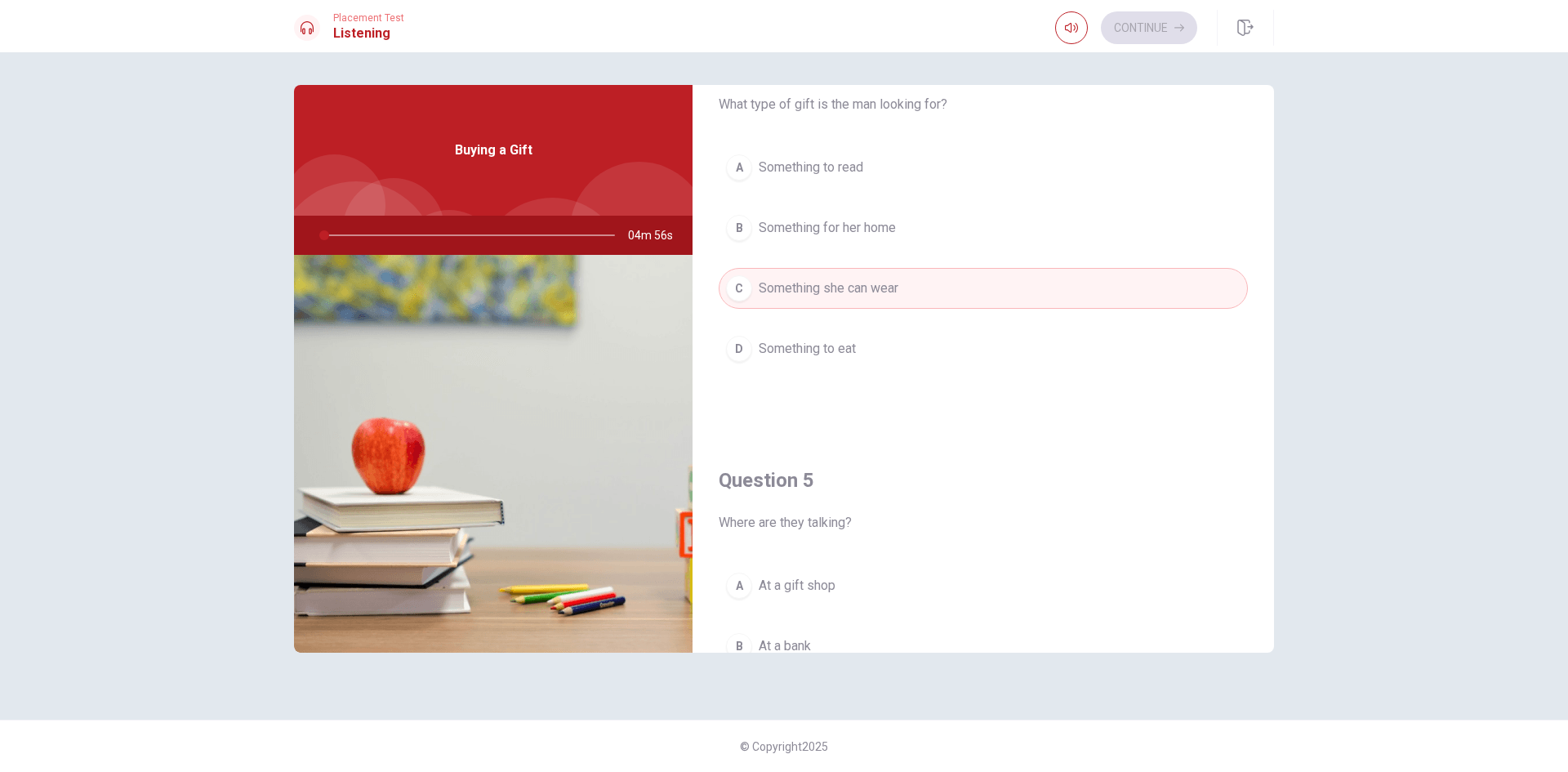
scroll to position [1471, 0]
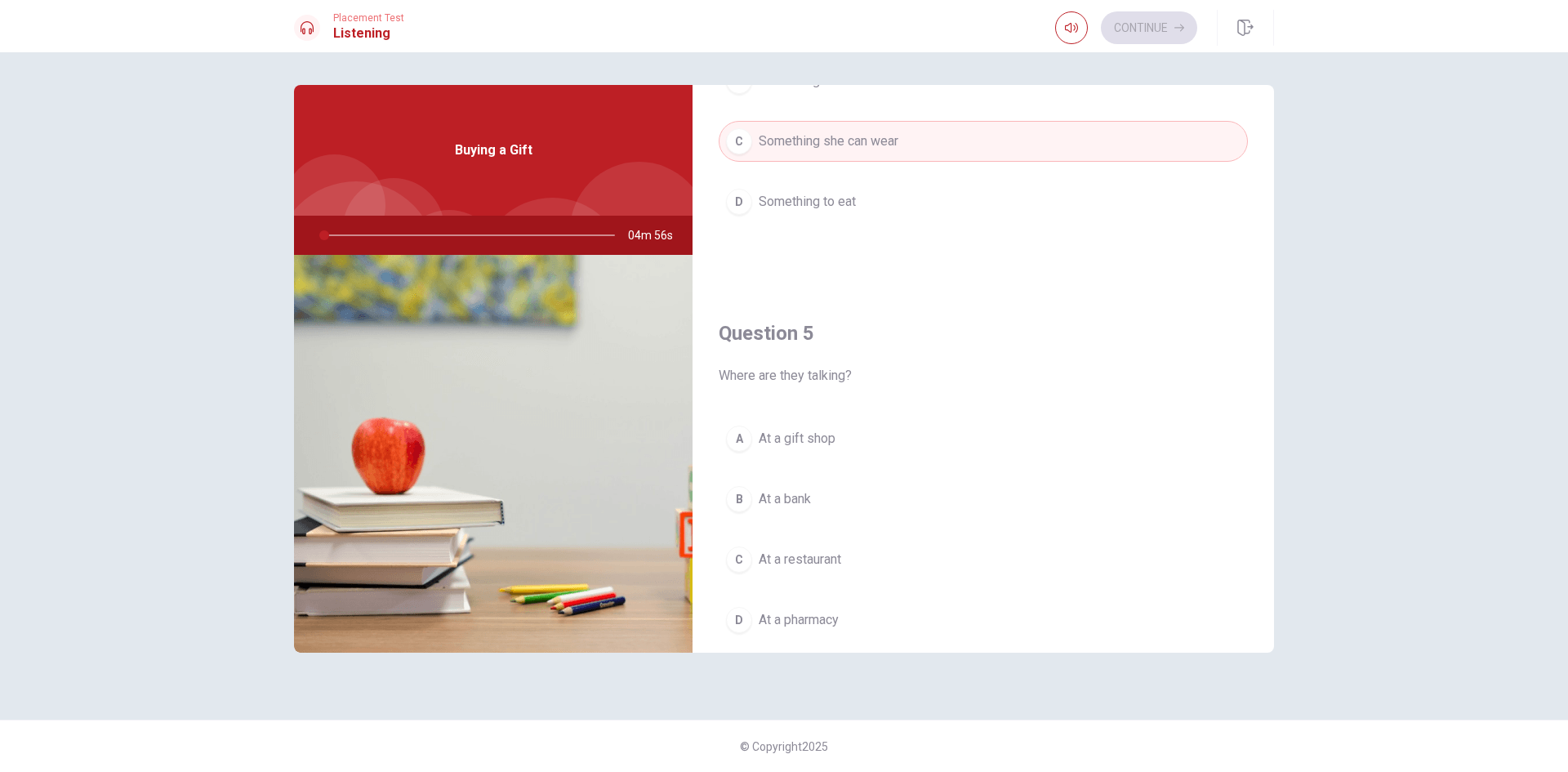
click at [820, 427] on button "A At a gift shop" at bounding box center [984, 438] width 530 height 41
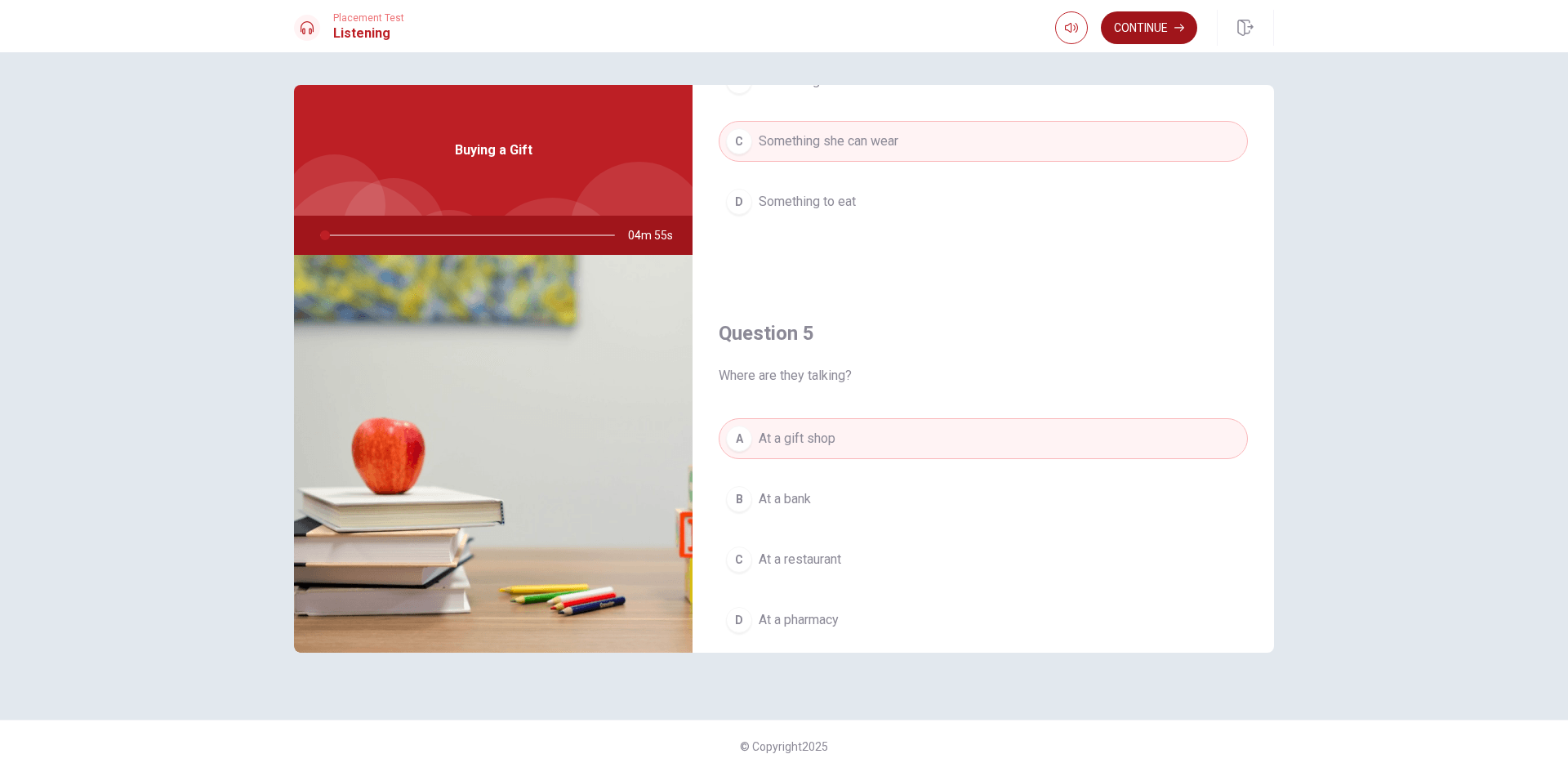
click at [1178, 34] on button "Continue" at bounding box center [1149, 27] width 97 height 33
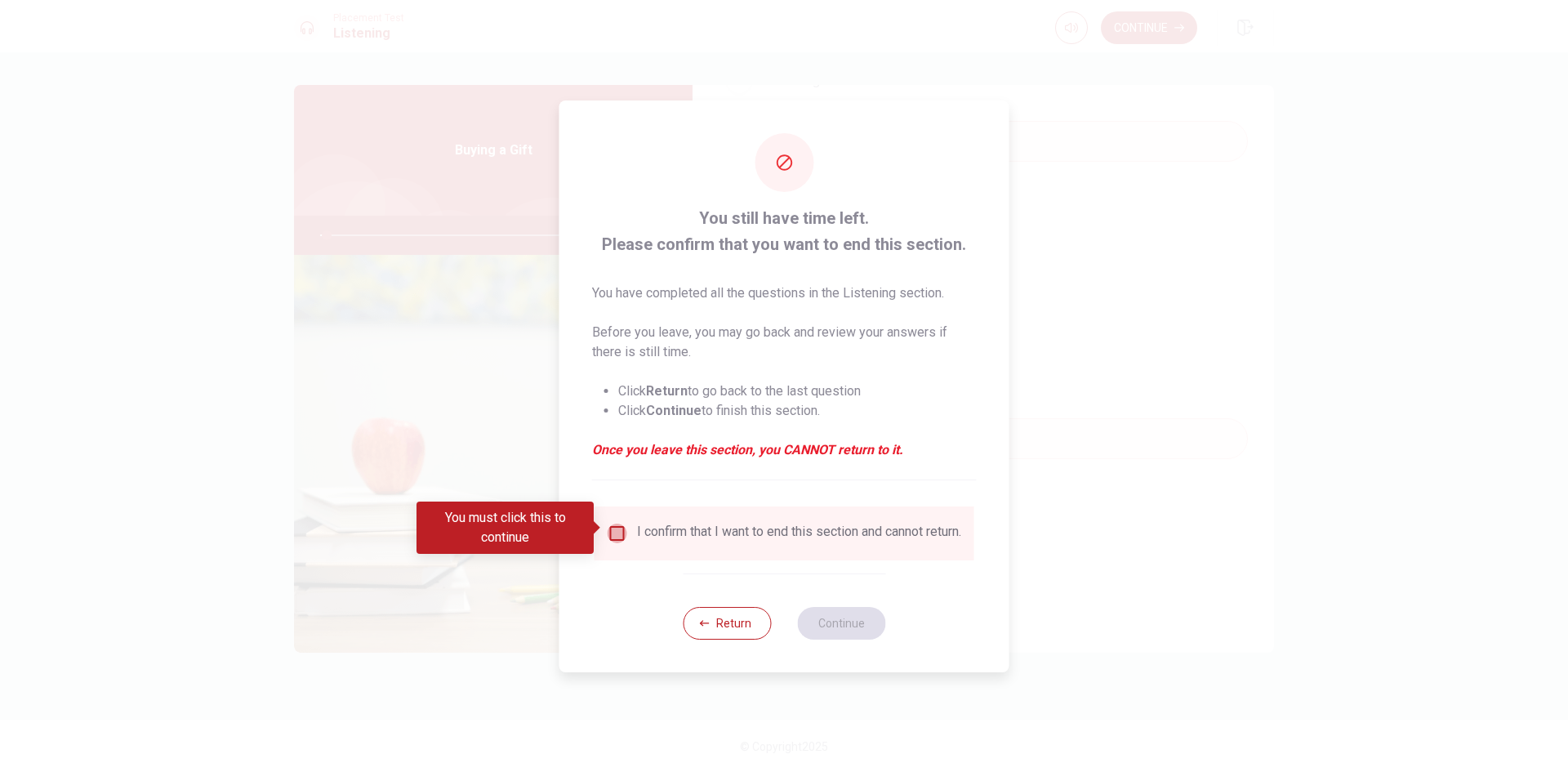
click at [615, 527] on input "You must click this to continue" at bounding box center [617, 534] width 20 height 20
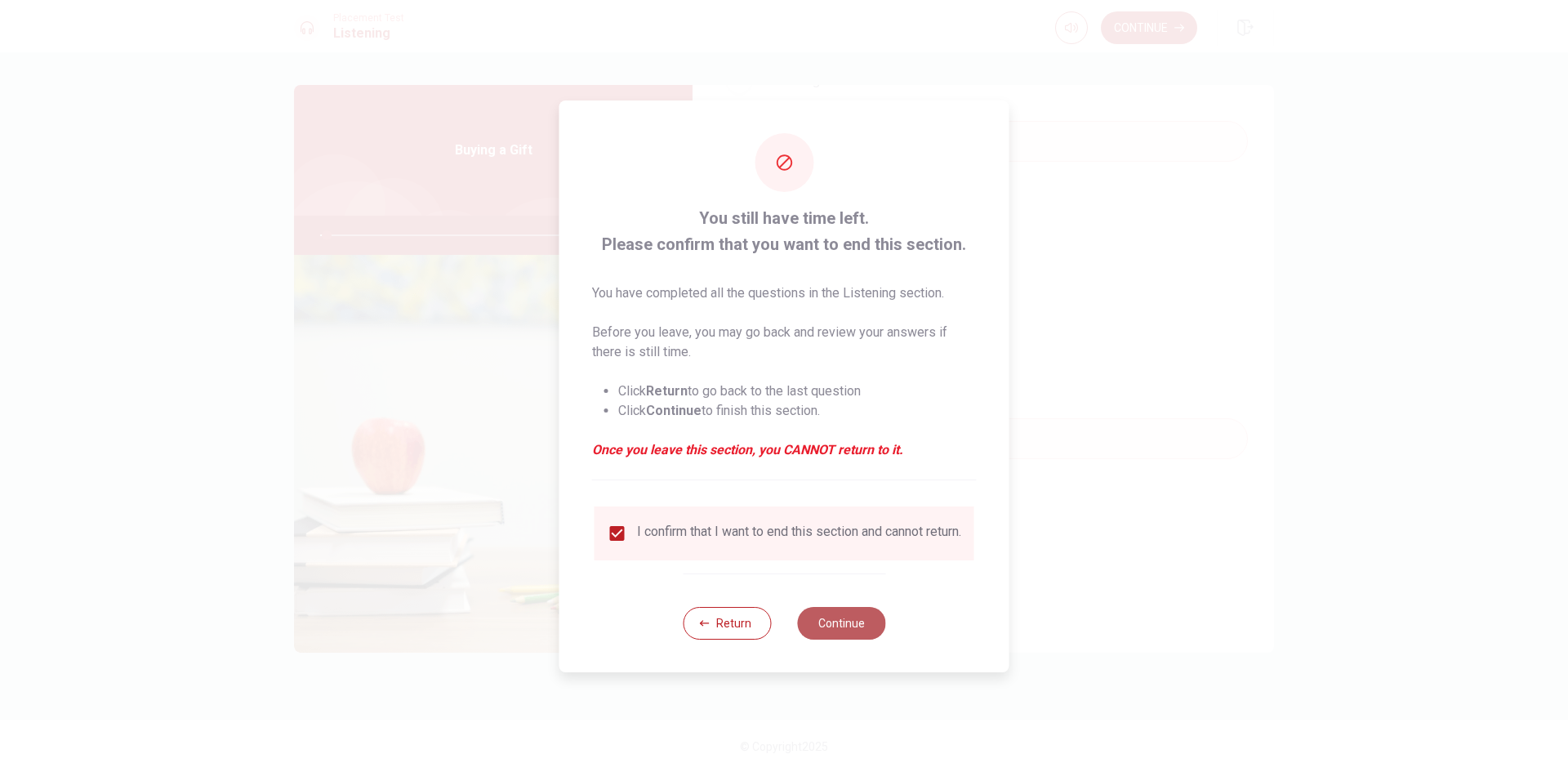
click at [822, 616] on button "Continue" at bounding box center [841, 624] width 89 height 33
type input "3"
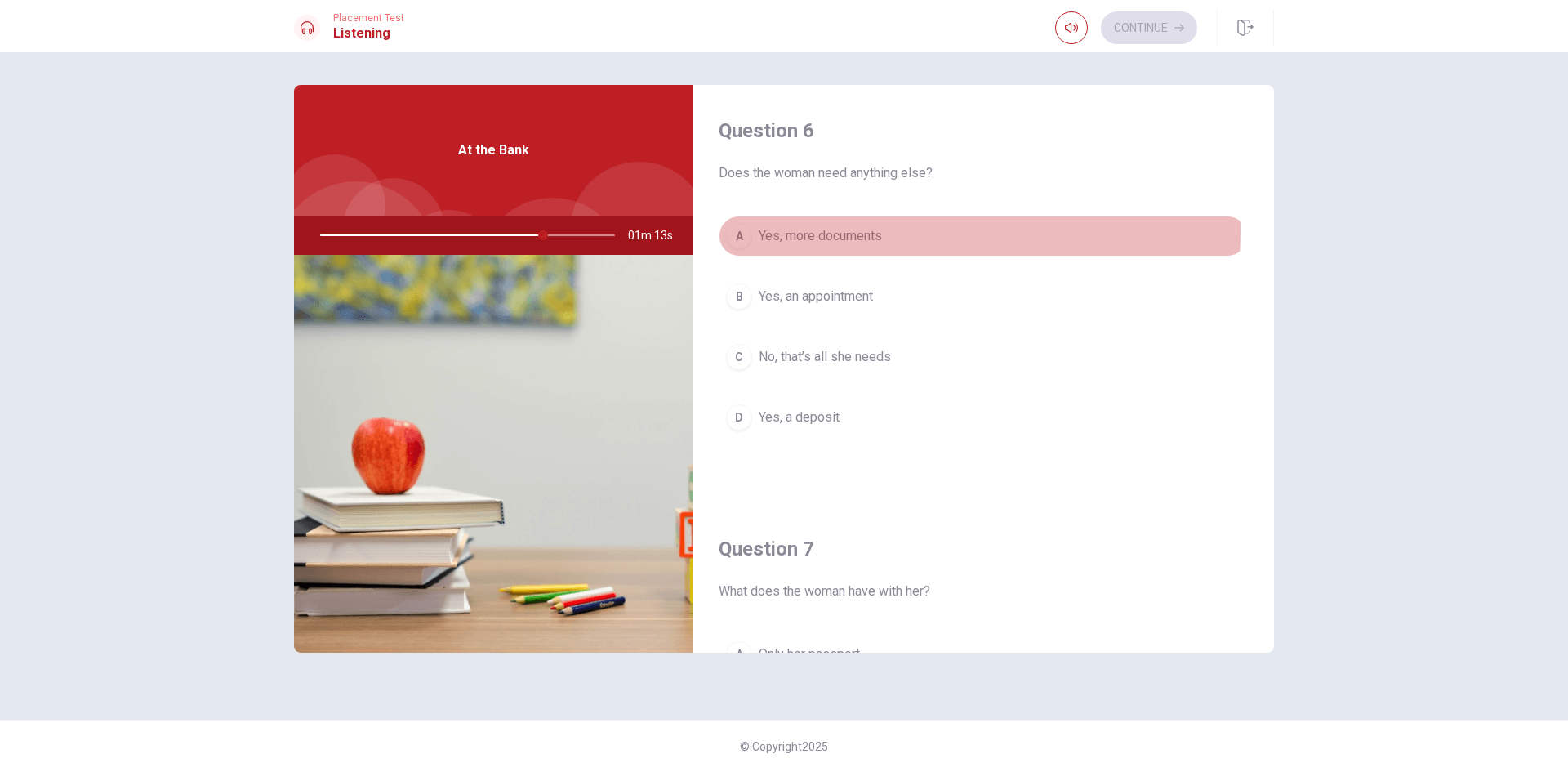
click at [877, 230] on span "Yes, more documents" at bounding box center [820, 236] width 123 height 20
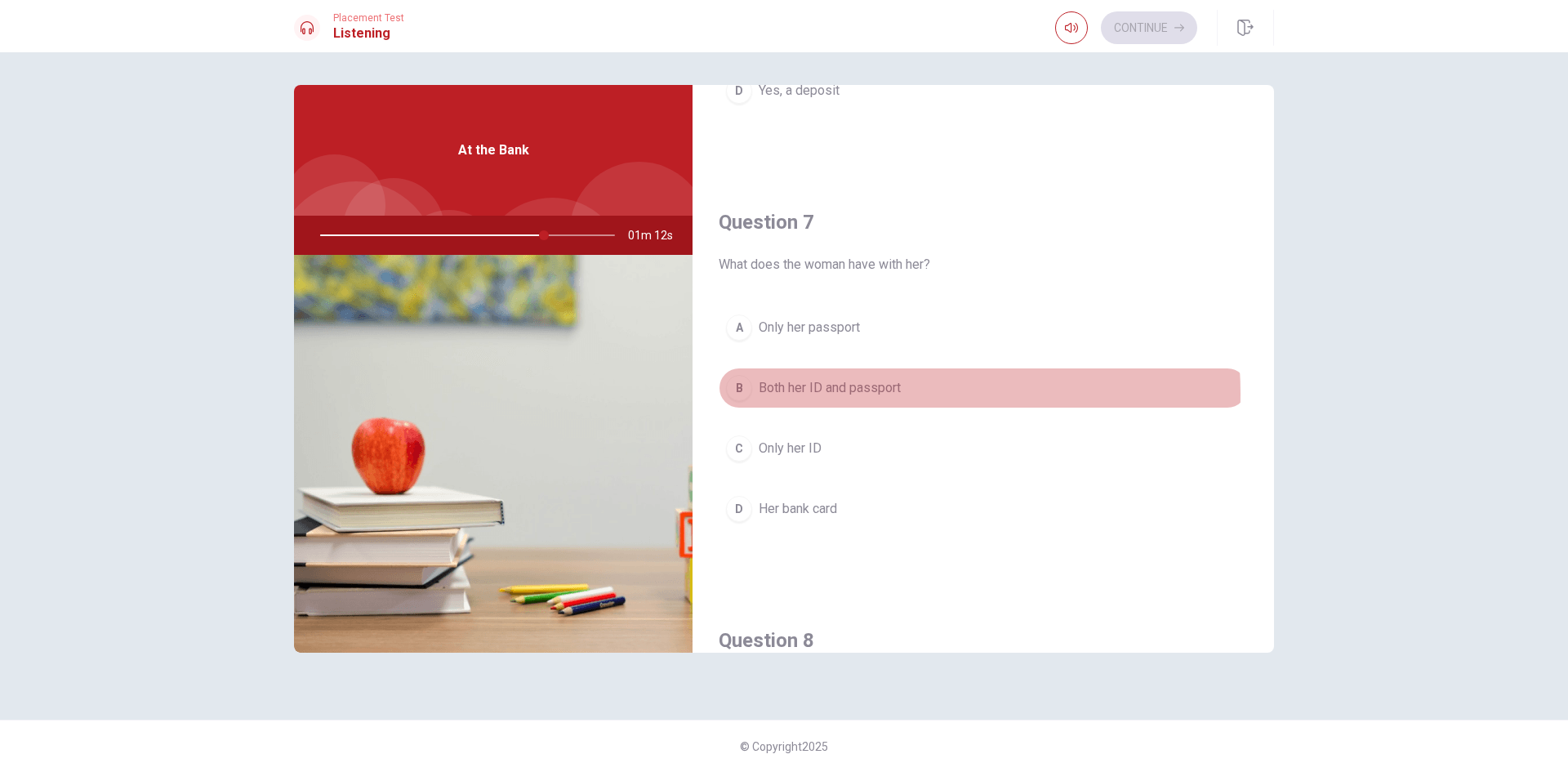
click at [863, 394] on span "Both her ID and passport" at bounding box center [829, 388] width 142 height 20
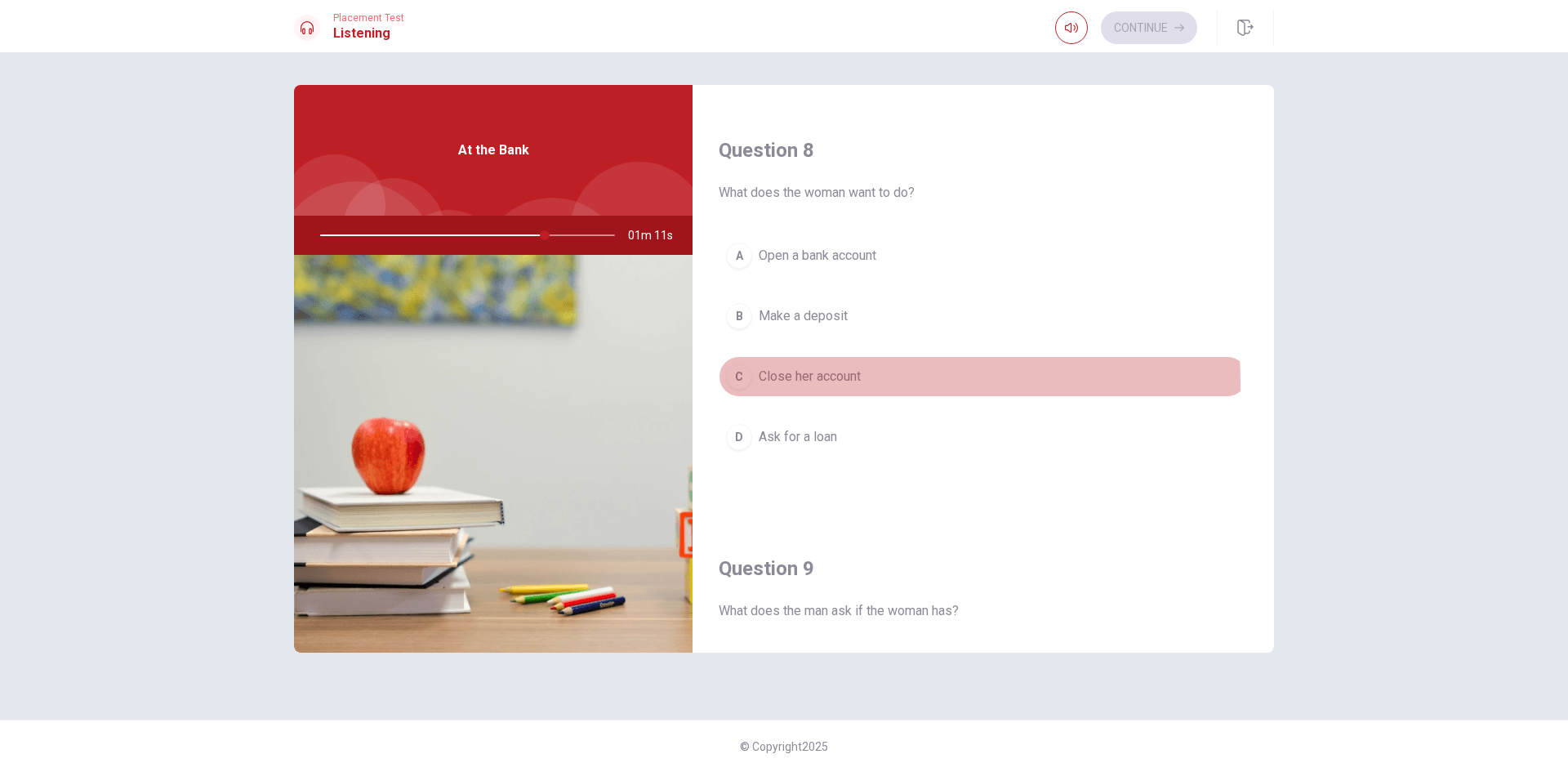
click at [825, 384] on span "Close her account" at bounding box center [809, 377] width 103 height 20
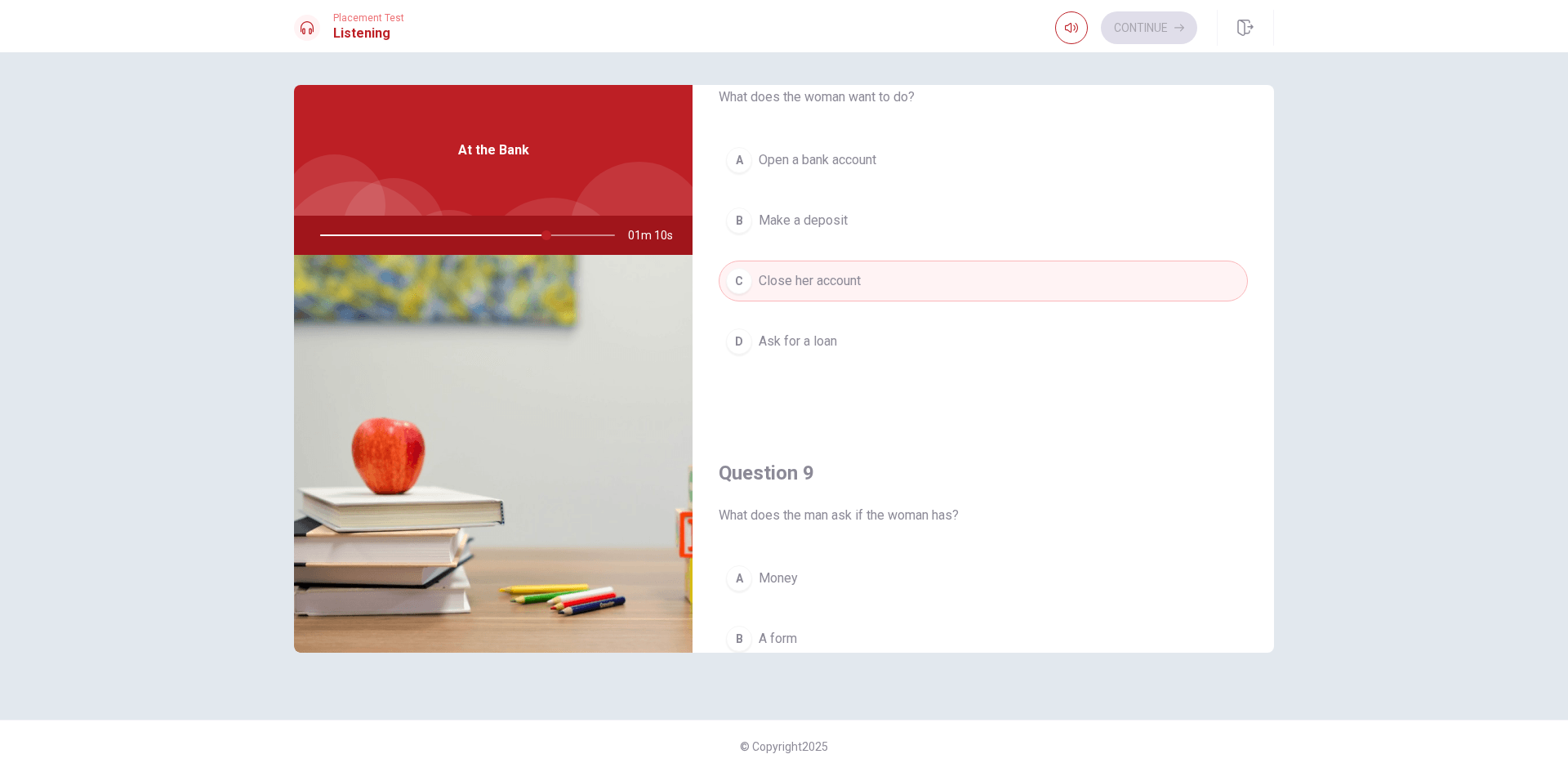
scroll to position [1145, 0]
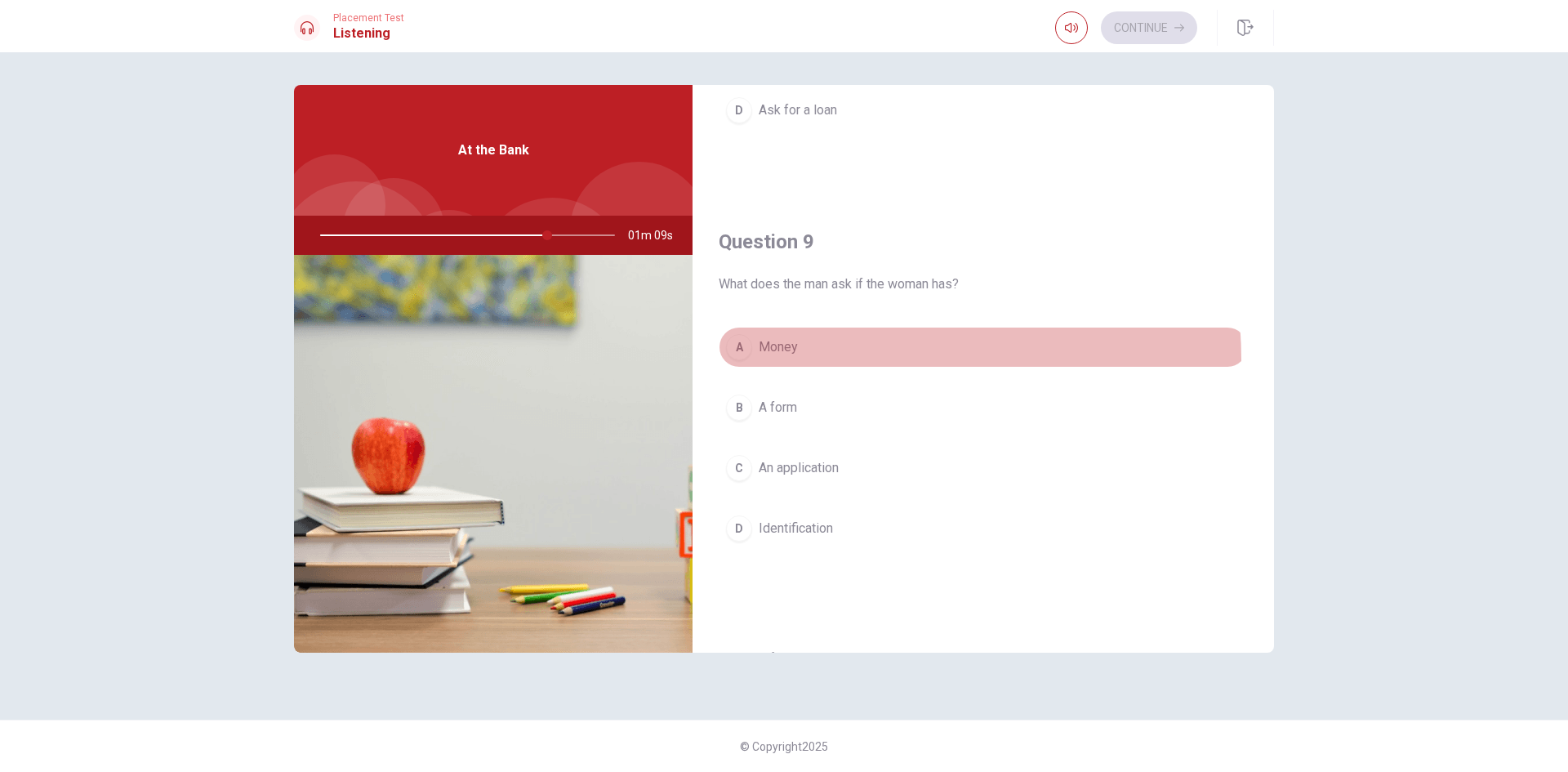
click at [821, 361] on button "A Money" at bounding box center [984, 347] width 530 height 41
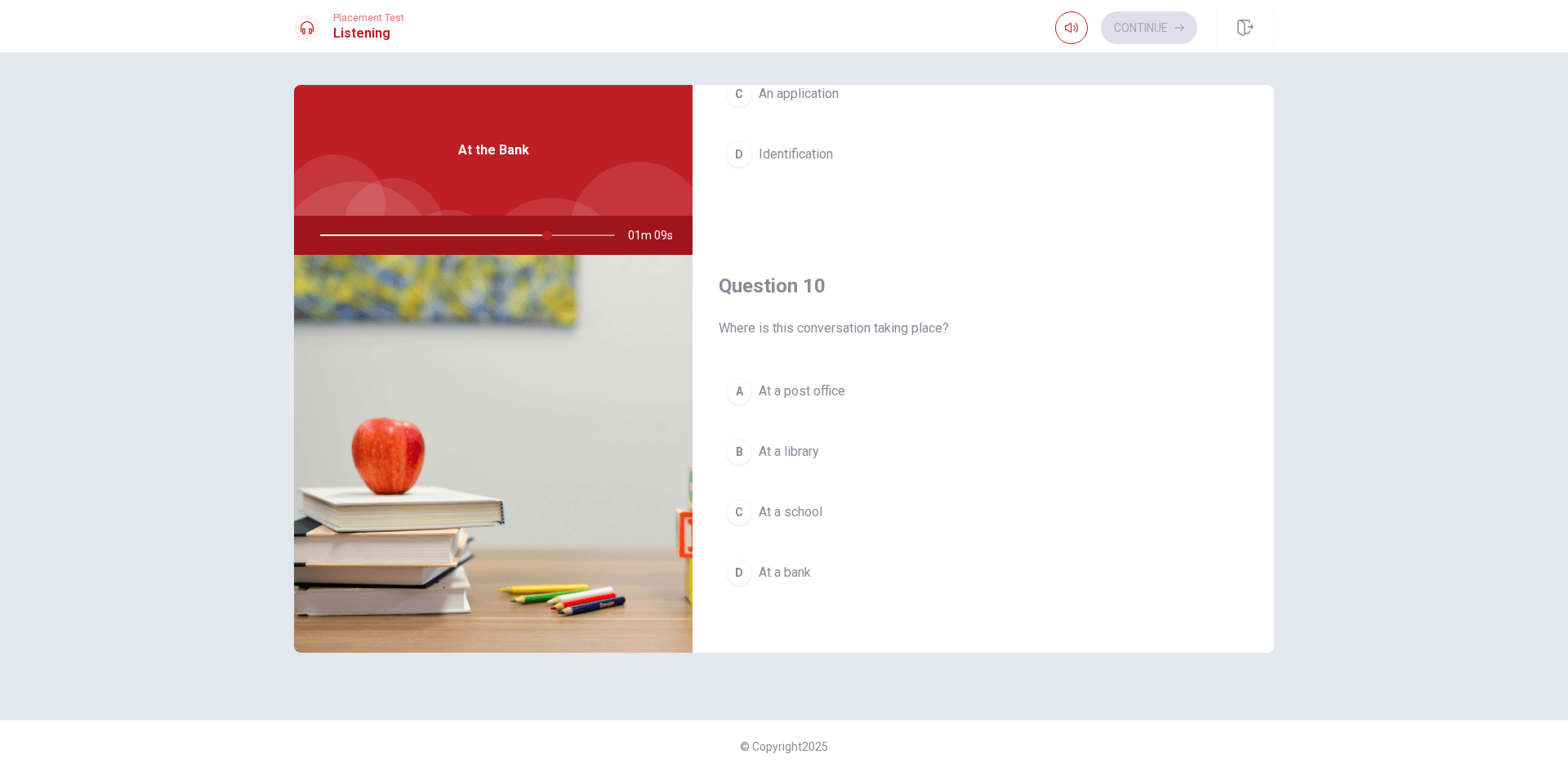
scroll to position [1524, 0]
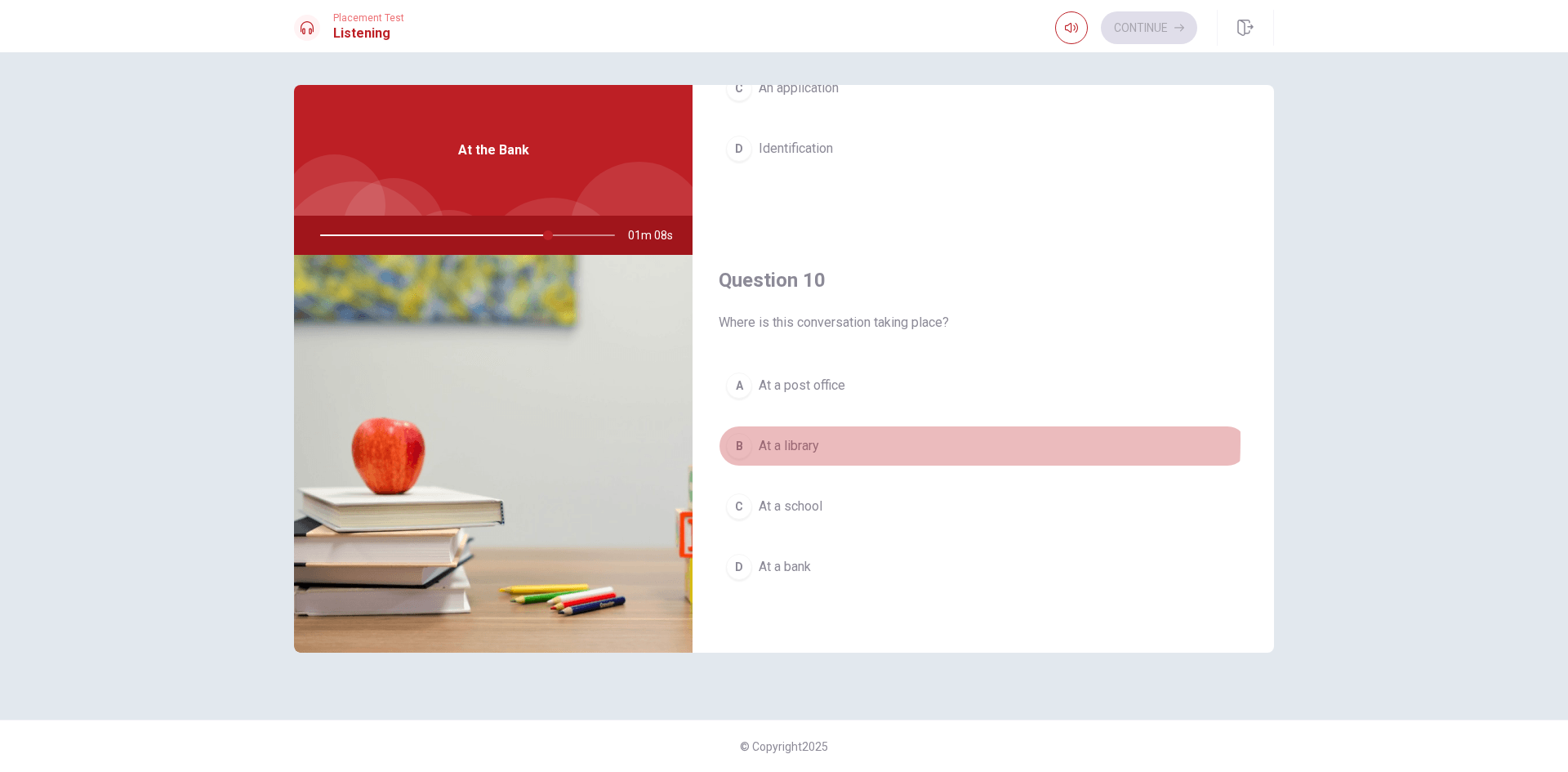
click at [817, 440] on span "At a library" at bounding box center [788, 446] width 61 height 20
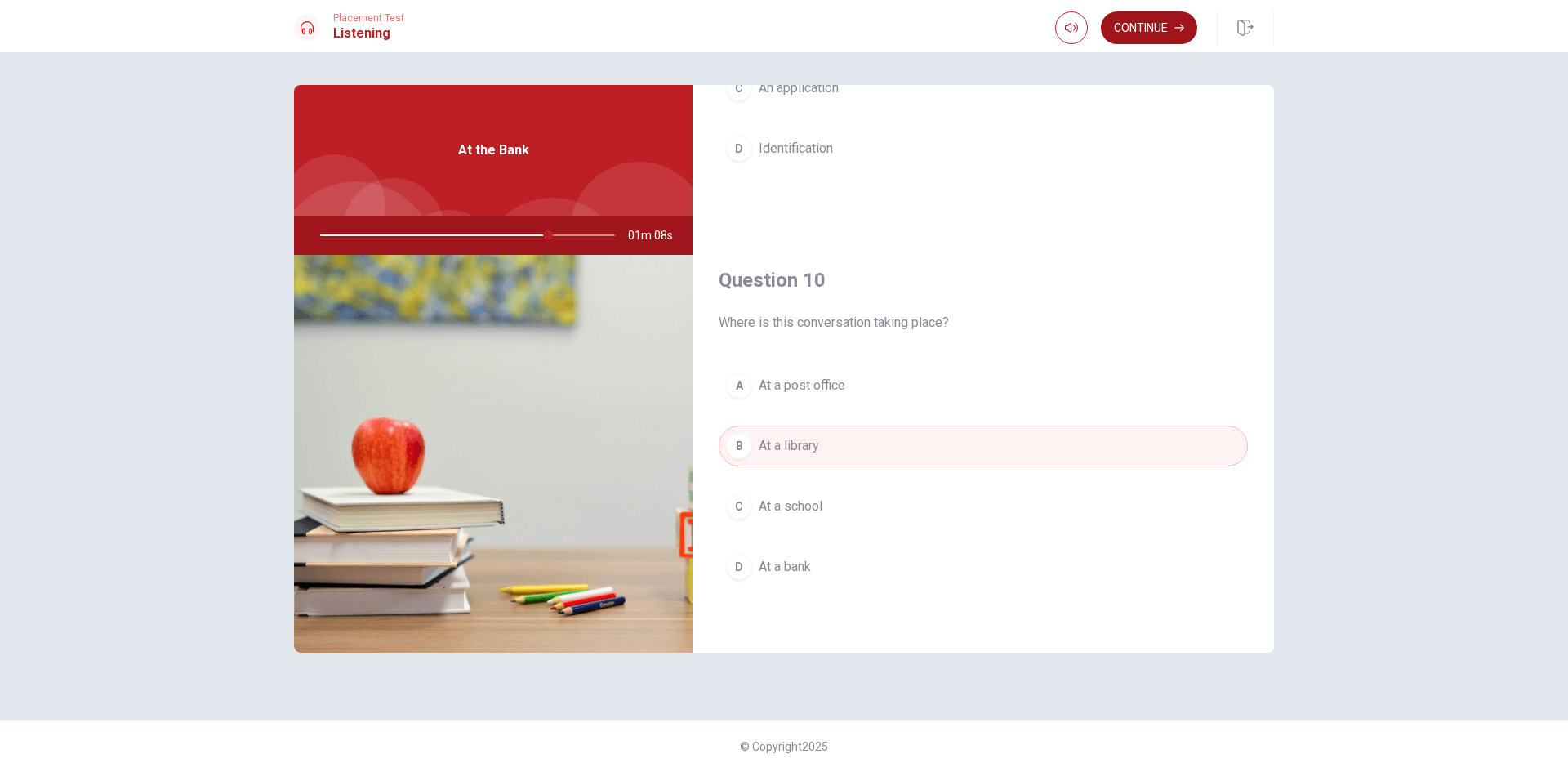
click at [1131, 18] on button "Continue" at bounding box center [1149, 27] width 97 height 33
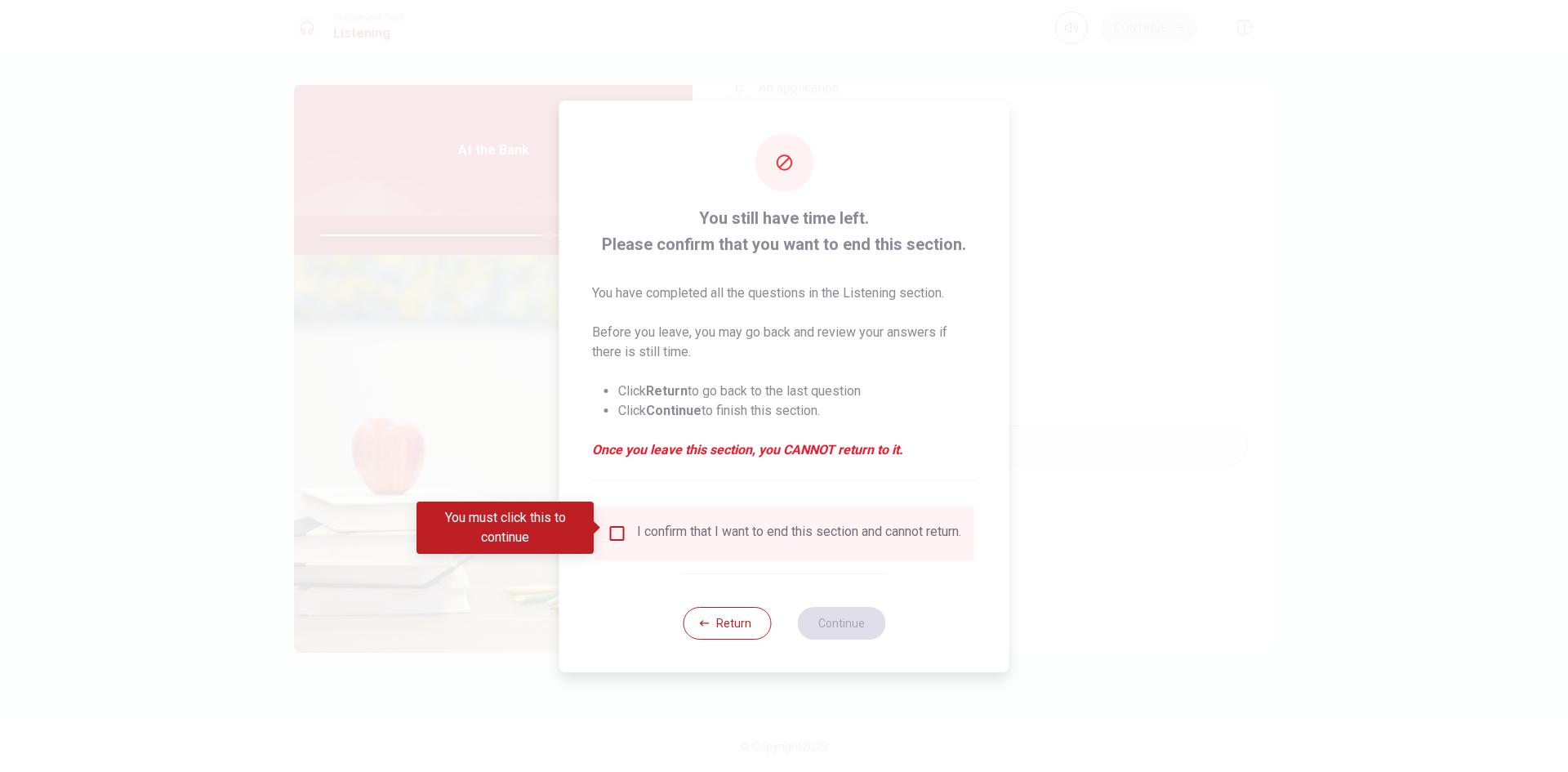
drag, startPoint x: 619, startPoint y: 526, endPoint x: 627, endPoint y: 530, distance: 8.9
click at [619, 527] on input "You must click this to continue" at bounding box center [617, 534] width 20 height 20
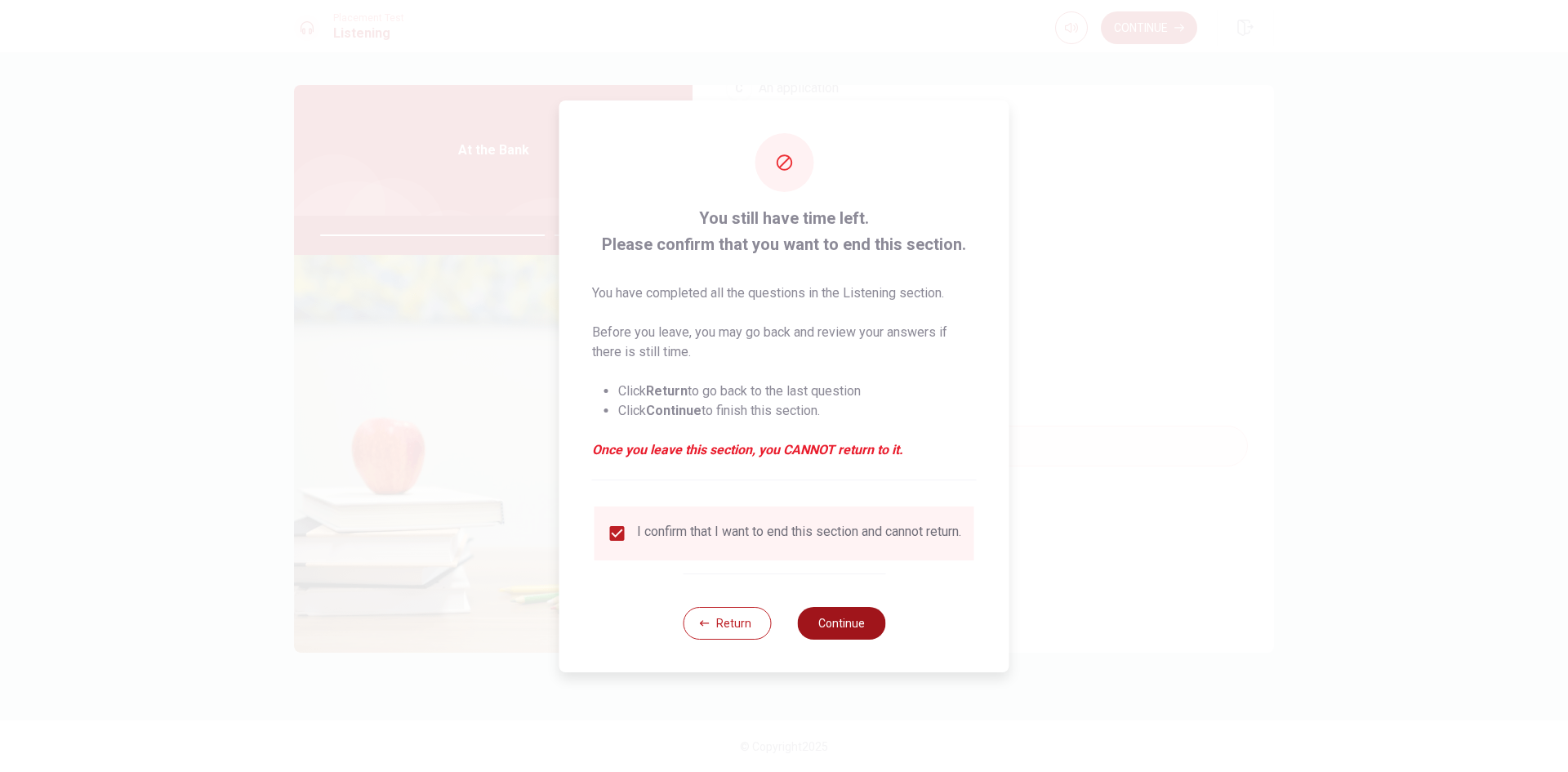
click at [813, 630] on button "Continue" at bounding box center [841, 624] width 89 height 33
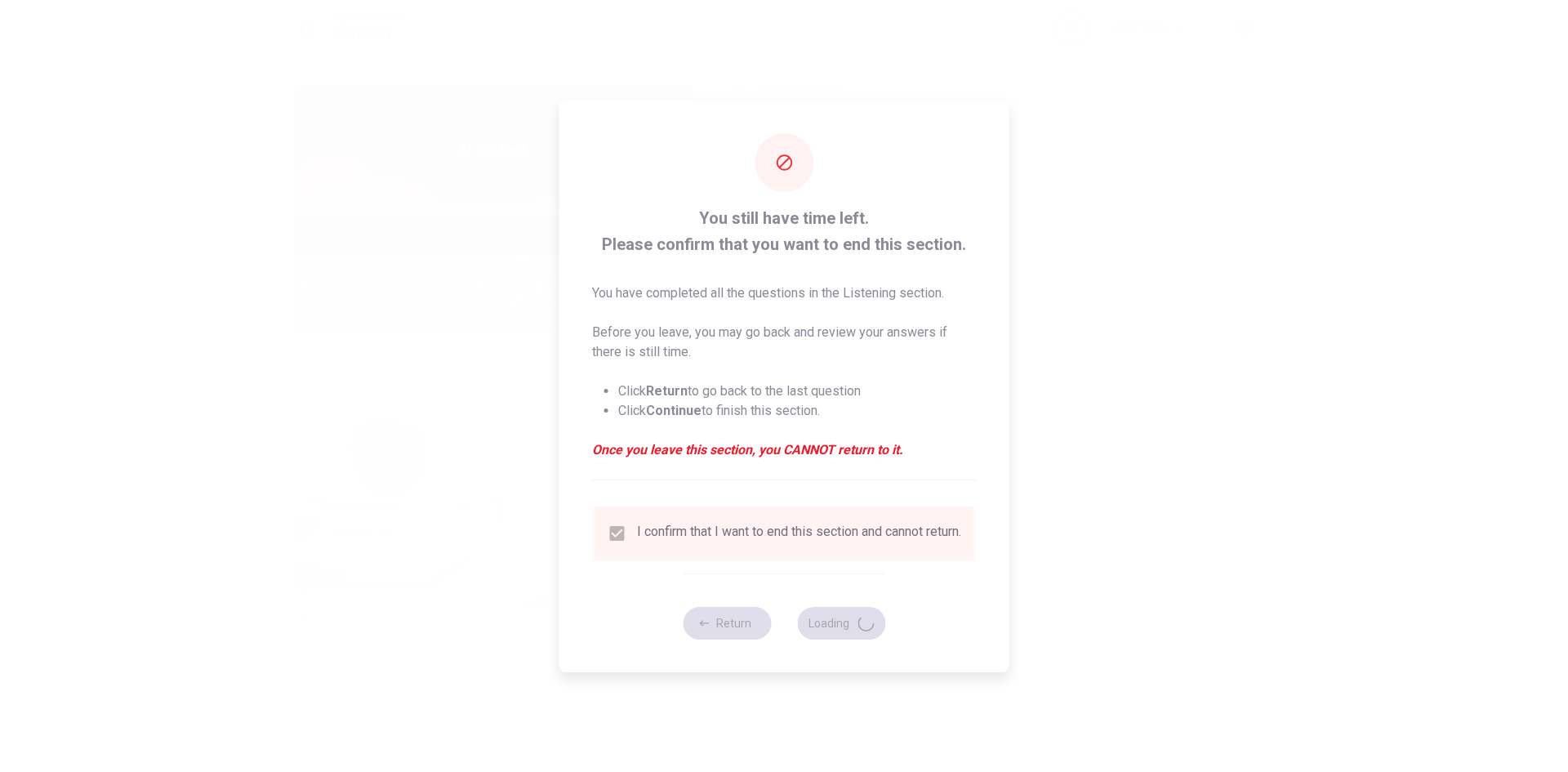
type input "79"
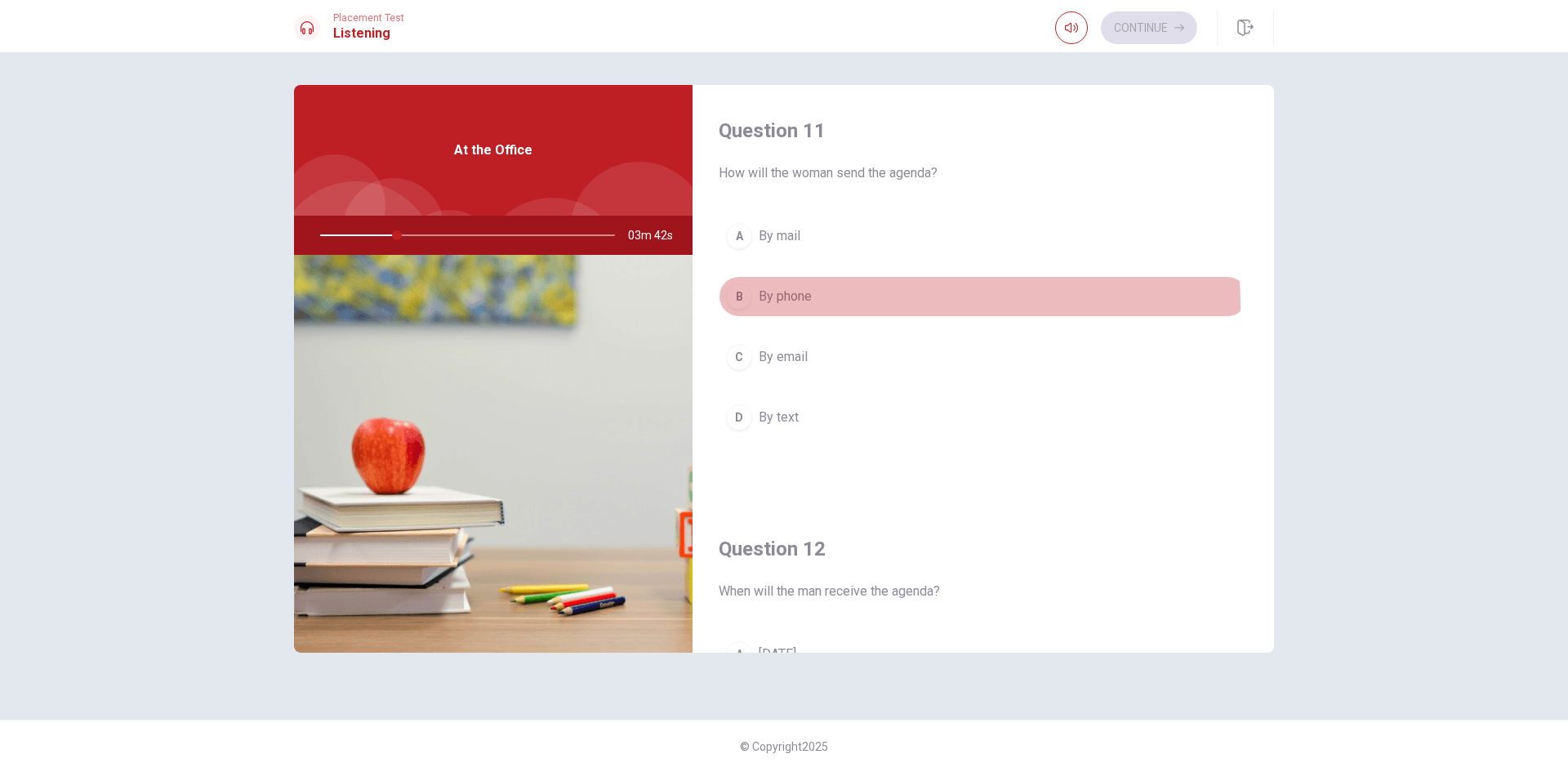
click at [867, 306] on button "B By phone" at bounding box center [984, 296] width 530 height 41
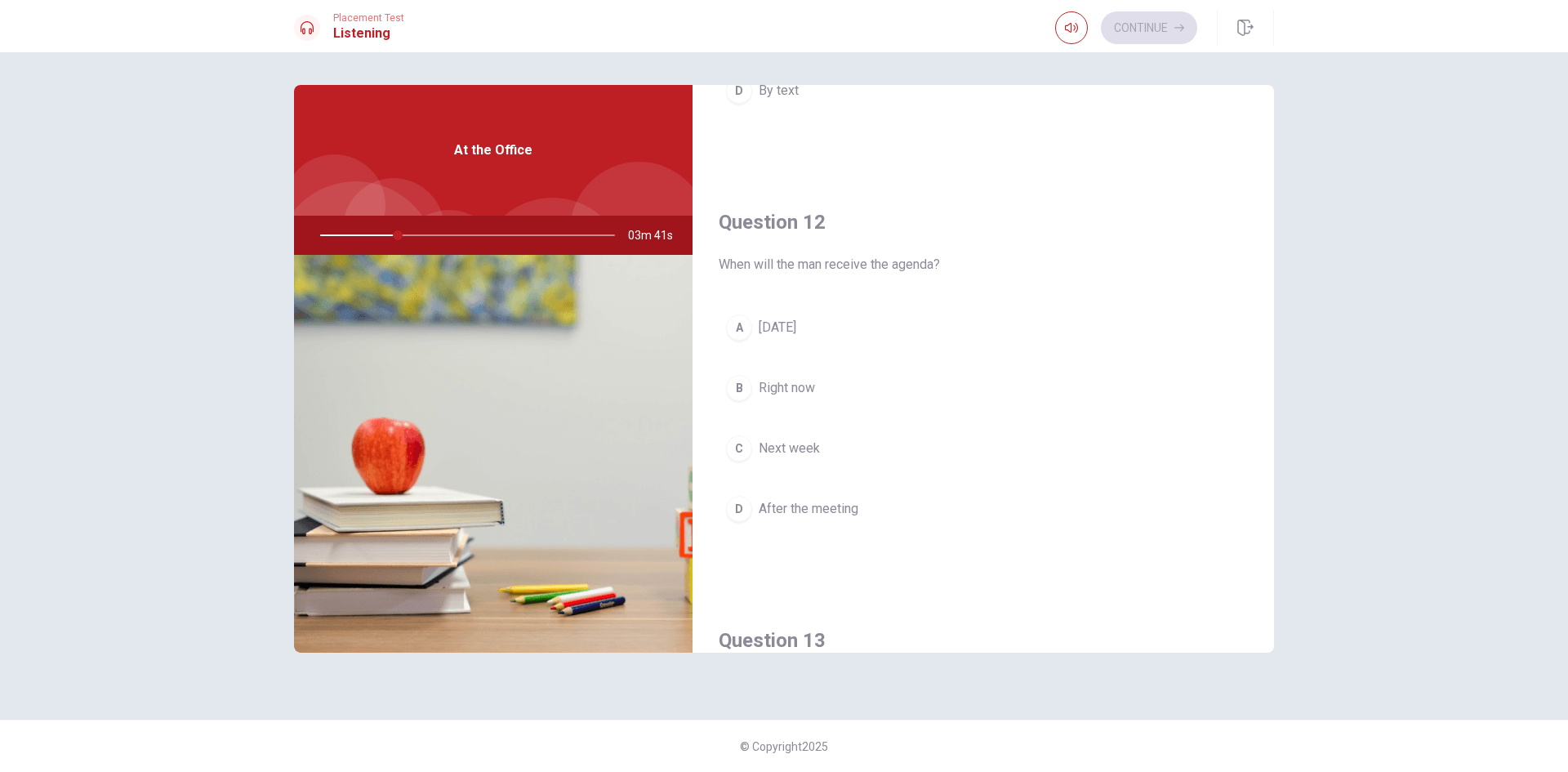
click at [840, 442] on button "C Next week" at bounding box center [984, 448] width 530 height 41
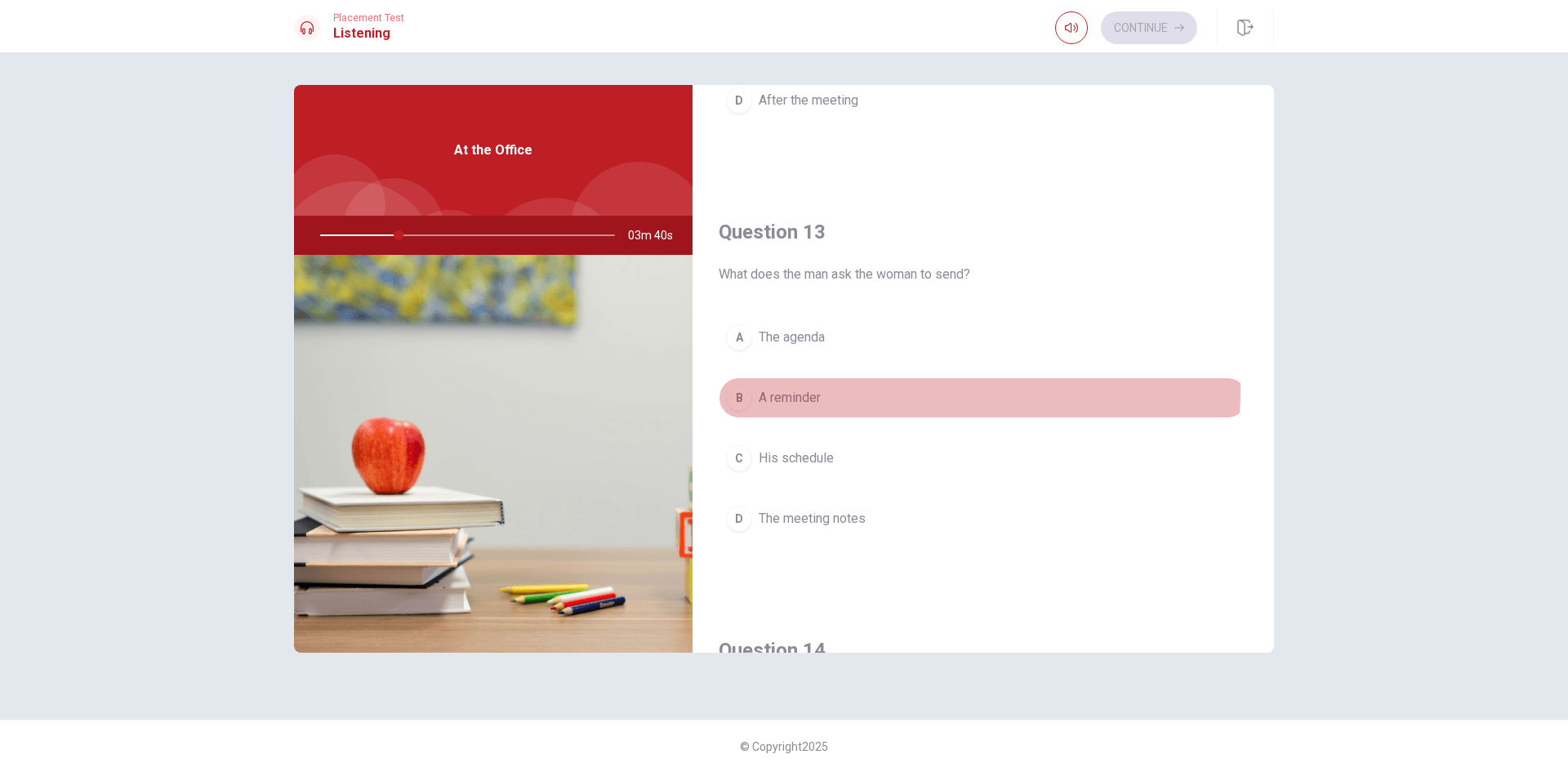
click at [808, 389] on span "A reminder" at bounding box center [789, 398] width 62 height 20
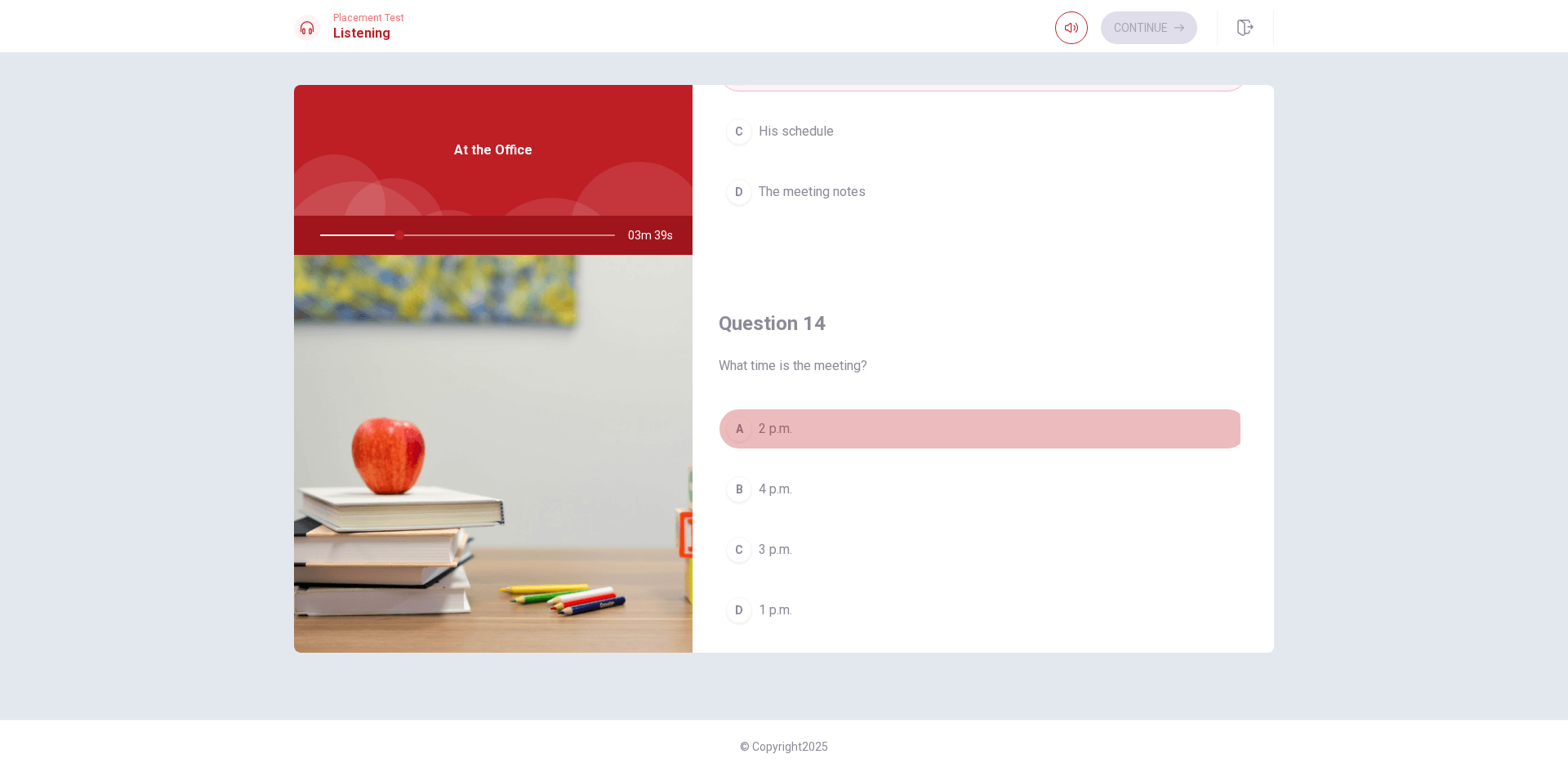
click at [828, 430] on button "A 2 p.m." at bounding box center [984, 428] width 530 height 41
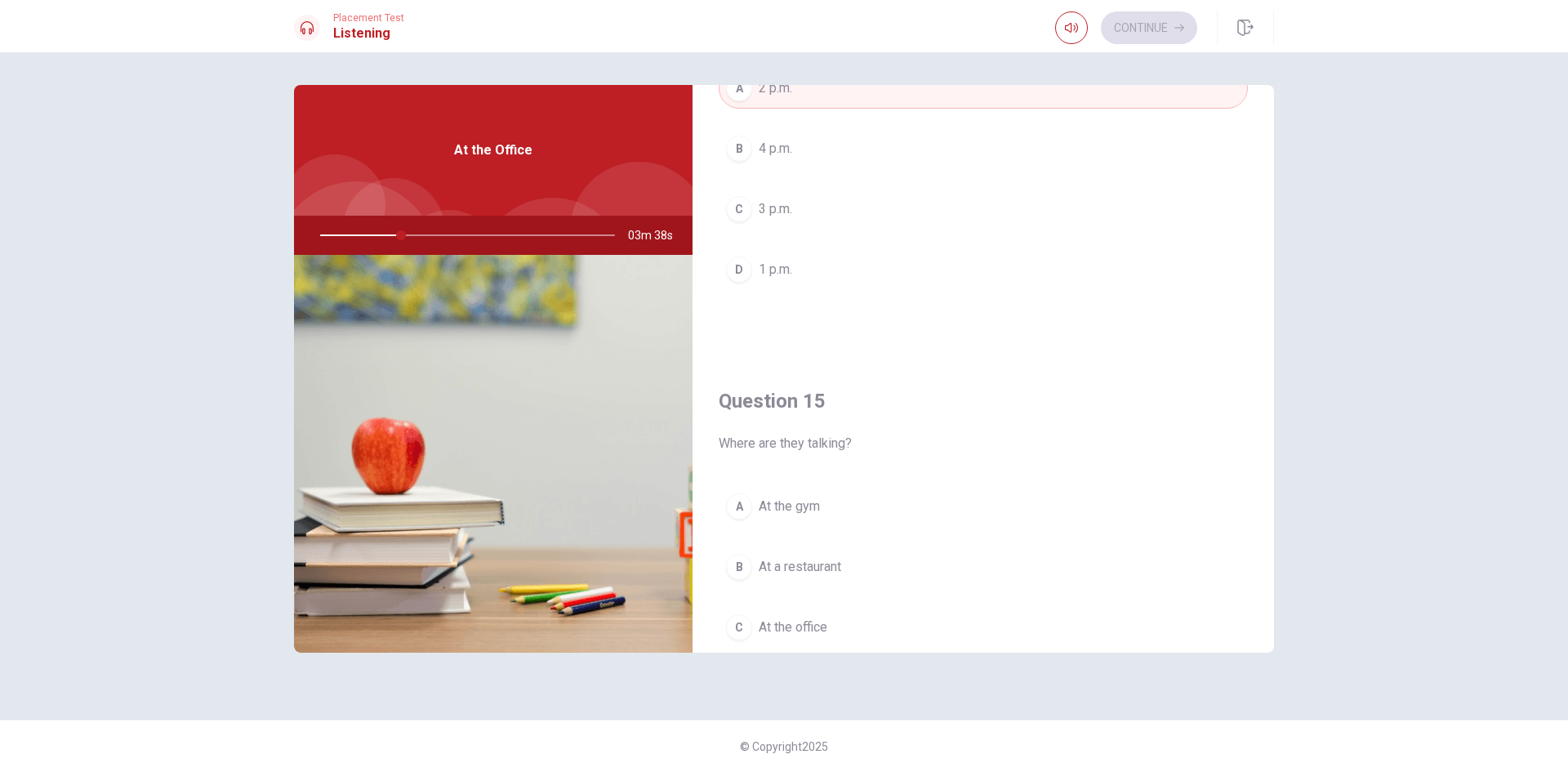
scroll to position [1471, 0]
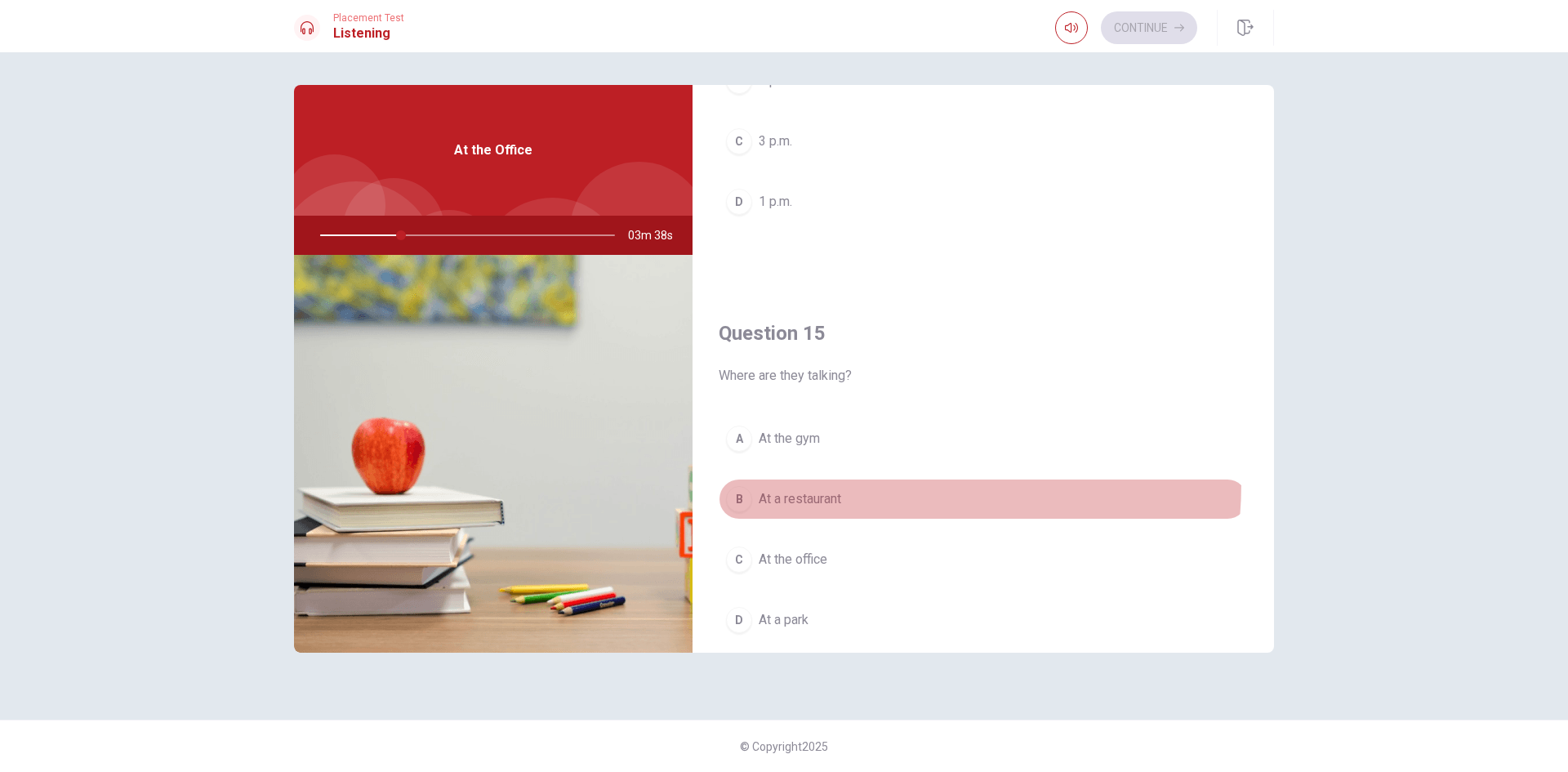
click at [818, 483] on button "B At a restaurant" at bounding box center [984, 499] width 530 height 41
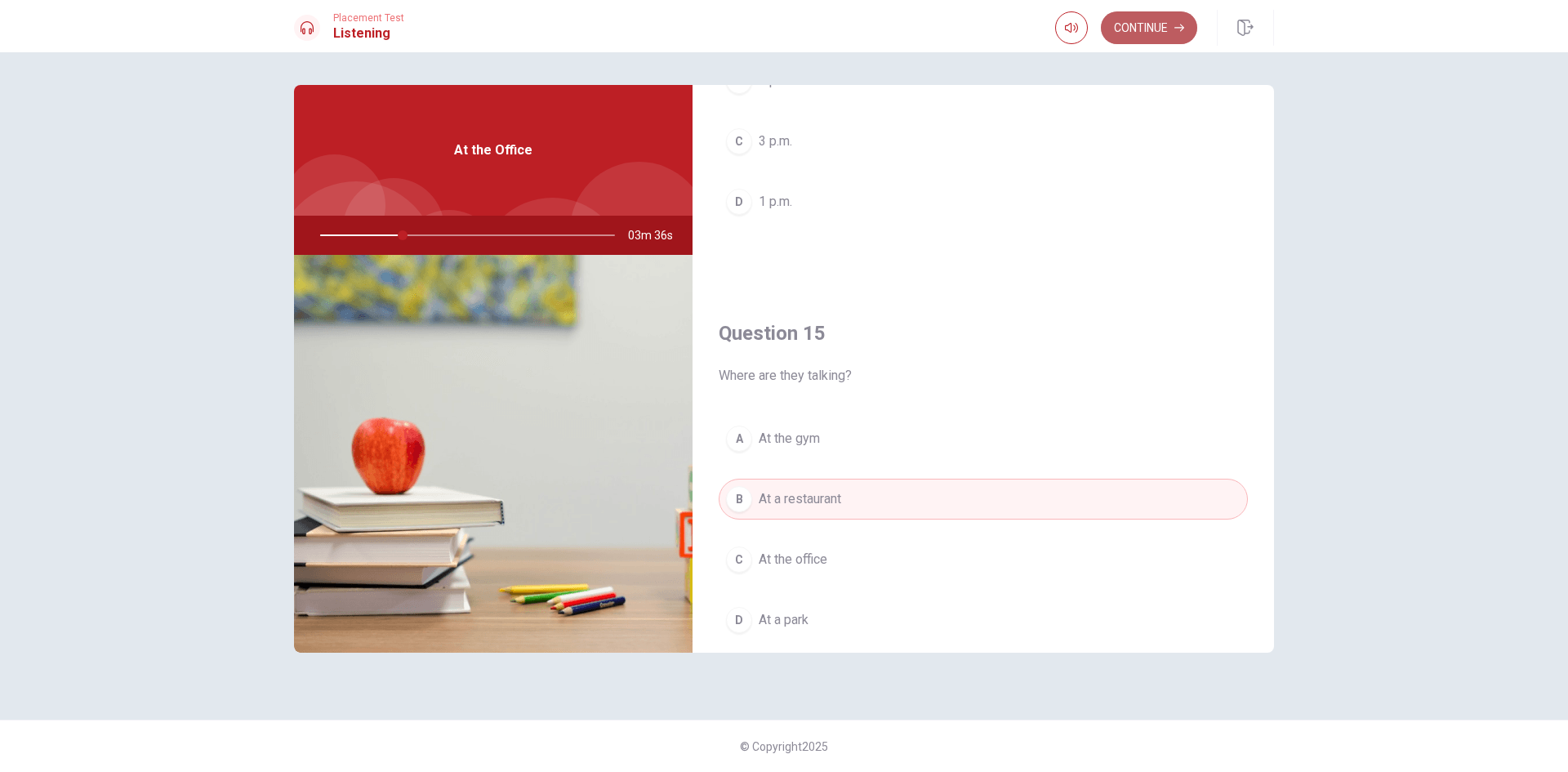
click at [1162, 18] on button "Continue" at bounding box center [1149, 27] width 97 height 33
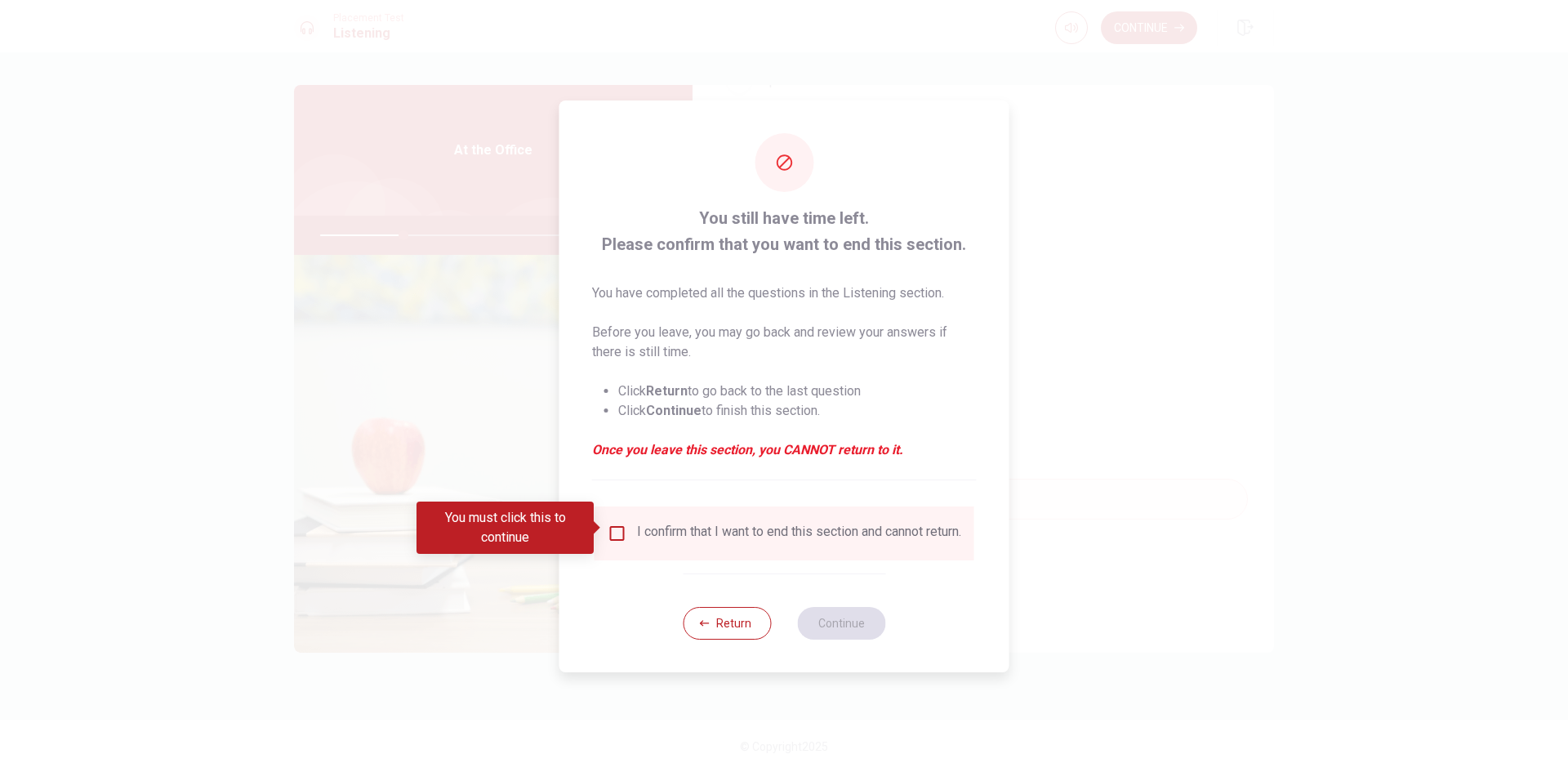
click at [621, 525] on input "You must click this to continue" at bounding box center [617, 534] width 20 height 20
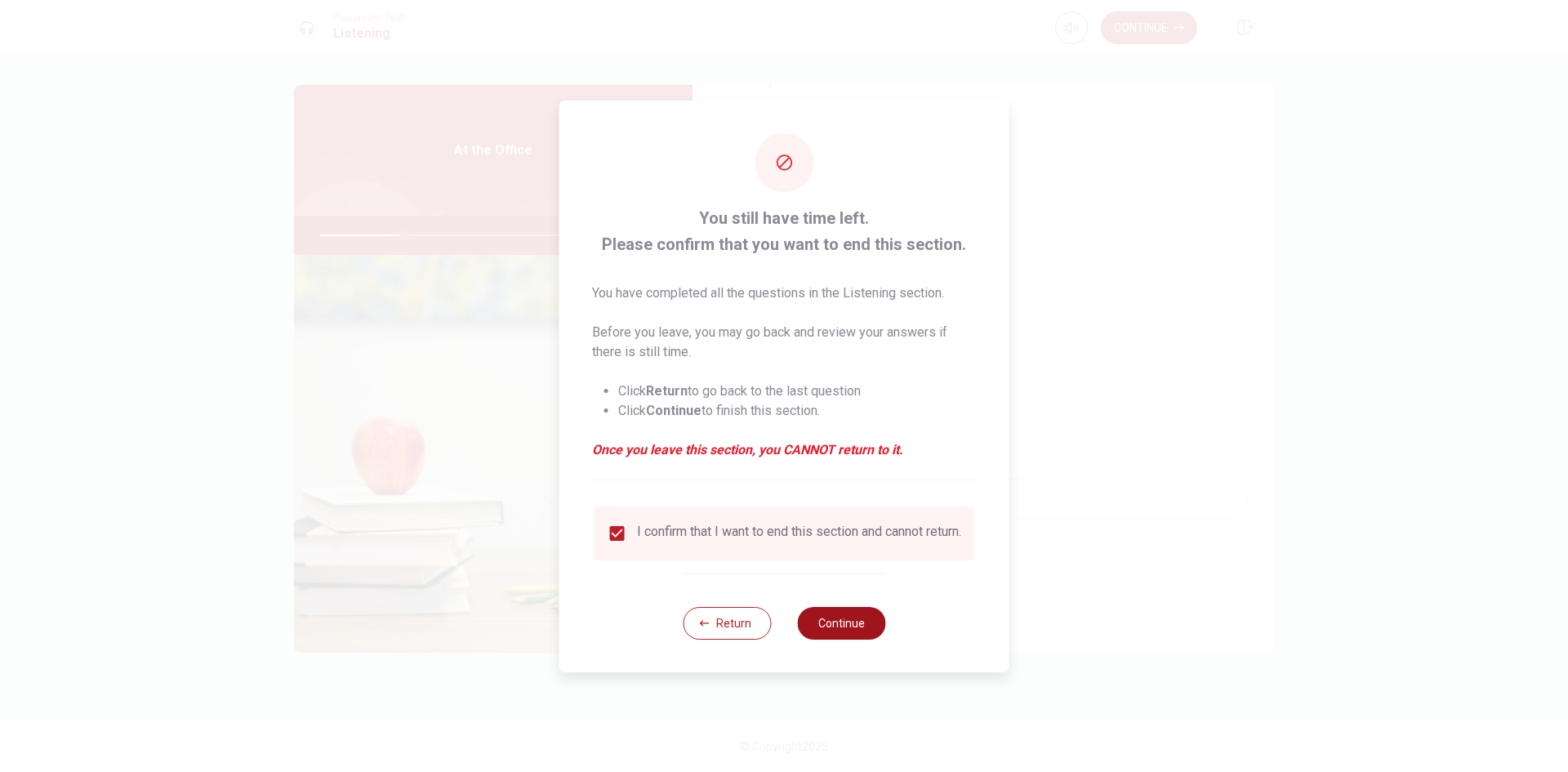
click at [837, 626] on button "Continue" at bounding box center [841, 624] width 89 height 33
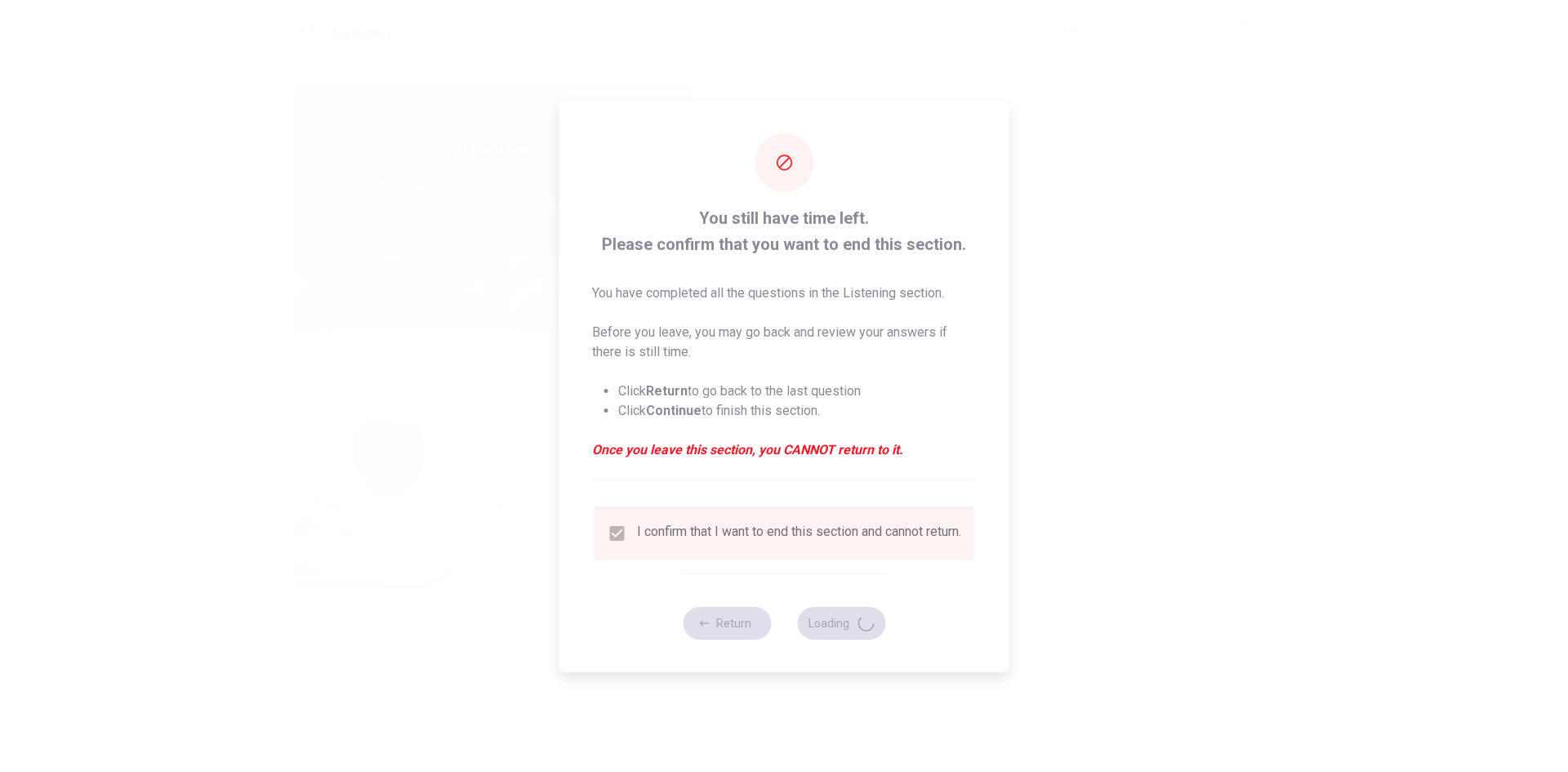
type input "29"
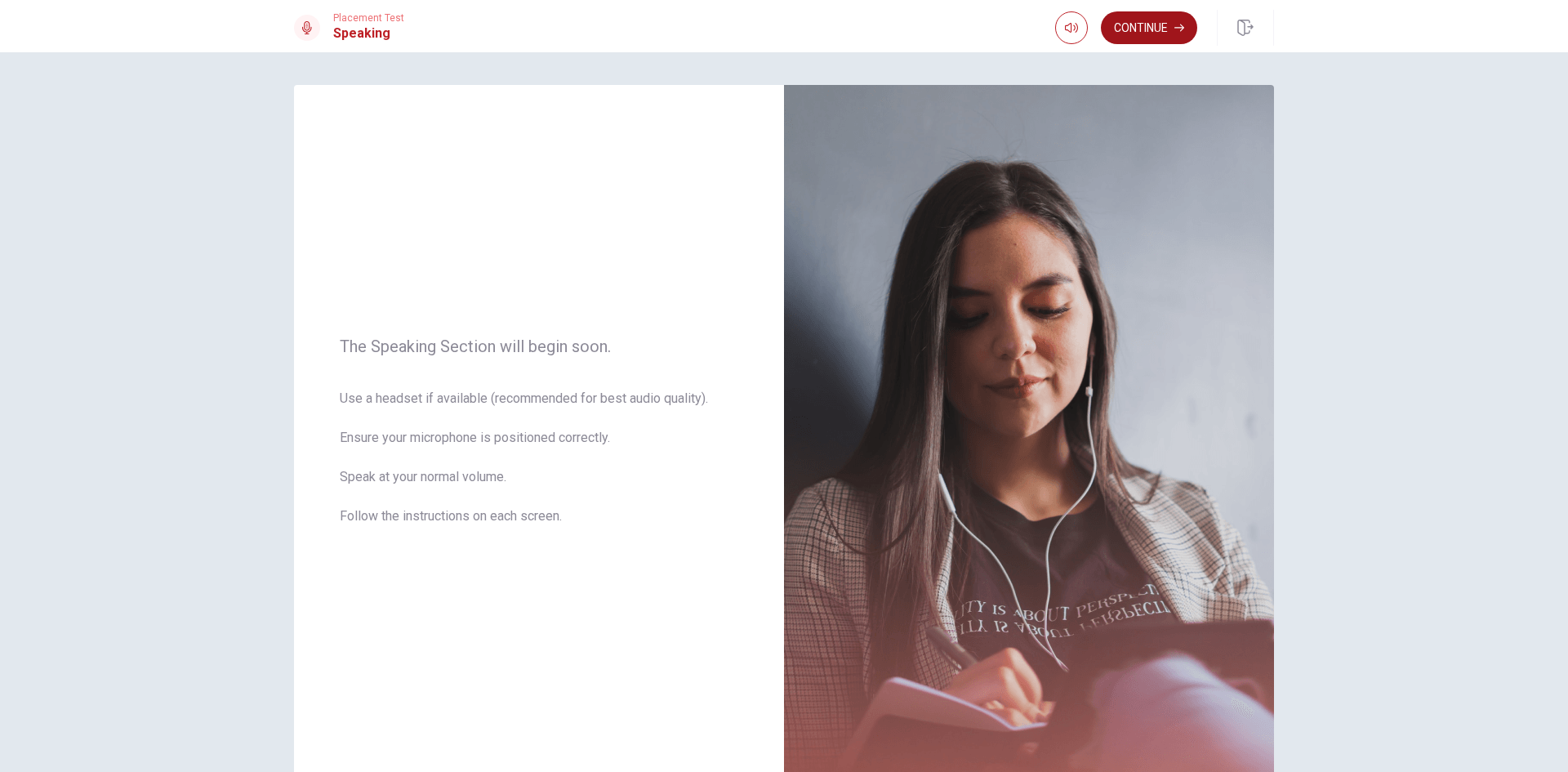
click at [1140, 34] on button "Continue" at bounding box center [1149, 27] width 97 height 33
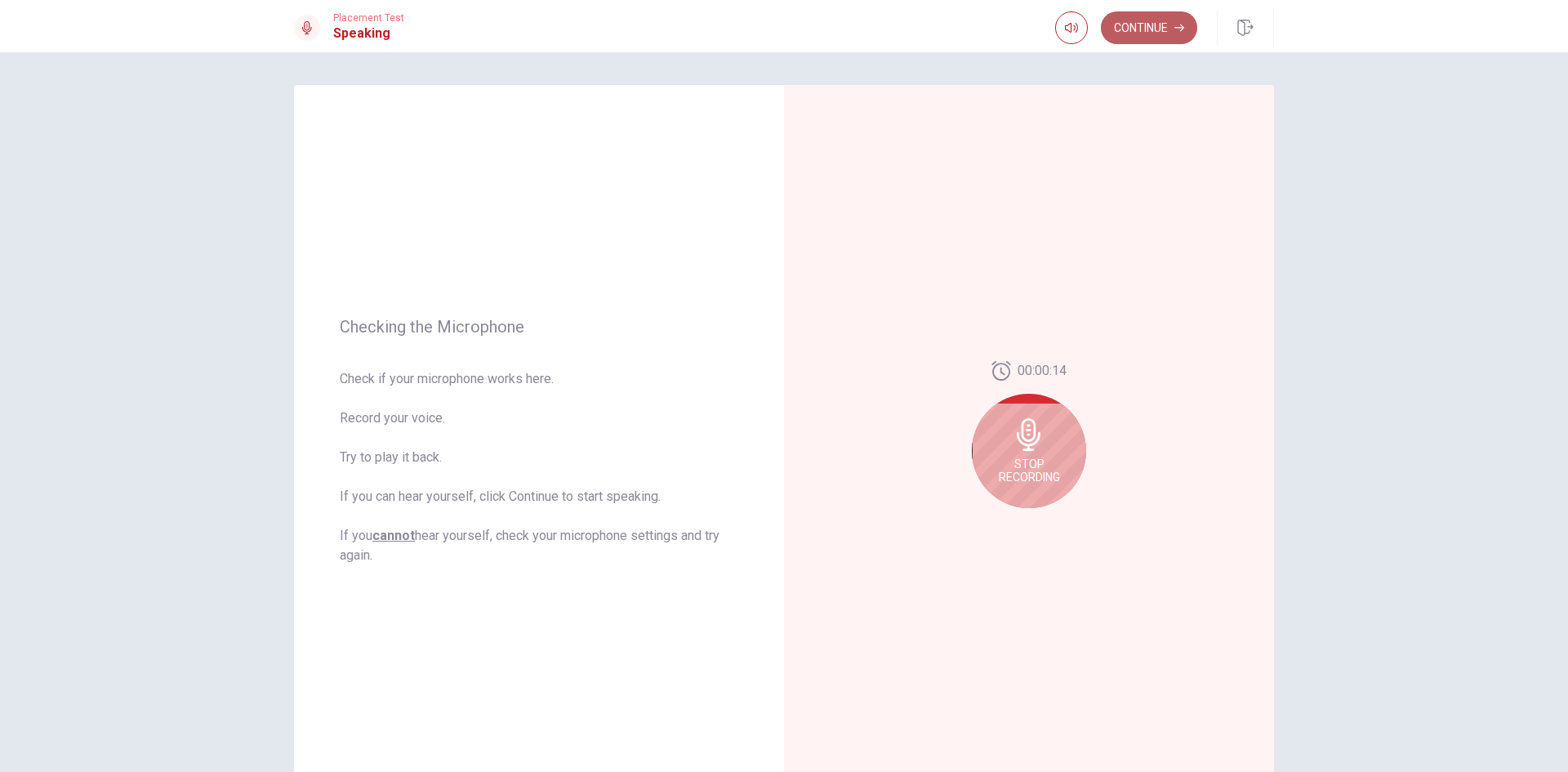
click at [1142, 43] on button "Continue" at bounding box center [1149, 27] width 97 height 33
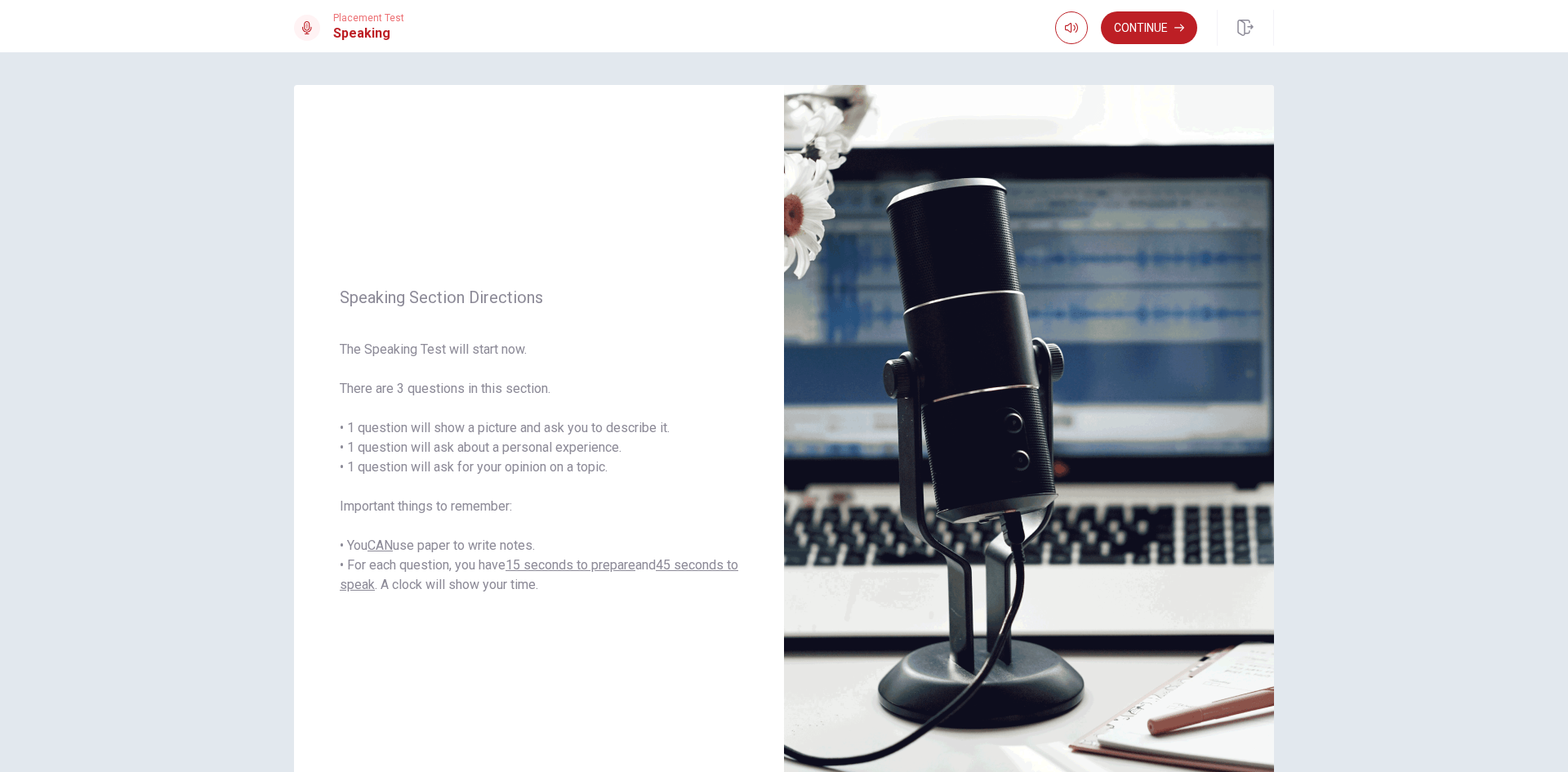
click at [1151, 34] on button "Continue" at bounding box center [1149, 27] width 97 height 33
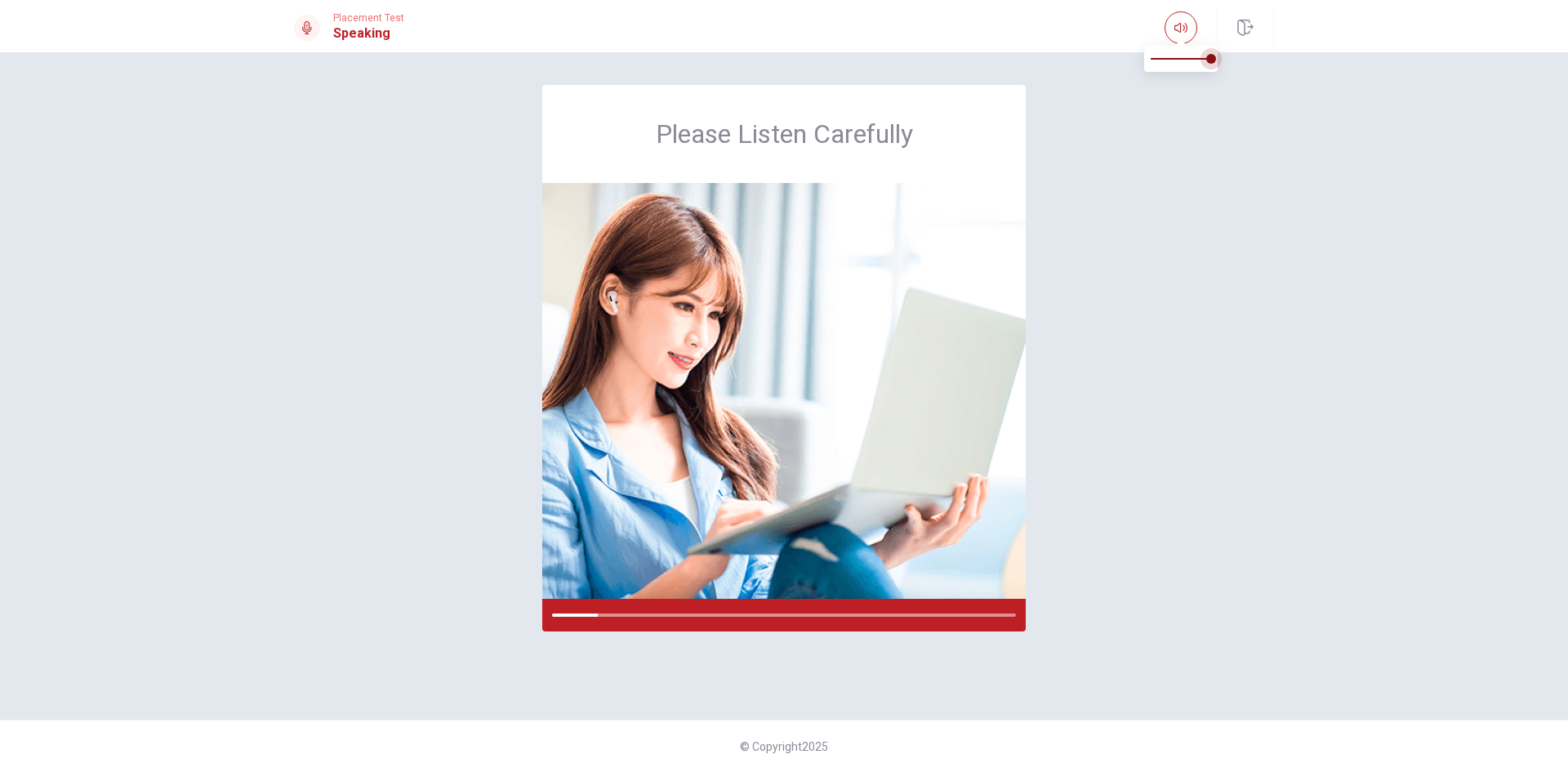
type input "0"
drag, startPoint x: 1210, startPoint y: 66, endPoint x: 1064, endPoint y: 66, distance: 146.0
click at [1084, 67] on body "This site uses cookies, as explained in our Privacy Policy . If you agree to th…" at bounding box center [784, 386] width 1568 height 772
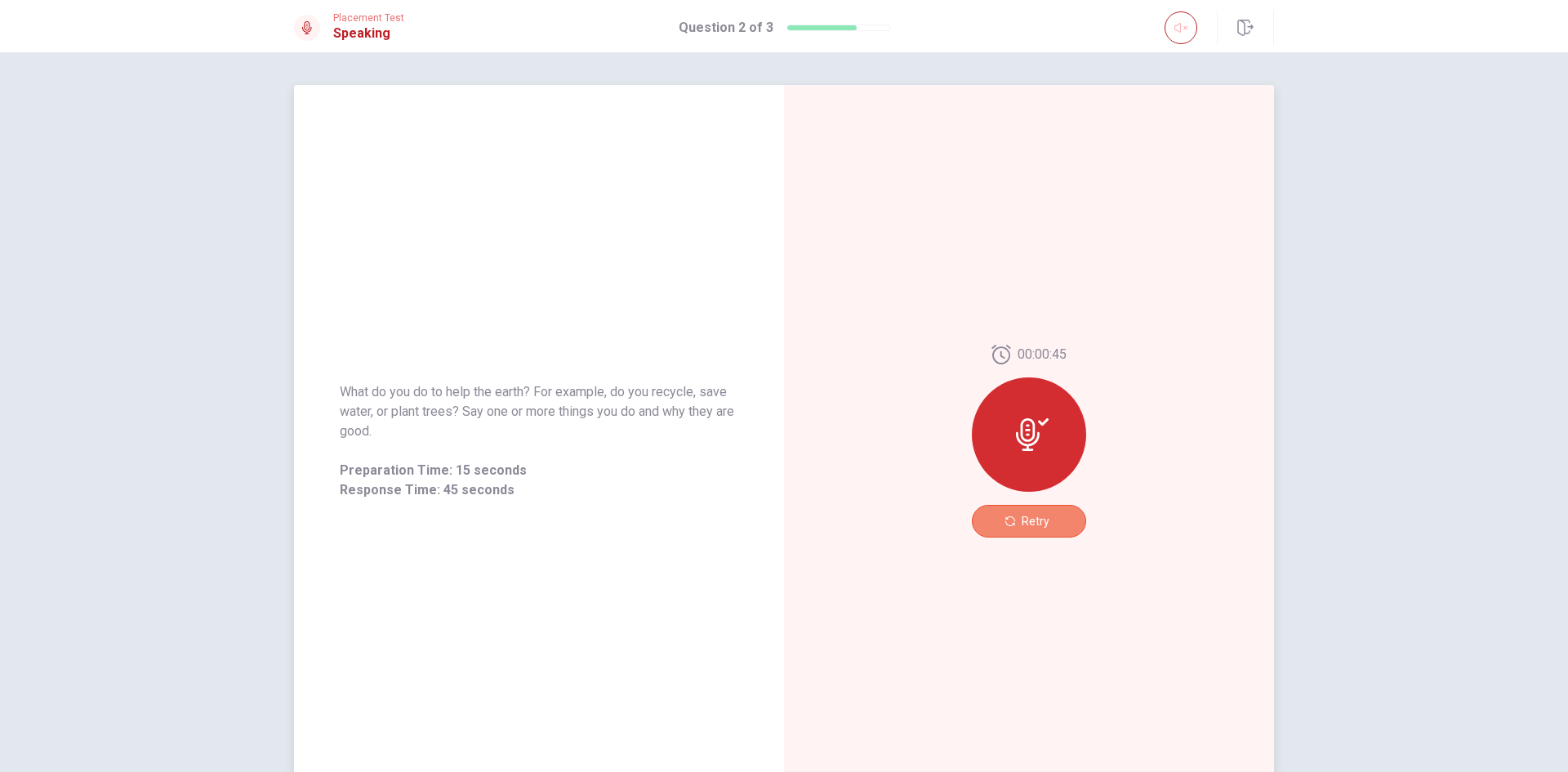
click at [1031, 526] on span "Retry" at bounding box center [1036, 521] width 28 height 13
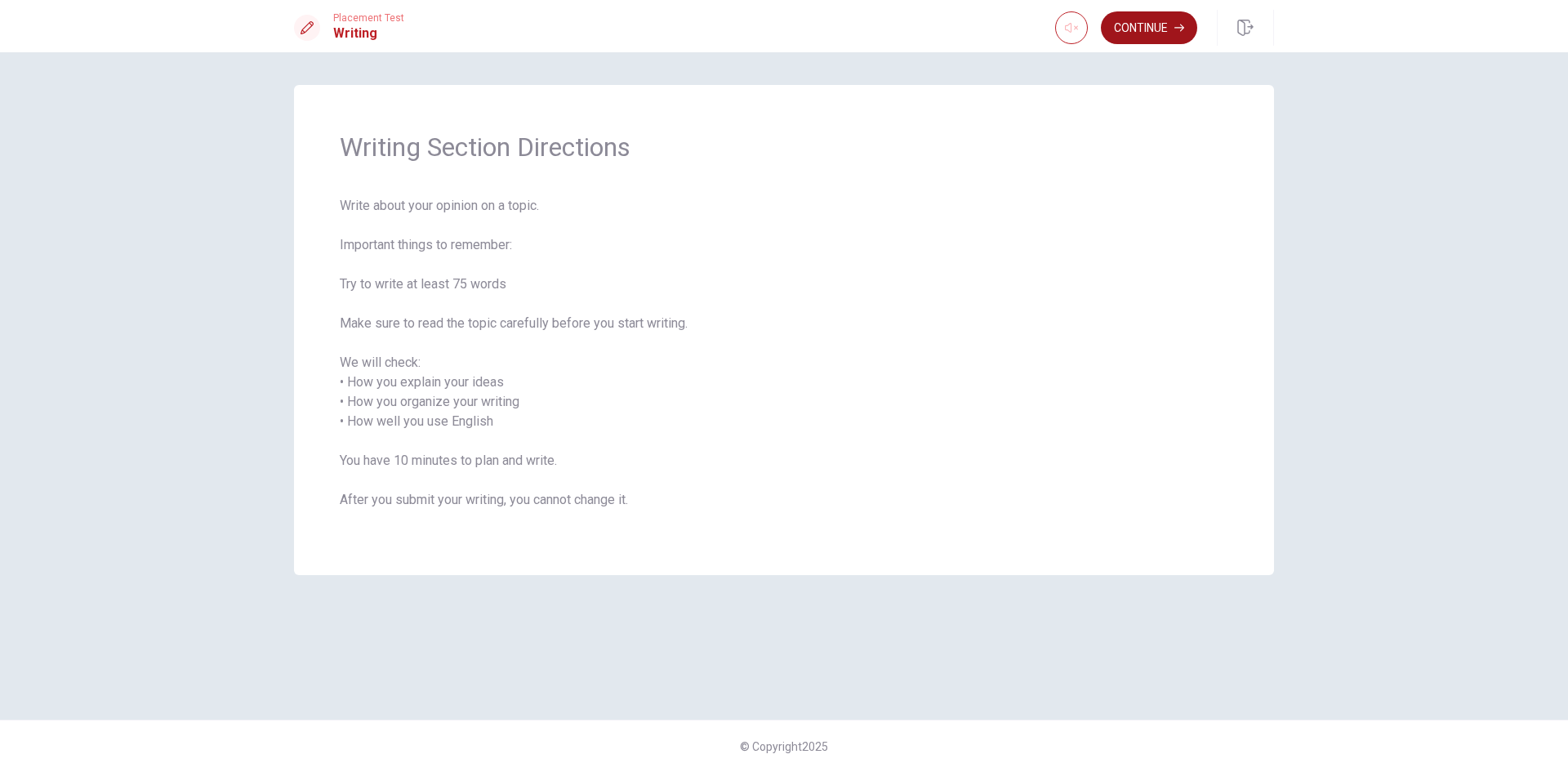
click at [1161, 19] on button "Continue" at bounding box center [1149, 27] width 97 height 33
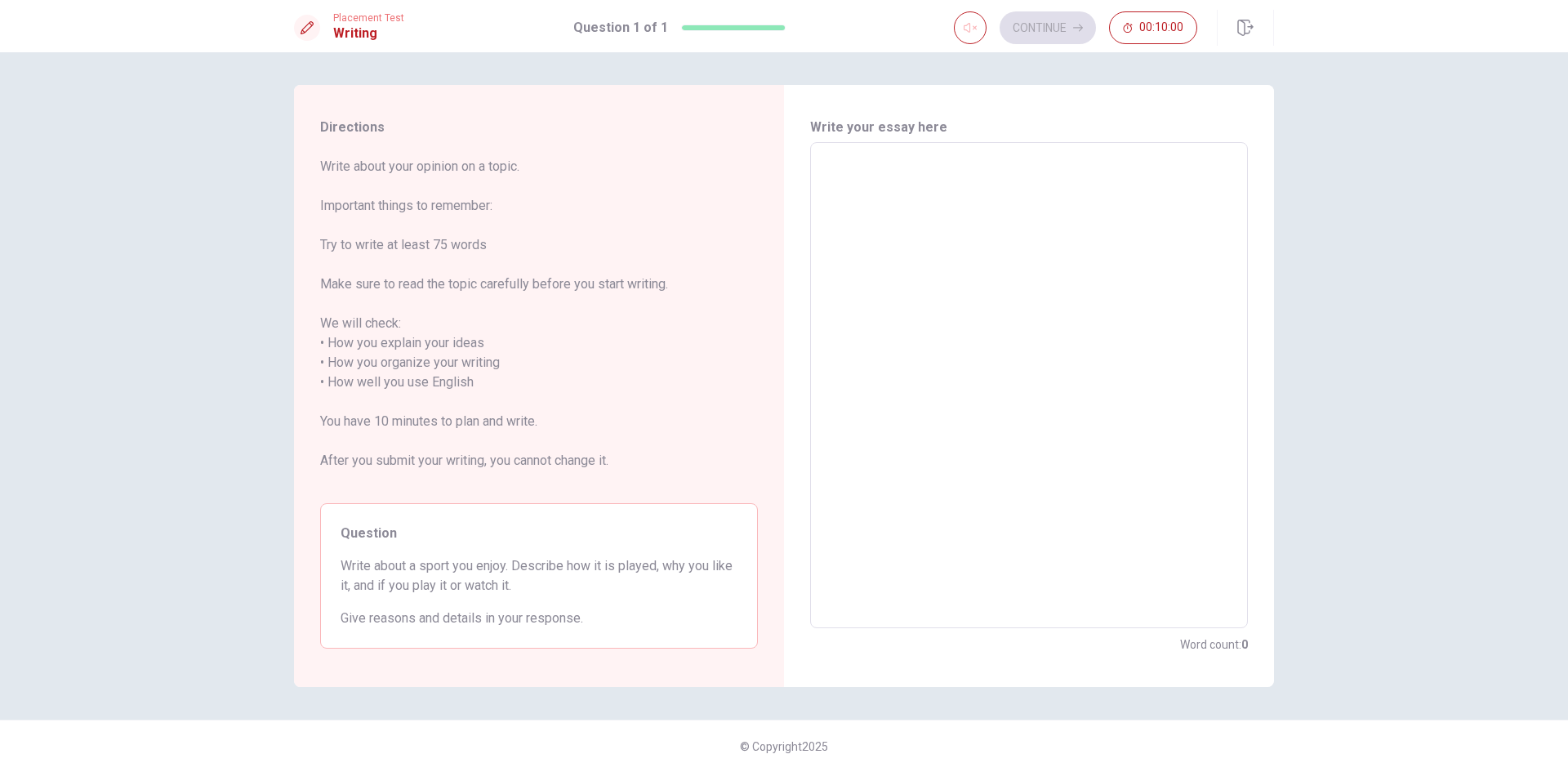
click at [1063, 240] on textarea at bounding box center [1028, 386] width 415 height 459
type textarea "q"
type textarea "x"
type textarea "qa"
type textarea "x"
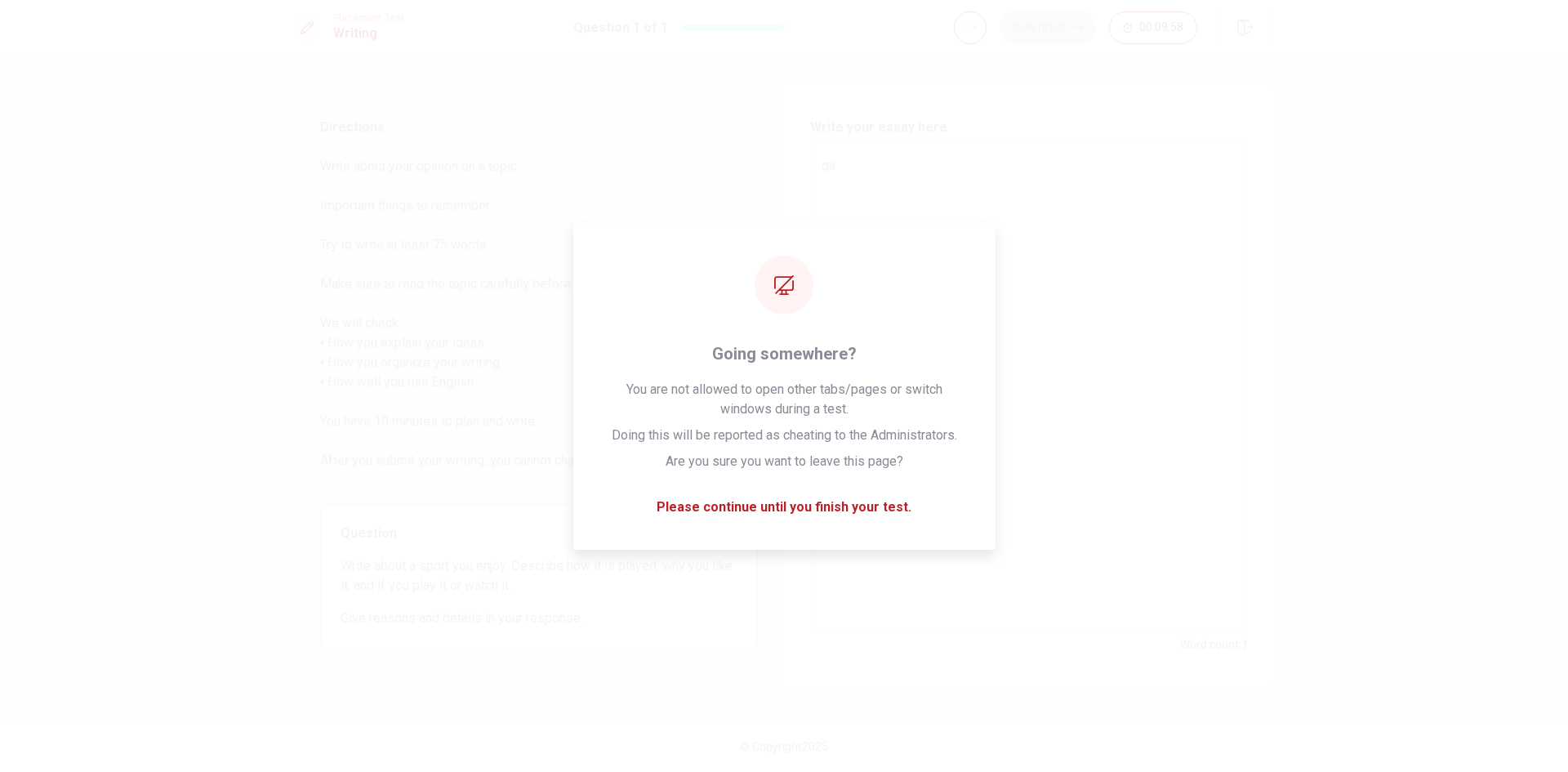
type textarea "qa"
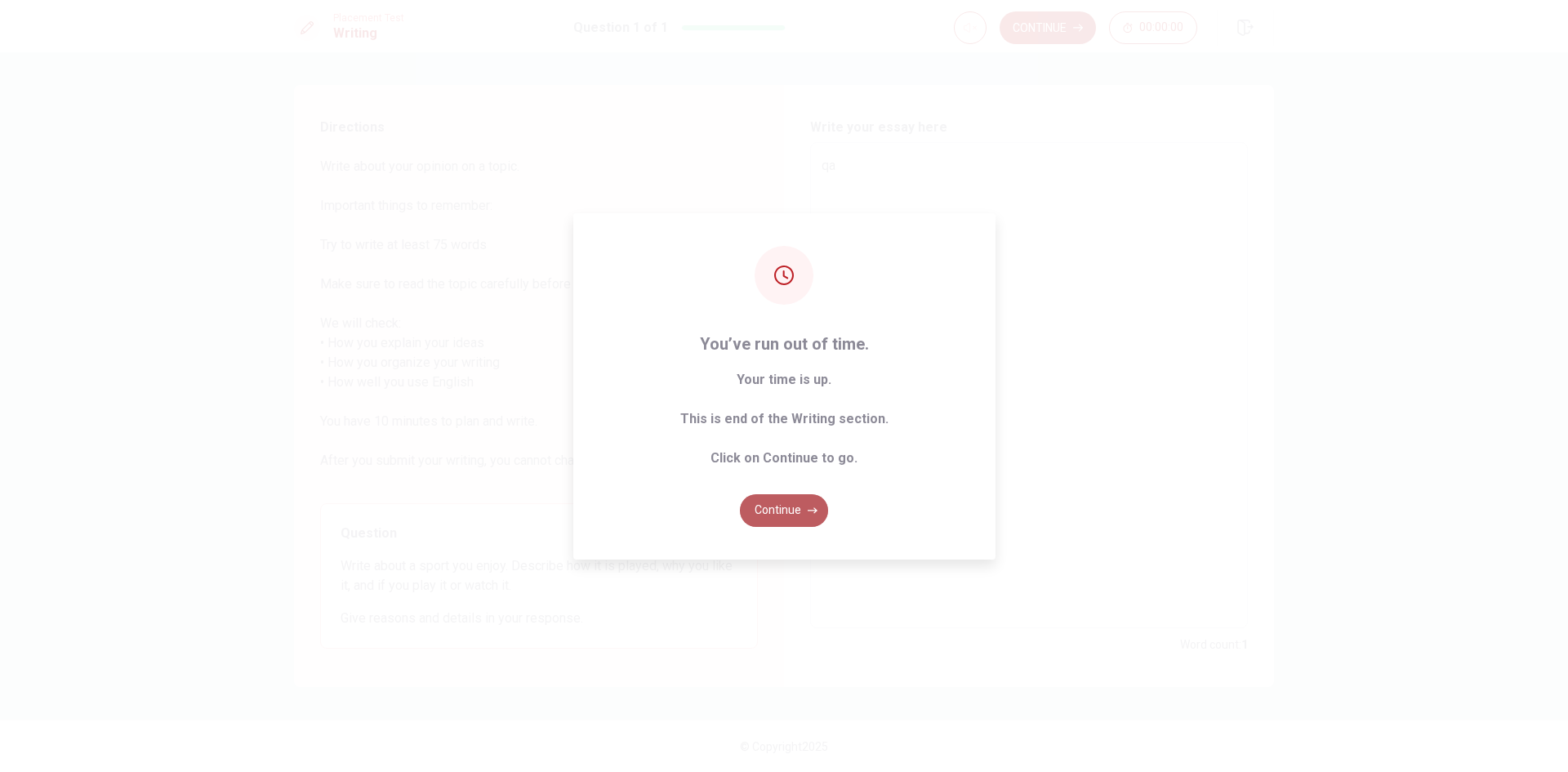
click at [795, 512] on button "Continue" at bounding box center [784, 510] width 89 height 33
type textarea "x"
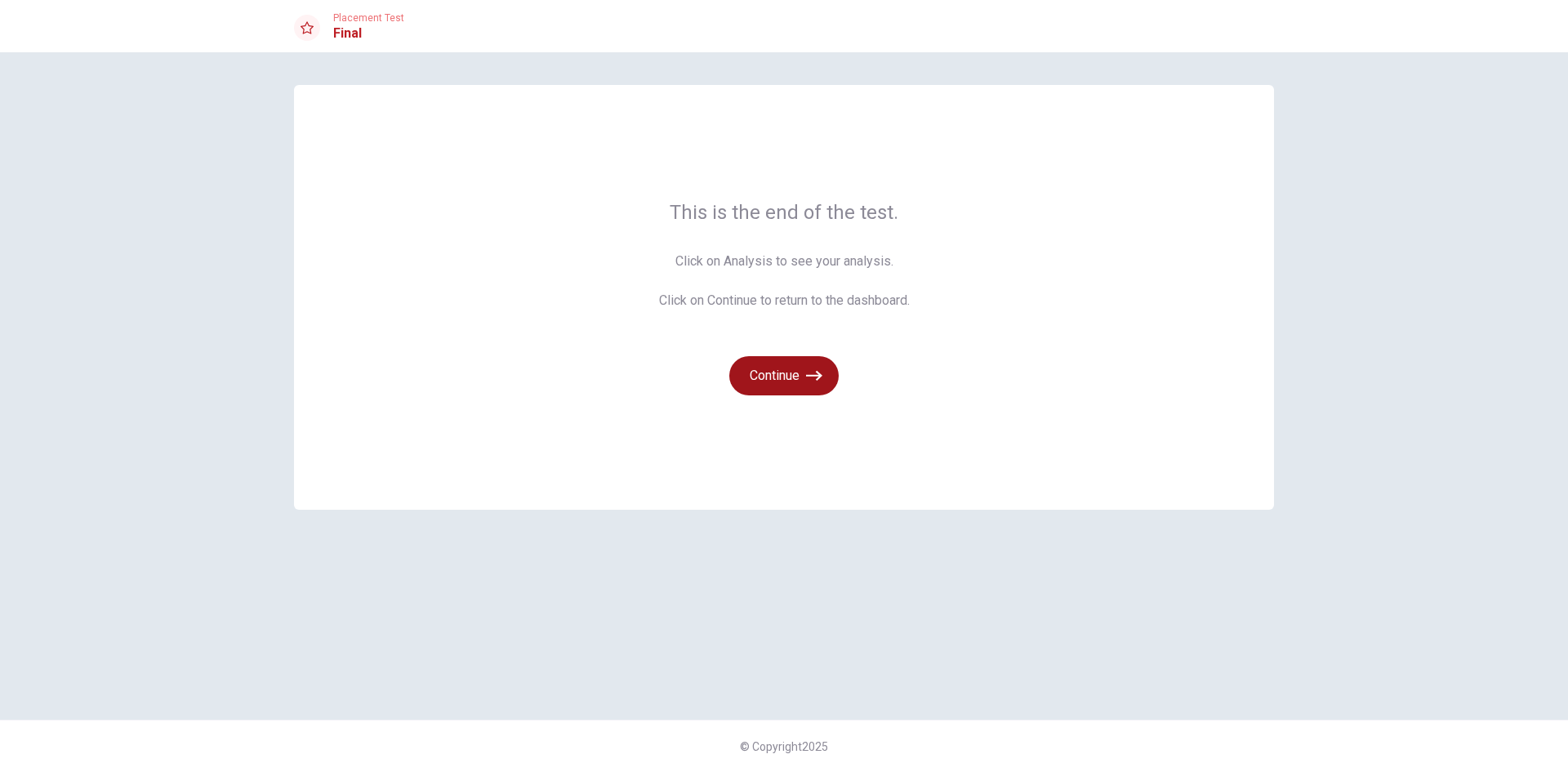
click at [812, 384] on icon "button" at bounding box center [814, 376] width 16 height 16
